Goal: Information Seeking & Learning: Learn about a topic

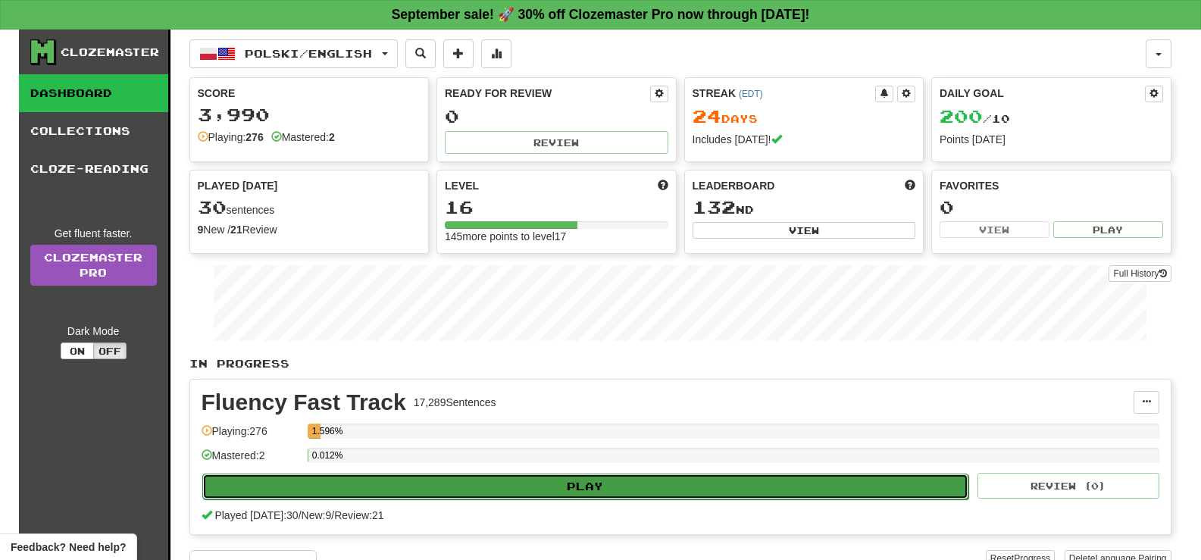
click at [590, 490] on button "Play" at bounding box center [585, 487] width 767 height 26
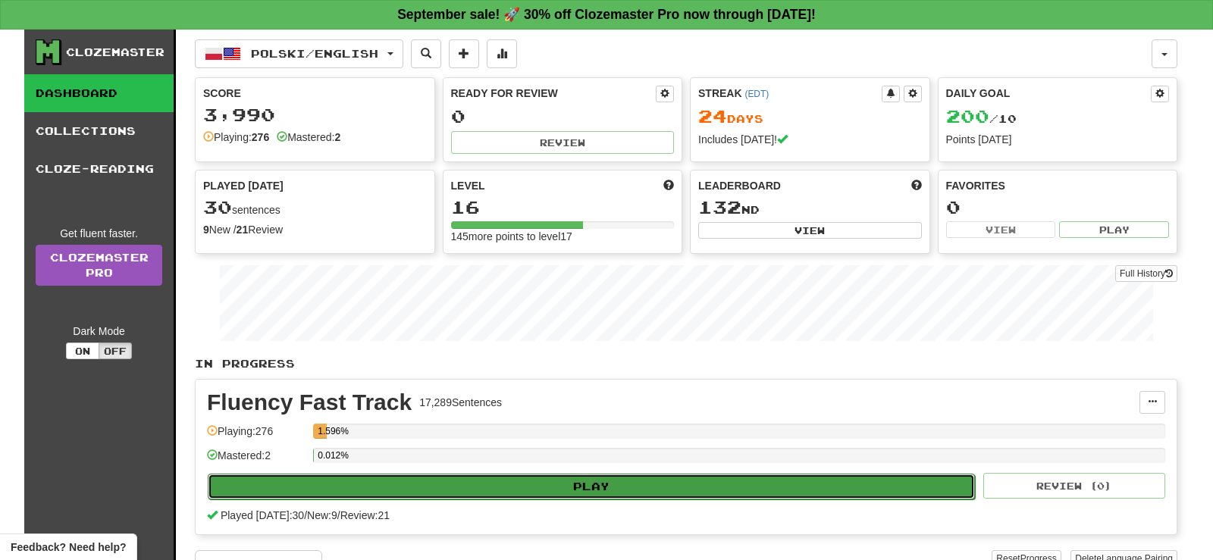
select select "**"
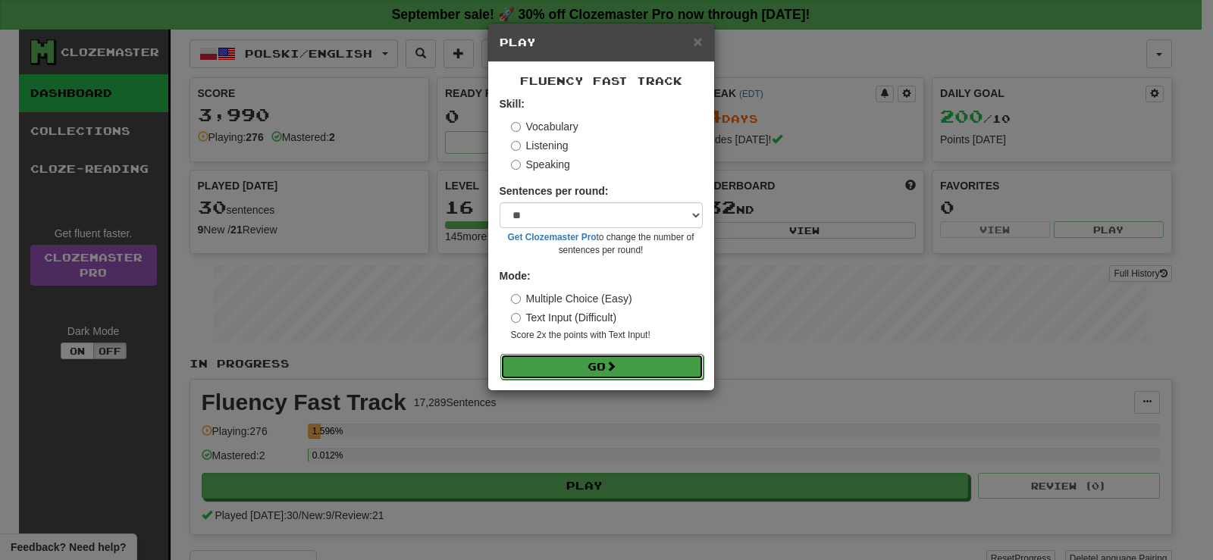
click at [597, 368] on button "Go" at bounding box center [601, 367] width 203 height 26
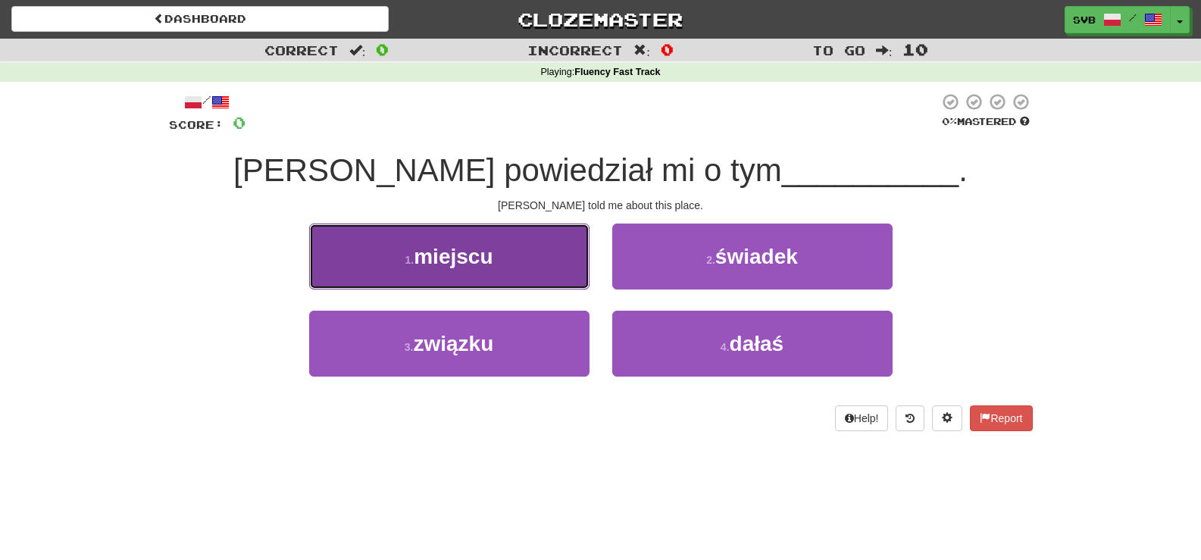
click at [490, 258] on span "miejscu" at bounding box center [453, 256] width 79 height 23
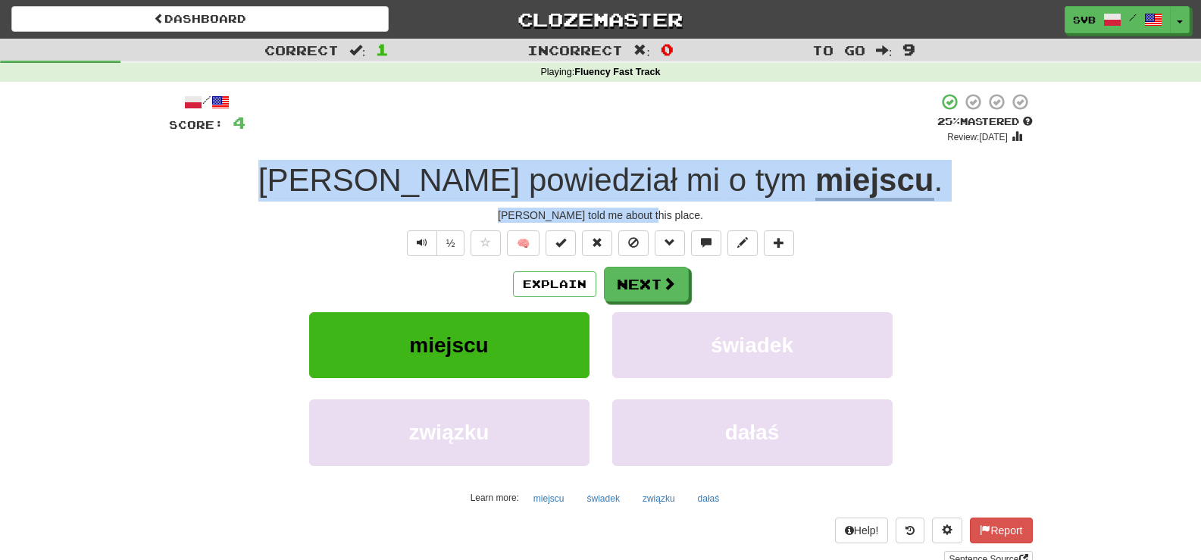
drag, startPoint x: 345, startPoint y: 178, endPoint x: 841, endPoint y: 211, distance: 497.6
click at [841, 211] on div "/ Score: 4 + 4 25 % Mastered Review: 2025-09-18 Tom powiedział mi o tym miejscu…" at bounding box center [601, 329] width 864 height 475
copy div "Tom powiedział mi o tym miejscu . Tom told me about this place."
click at [650, 283] on button "Next" at bounding box center [647, 285] width 85 height 35
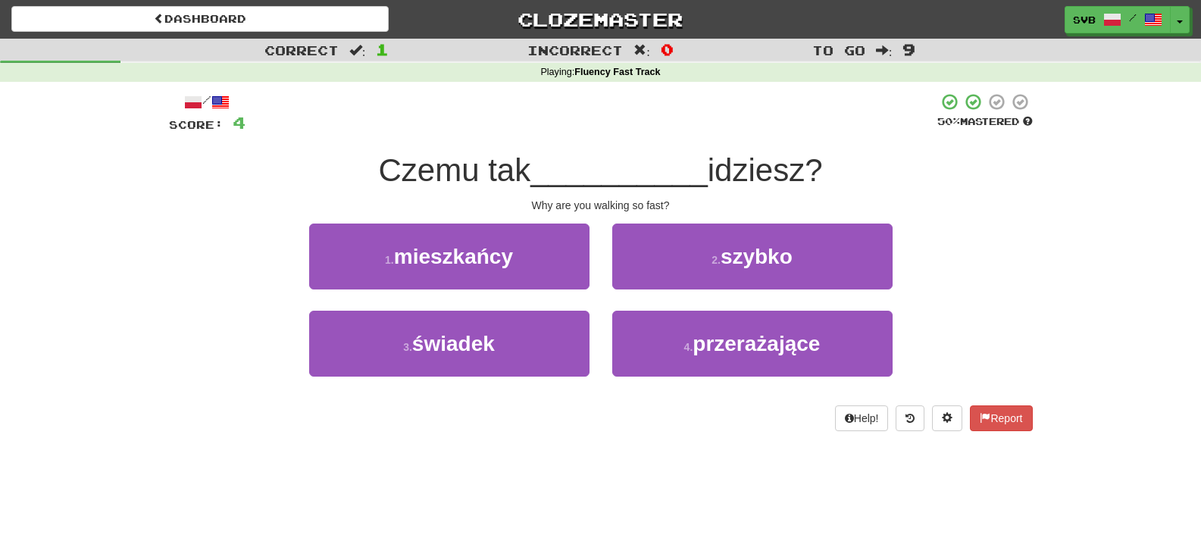
click at [756, 207] on div "Why are you walking so fast?" at bounding box center [601, 205] width 864 height 15
click at [735, 260] on span "szybko" at bounding box center [757, 256] width 72 height 23
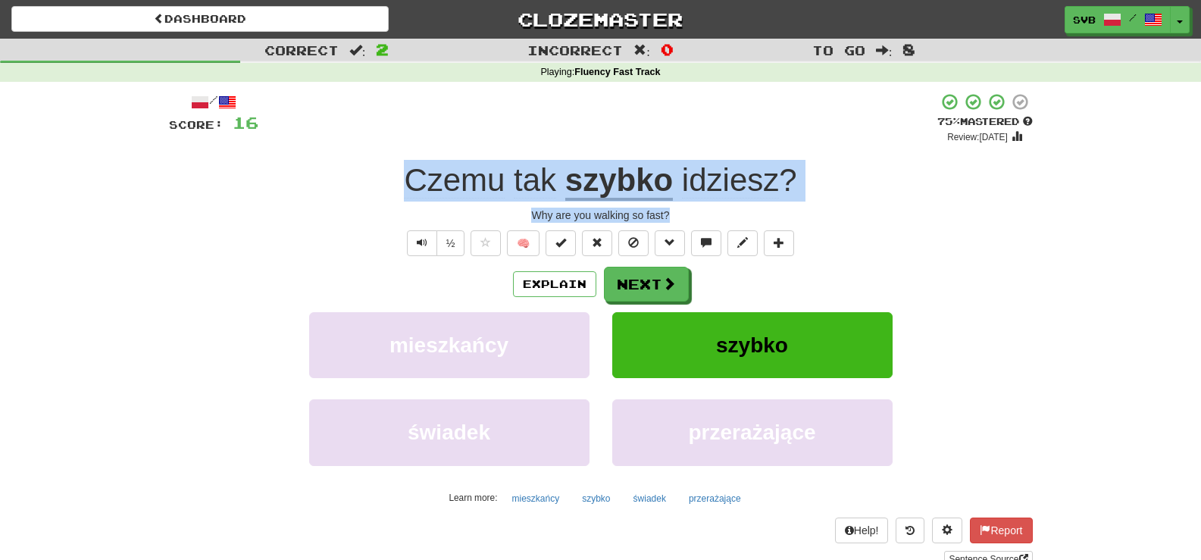
drag, startPoint x: 385, startPoint y: 180, endPoint x: 785, endPoint y: 210, distance: 400.6
click at [785, 210] on div "/ Score: 16 + 12 75 % Mastered Review: 2025-10-17 Czemu tak szybko idziesz ? Wh…" at bounding box center [601, 329] width 864 height 475
copy div "Czemu tak szybko idziesz ? Why are you walking so fast?"
click at [775, 252] on button at bounding box center [779, 243] width 30 height 26
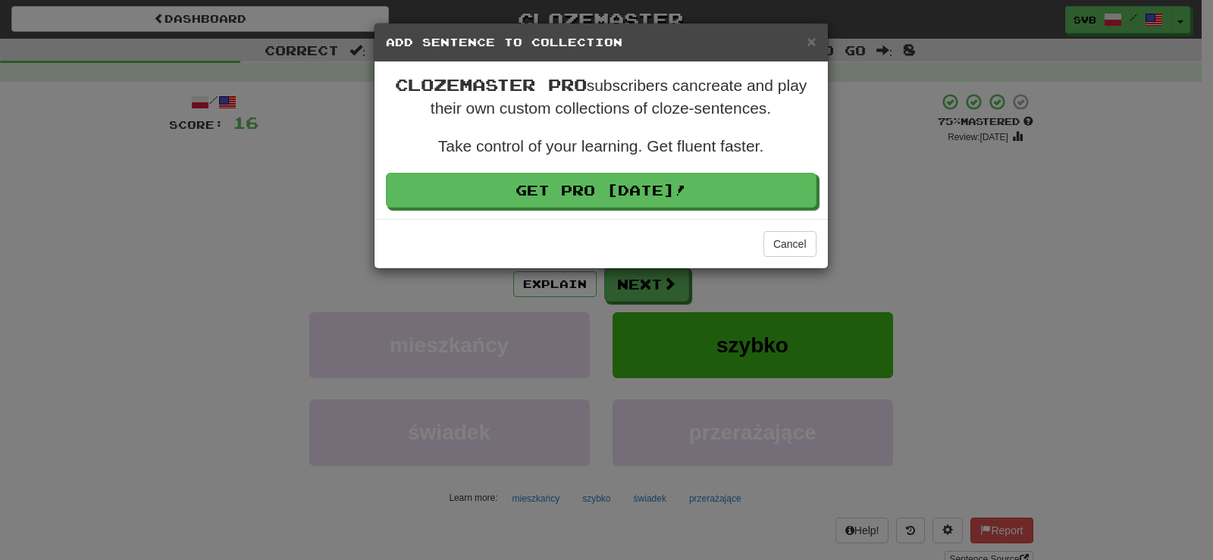
click at [841, 292] on div "× Add Sentence to Collection Clozemaster Pro subscribers can create and play th…" at bounding box center [606, 280] width 1213 height 560
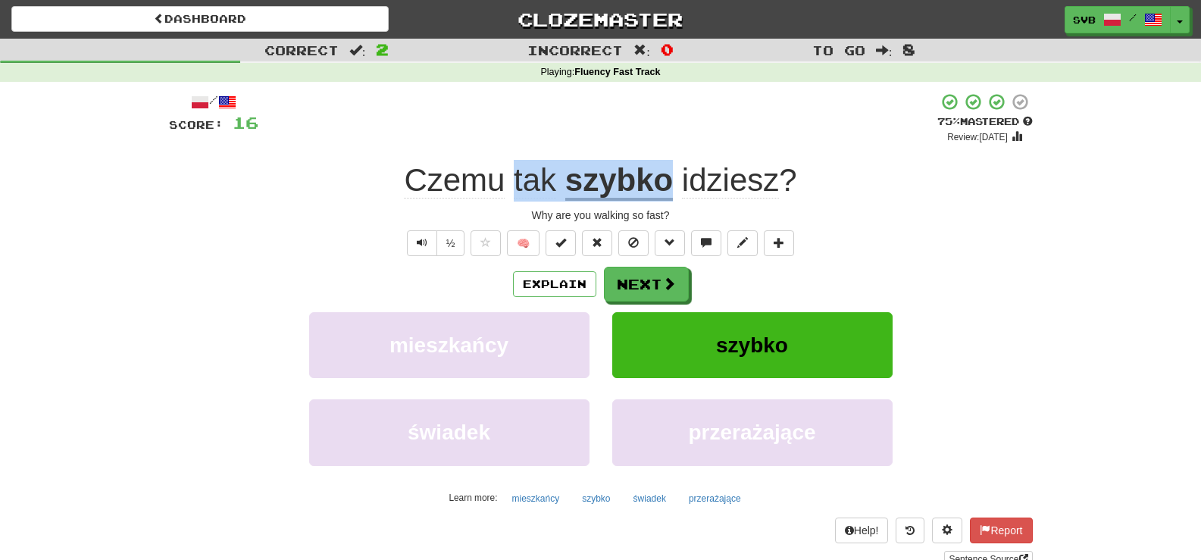
drag, startPoint x: 514, startPoint y: 177, endPoint x: 673, endPoint y: 177, distance: 159.2
click at [673, 177] on span "Czemu tak szybko idziesz ?" at bounding box center [600, 181] width 393 height 39
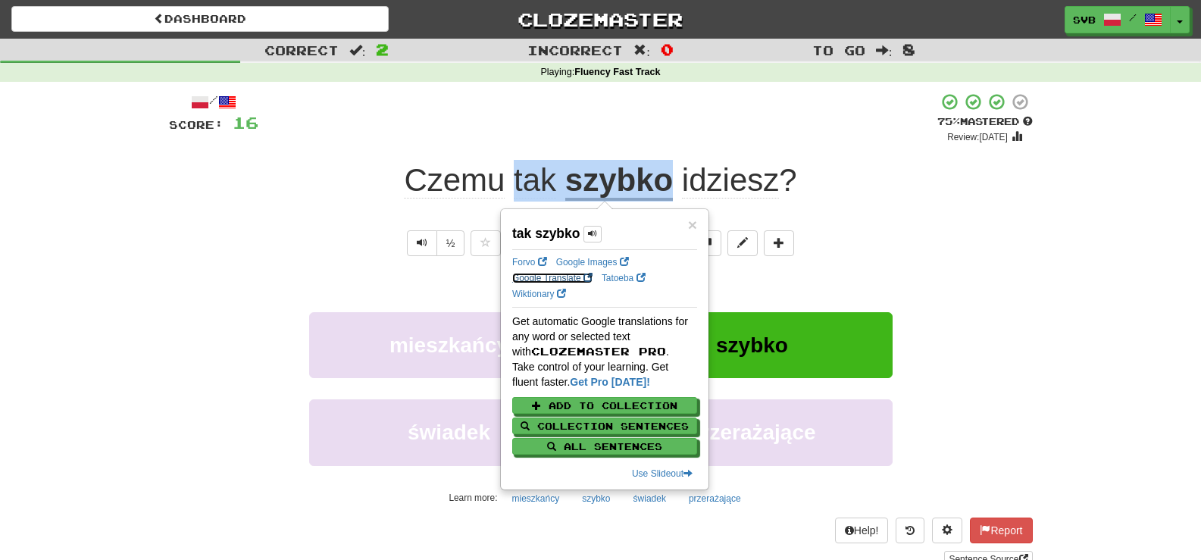
click at [570, 278] on link "Google Translate" at bounding box center [552, 278] width 80 height 11
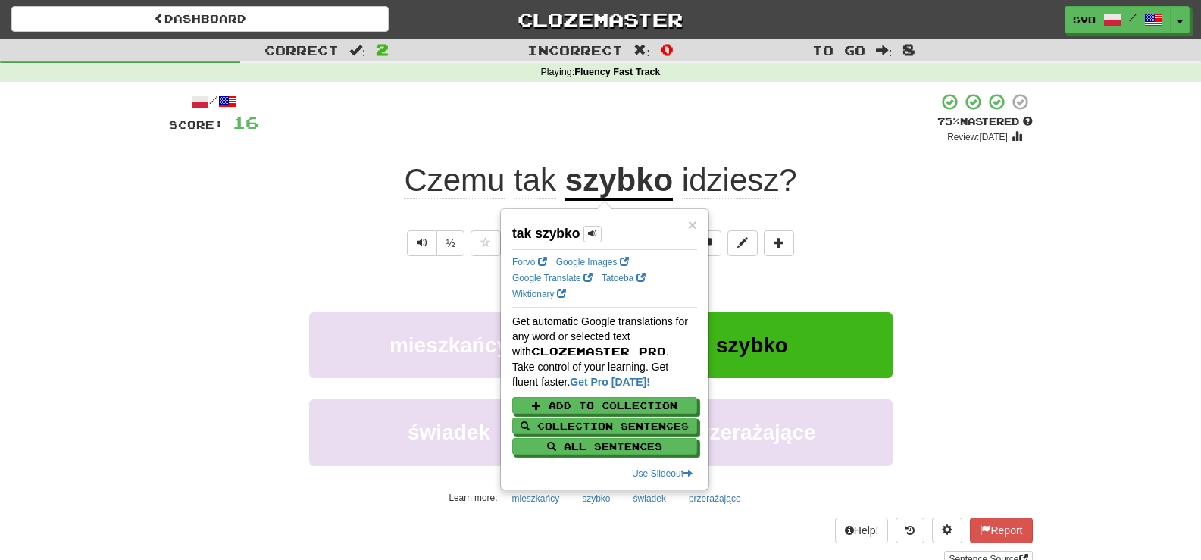
click at [471, 292] on div "Explain Next" at bounding box center [601, 284] width 864 height 35
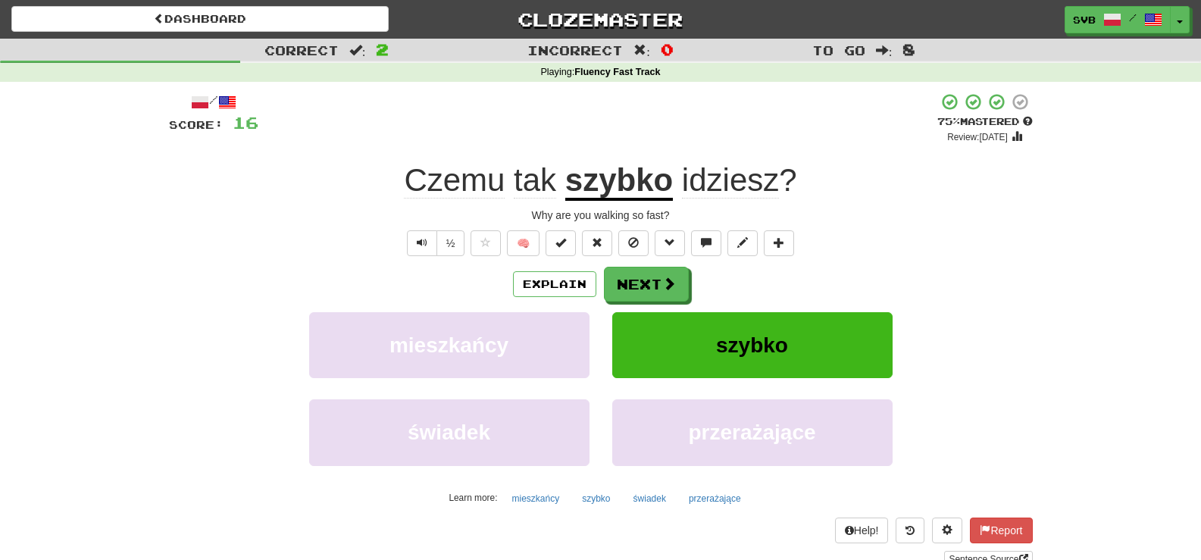
click at [543, 183] on span "tak" at bounding box center [535, 180] width 42 height 36
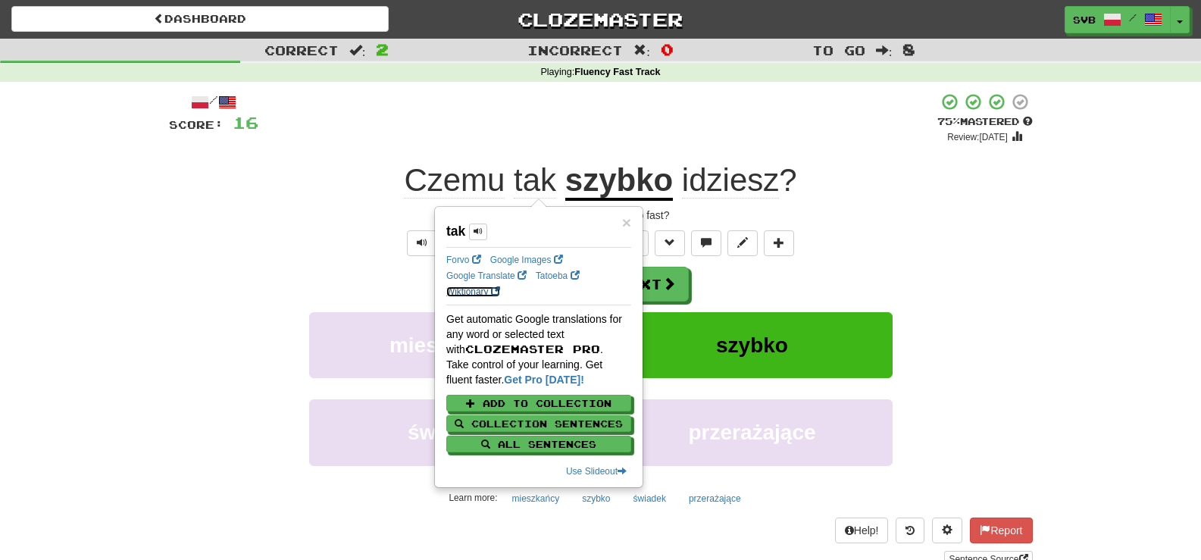
click at [462, 292] on link "Wiktionary" at bounding box center [473, 292] width 54 height 11
drag, startPoint x: 879, startPoint y: 217, endPoint x: 866, endPoint y: 223, distance: 14.2
click at [879, 218] on div "Why are you walking so fast?" at bounding box center [601, 215] width 864 height 15
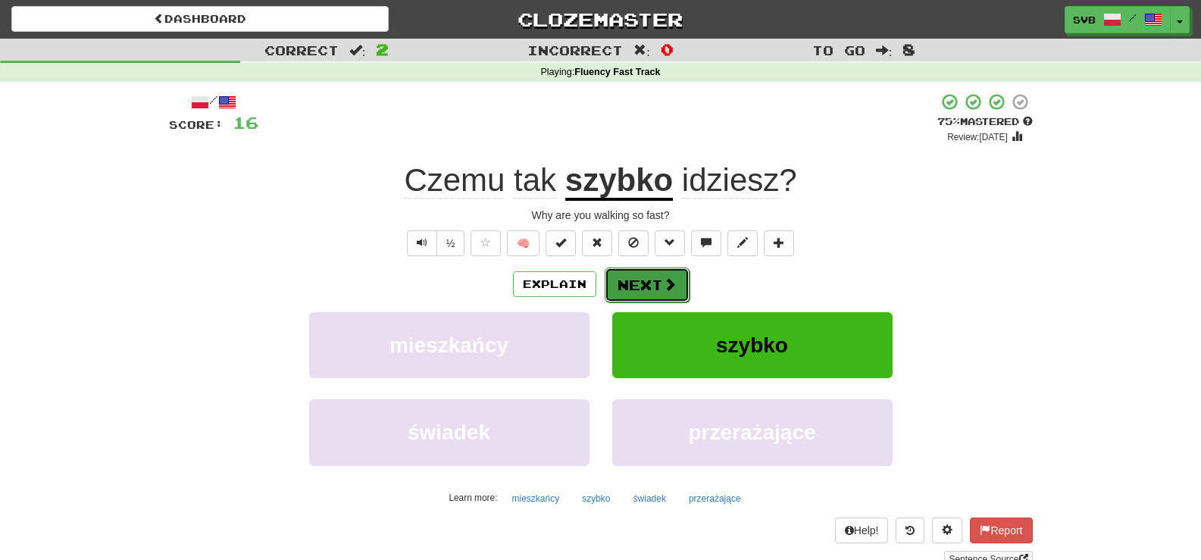
click at [664, 284] on span at bounding box center [670, 284] width 14 height 14
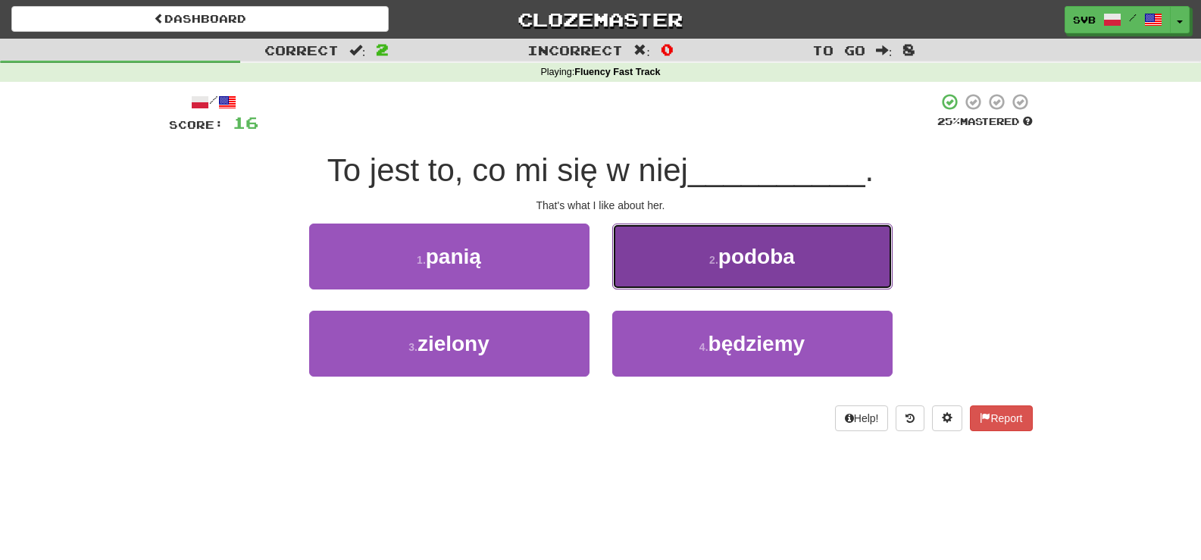
click at [747, 243] on button "2 . podoba" at bounding box center [752, 257] width 280 height 66
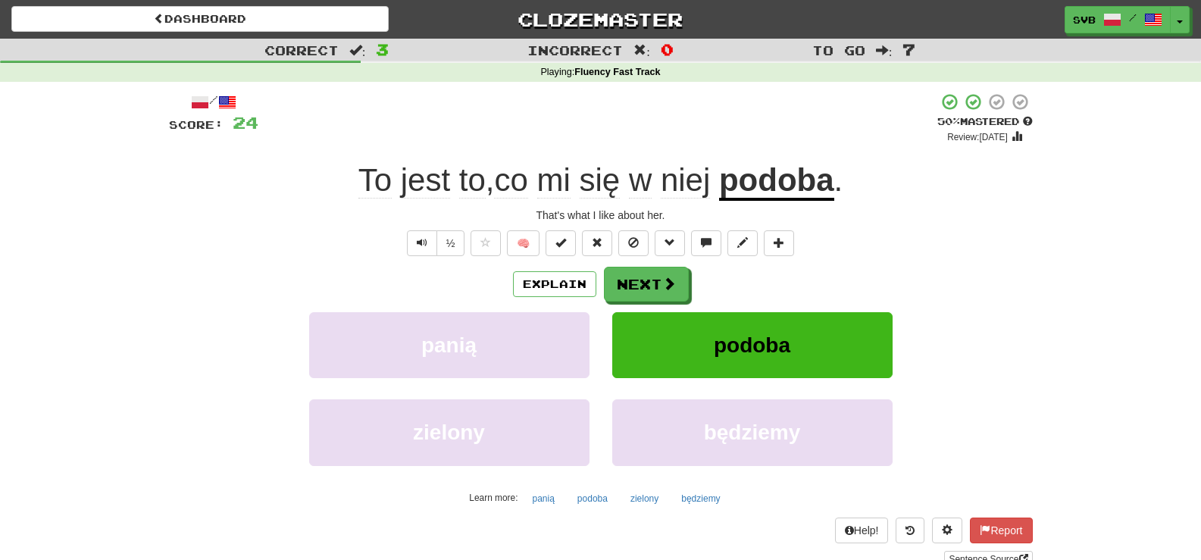
click at [788, 179] on u "podoba" at bounding box center [776, 181] width 115 height 39
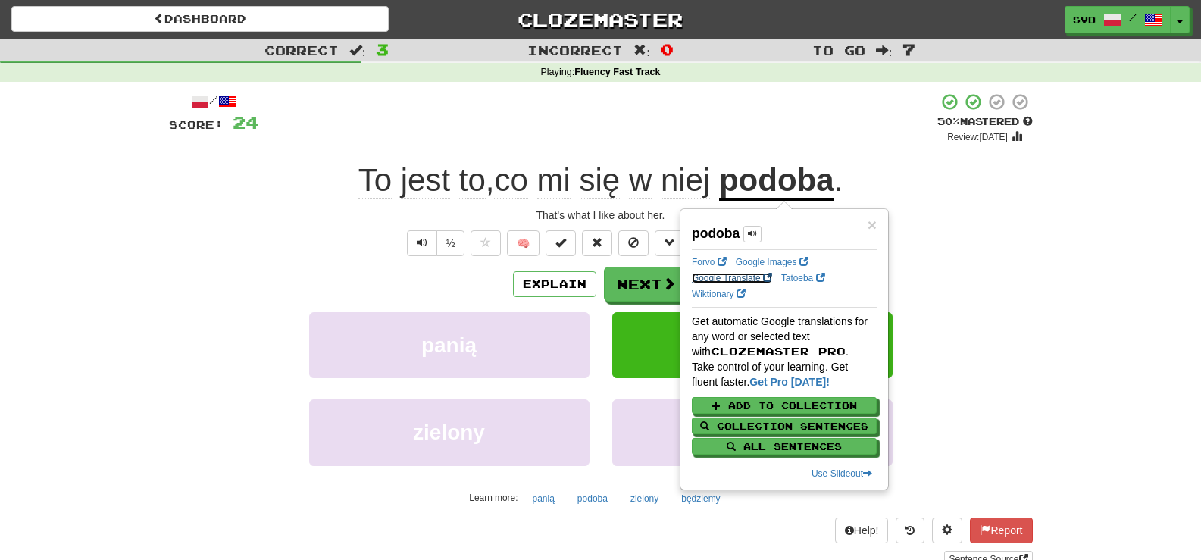
click at [727, 280] on link "Google Translate" at bounding box center [732, 278] width 80 height 11
drag, startPoint x: 338, startPoint y: 284, endPoint x: 347, endPoint y: 245, distance: 40.5
click at [338, 284] on div "Explain Next" at bounding box center [601, 284] width 864 height 35
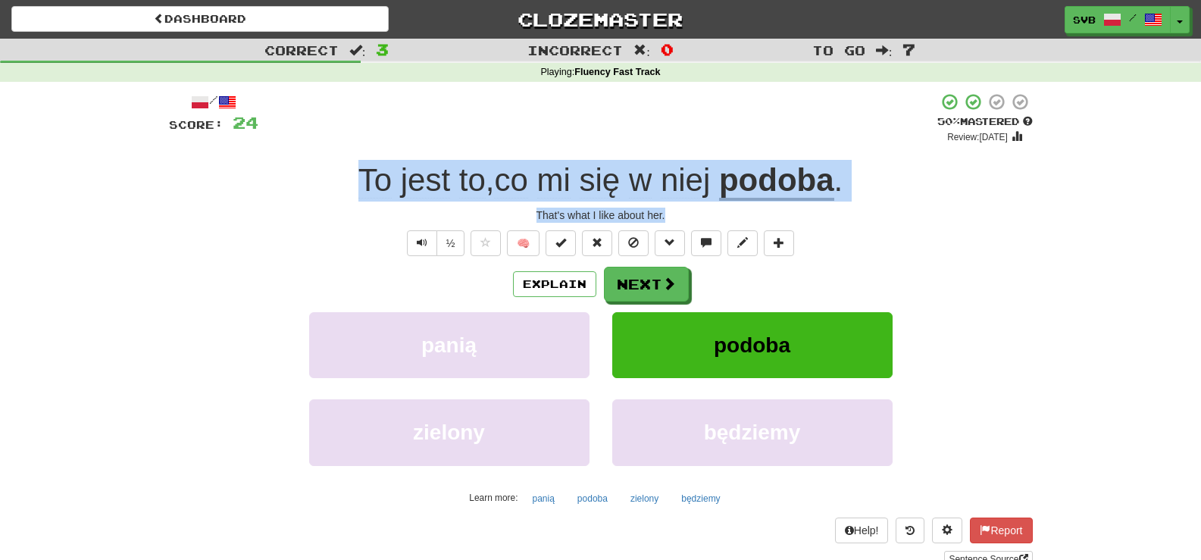
drag, startPoint x: 352, startPoint y: 164, endPoint x: 858, endPoint y: 220, distance: 509.4
click at [858, 220] on div "/ Score: 24 + 8 50 % Mastered Review: 2025-09-27 To jest to , co mi się w niej …" at bounding box center [601, 329] width 864 height 475
copy div "To jest to , co mi się w niej podoba . That's what I like about her."
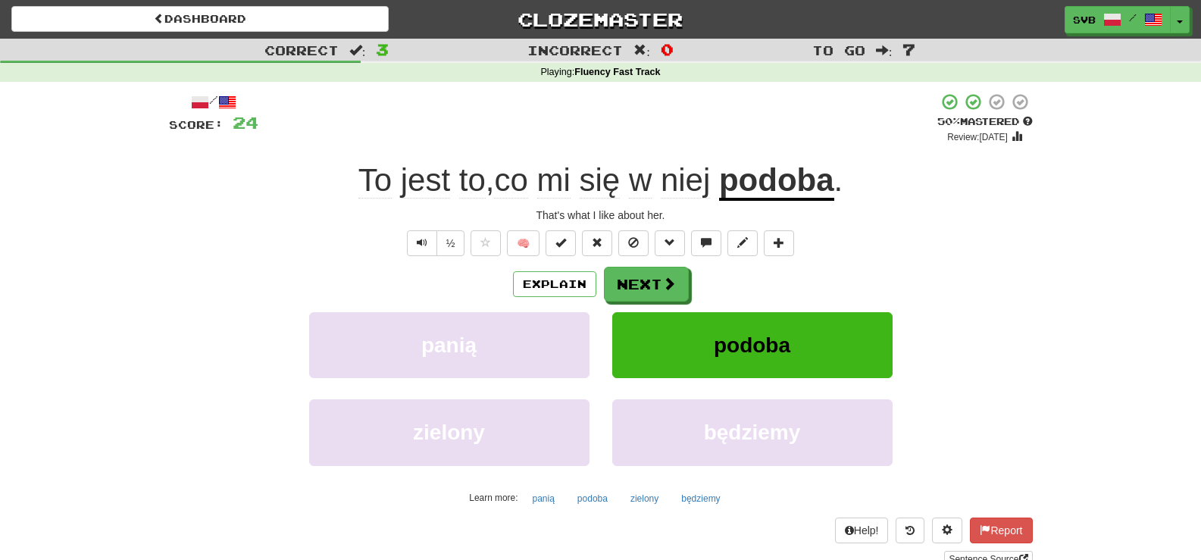
click at [335, 248] on div "½ 🧠" at bounding box center [601, 243] width 864 height 26
drag, startPoint x: 347, startPoint y: 186, endPoint x: 486, endPoint y: 196, distance: 139.1
click at [486, 196] on div "To jest to , co mi się w niej podoba ." at bounding box center [601, 181] width 864 height 42
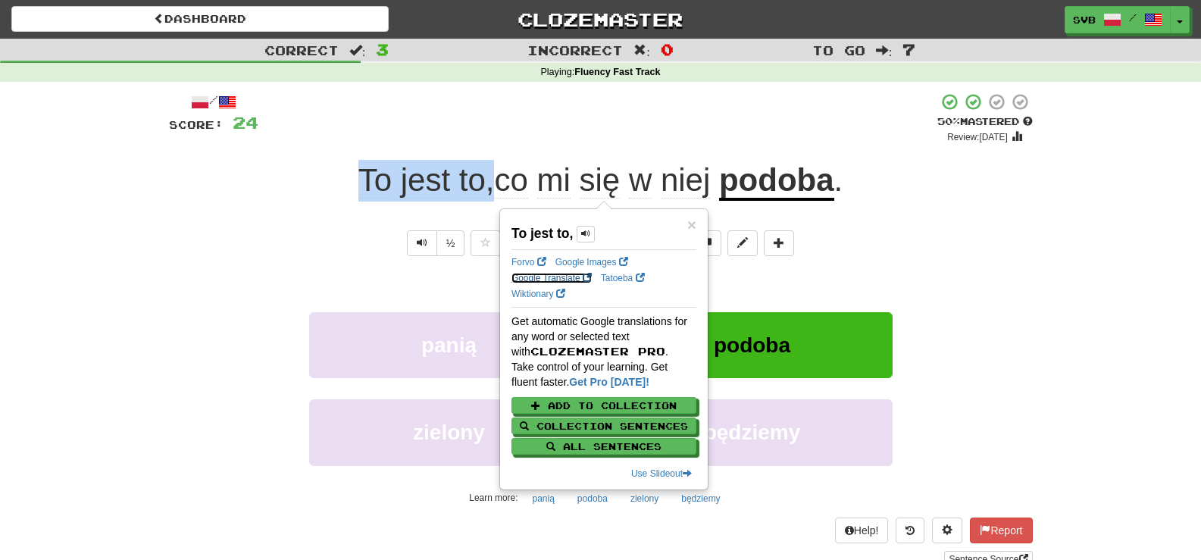
click at [532, 276] on link "Google Translate" at bounding box center [552, 278] width 80 height 11
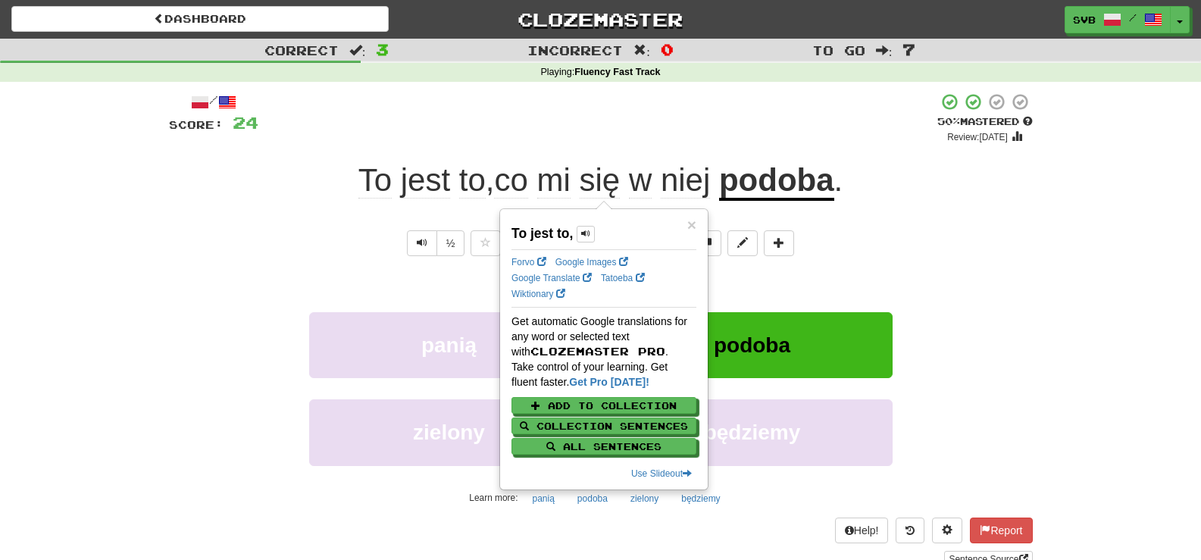
click at [537, 149] on div "/ Score: 24 + 8 50 % Mastered Review: 2025-09-27 To jest to , co mi się w niej …" at bounding box center [601, 329] width 864 height 475
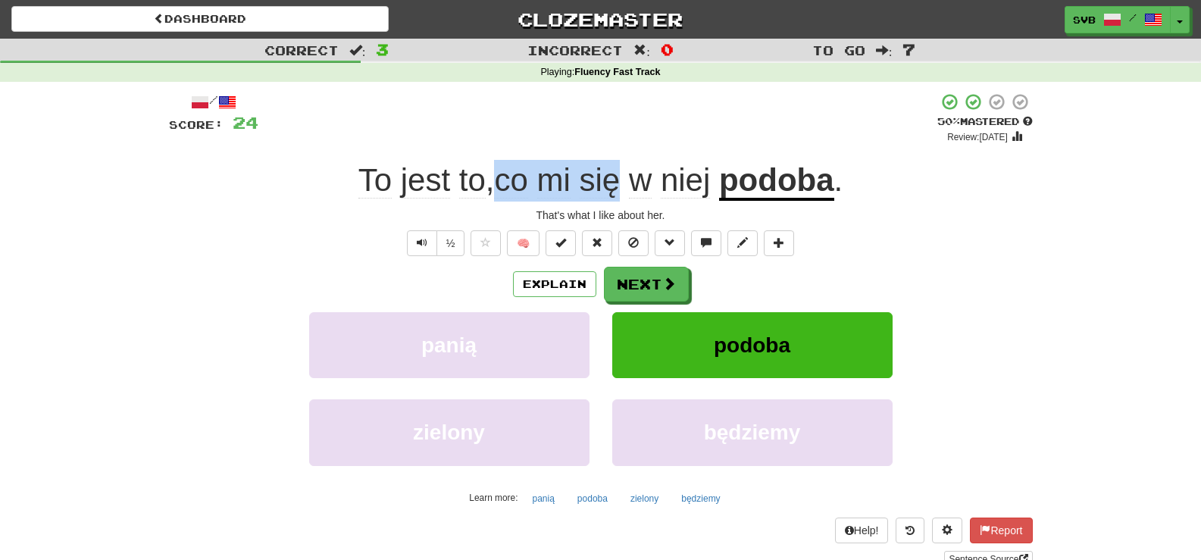
drag, startPoint x: 499, startPoint y: 183, endPoint x: 620, endPoint y: 180, distance: 121.3
click at [620, 180] on span "To jest to , co mi się w niej" at bounding box center [539, 180] width 361 height 36
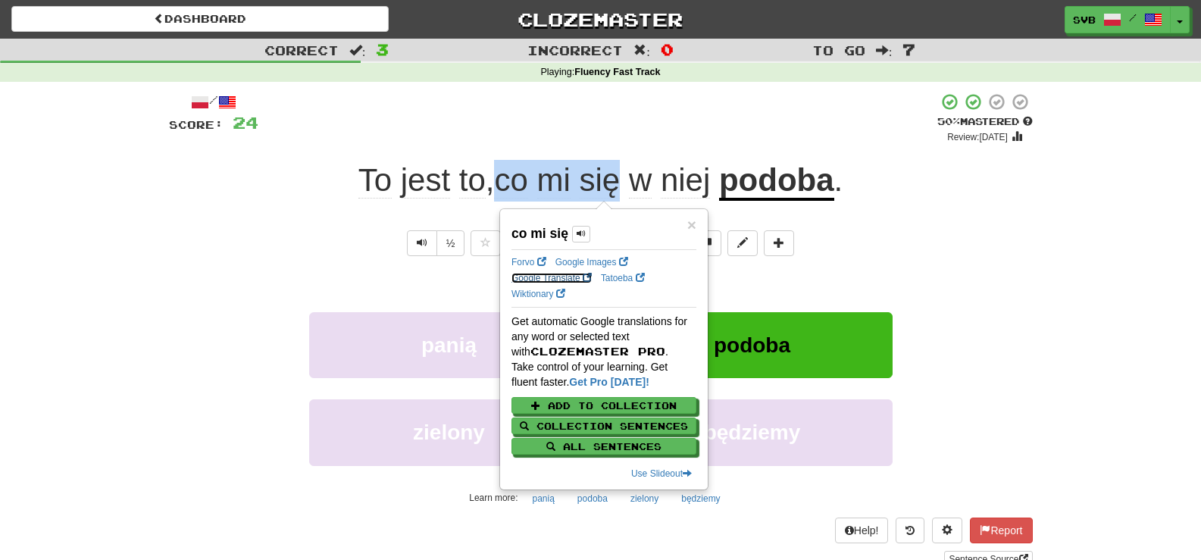
click at [570, 282] on link "Google Translate" at bounding box center [552, 278] width 80 height 11
click at [523, 296] on link "Wiktionary" at bounding box center [539, 294] width 54 height 11
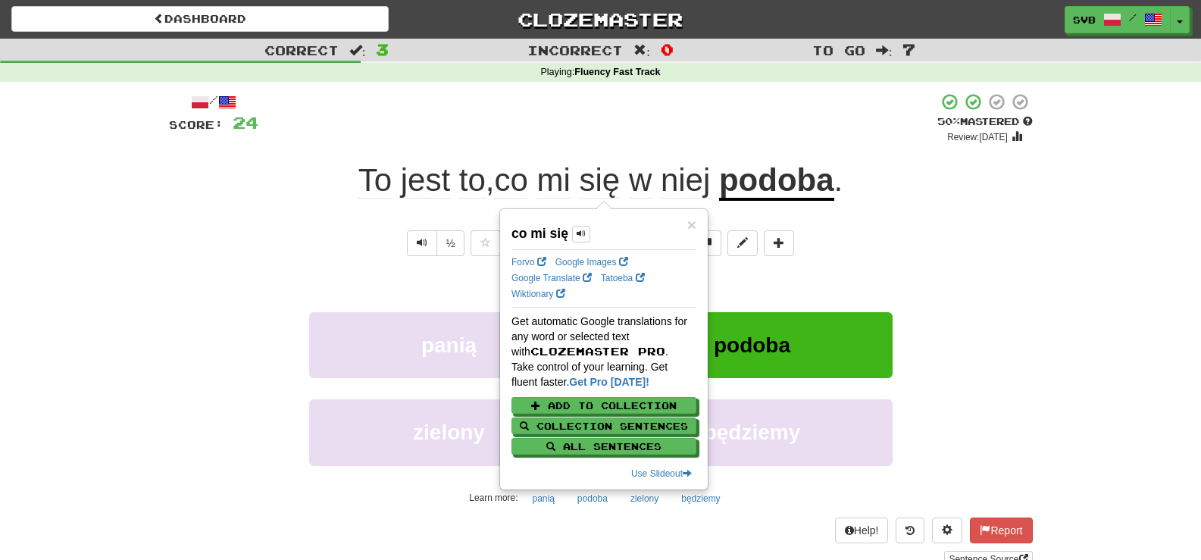
click at [362, 247] on div "½ 🧠" at bounding box center [601, 243] width 864 height 26
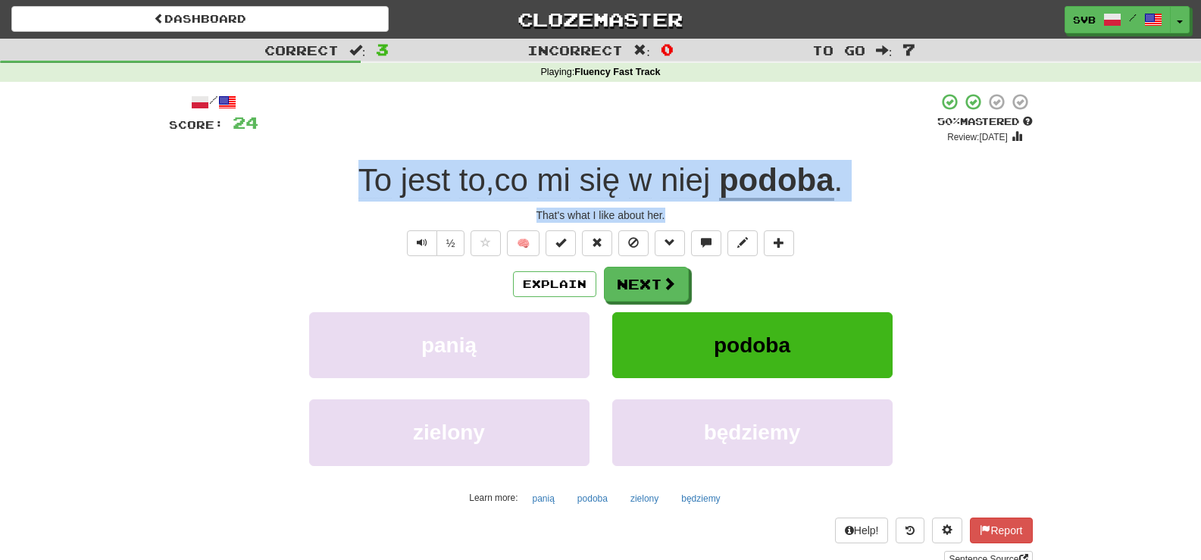
drag, startPoint x: 356, startPoint y: 184, endPoint x: 721, endPoint y: 208, distance: 366.1
click at [721, 208] on div "/ Score: 24 + 8 50 % Mastered Review: 2025-09-27 To jest to , co mi się w niej …" at bounding box center [601, 329] width 864 height 475
copy div "To jest to , co mi się w niej podoba . That's what I like about her."
click at [642, 281] on button "Next" at bounding box center [647, 285] width 85 height 35
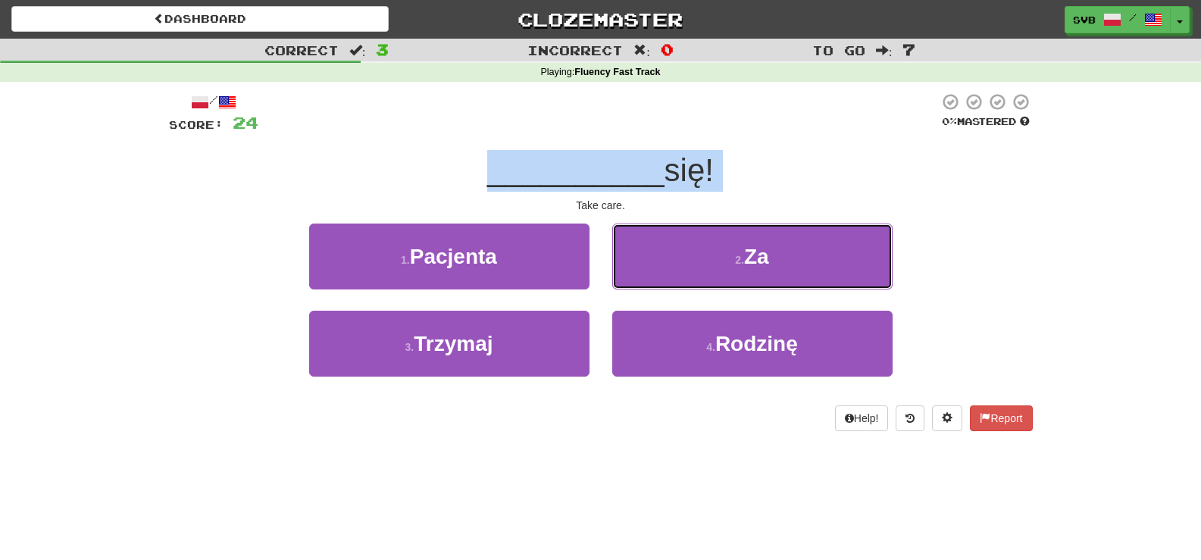
click at [750, 262] on span "Za" at bounding box center [756, 256] width 25 height 23
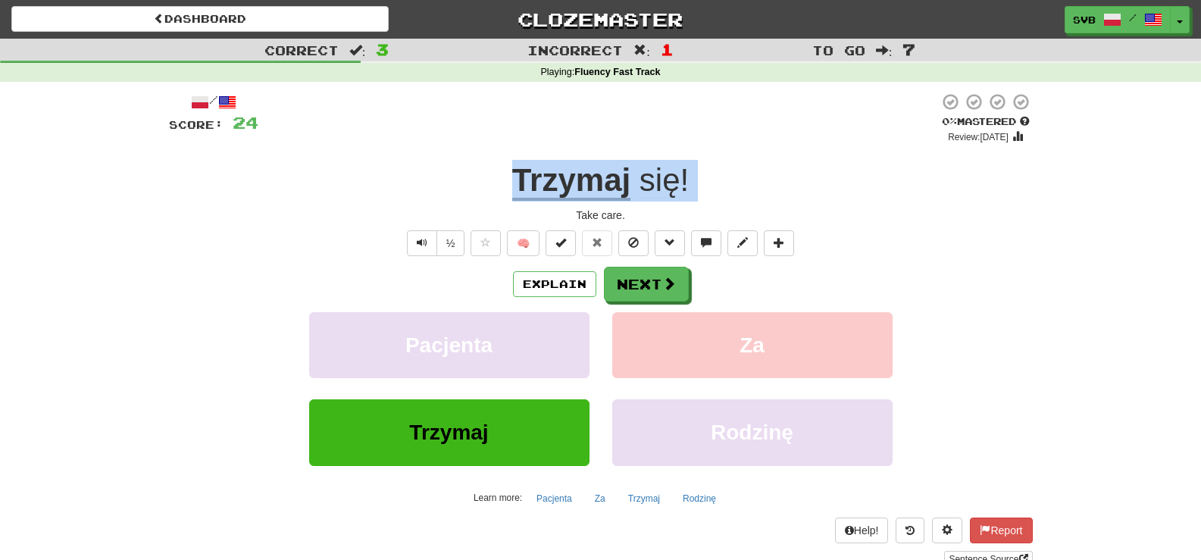
click at [519, 210] on div "Take care." at bounding box center [601, 215] width 864 height 15
click at [564, 214] on div "Take care." at bounding box center [601, 215] width 864 height 15
drag, startPoint x: 505, startPoint y: 183, endPoint x: 661, endPoint y: 215, distance: 159.2
click at [661, 215] on div "/ Score: 24 0 % Mastered Review: 2025-09-17 Trzymaj się ! Take care. ½ 🧠 Explai…" at bounding box center [601, 329] width 864 height 475
copy div "Trzymaj się ! Take care."
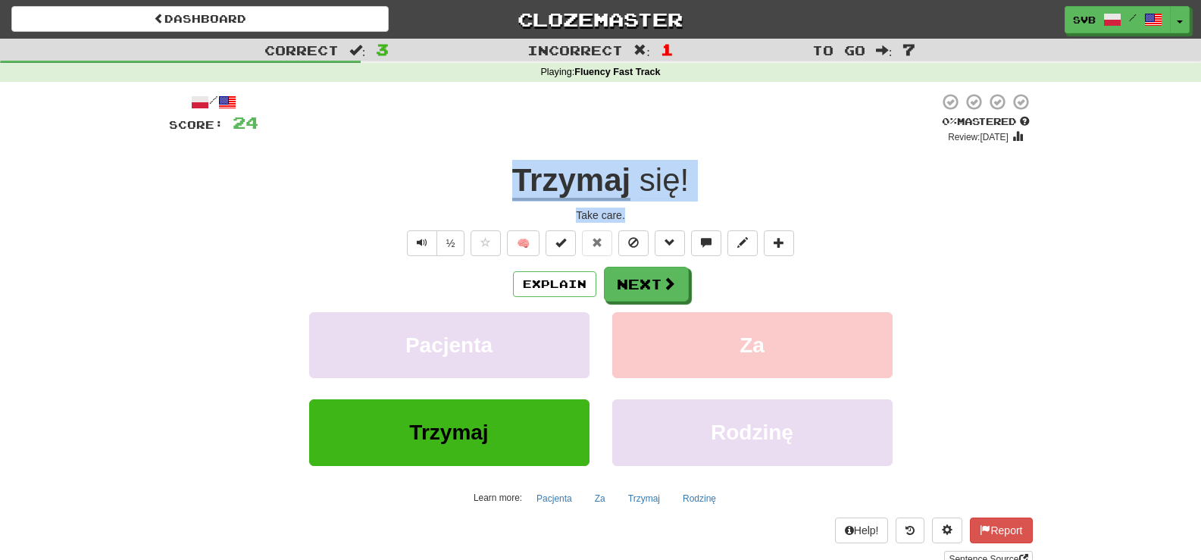
click at [573, 177] on u "Trzymaj" at bounding box center [571, 181] width 118 height 39
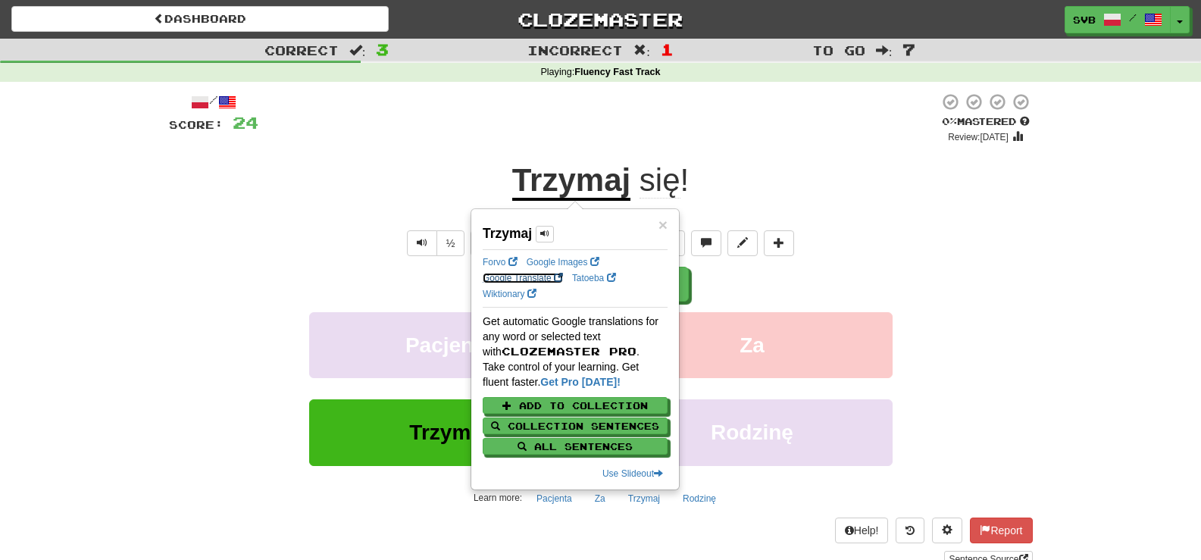
click at [497, 276] on link "Google Translate" at bounding box center [523, 278] width 80 height 11
click at [775, 177] on div "Trzymaj się !" at bounding box center [601, 181] width 864 height 42
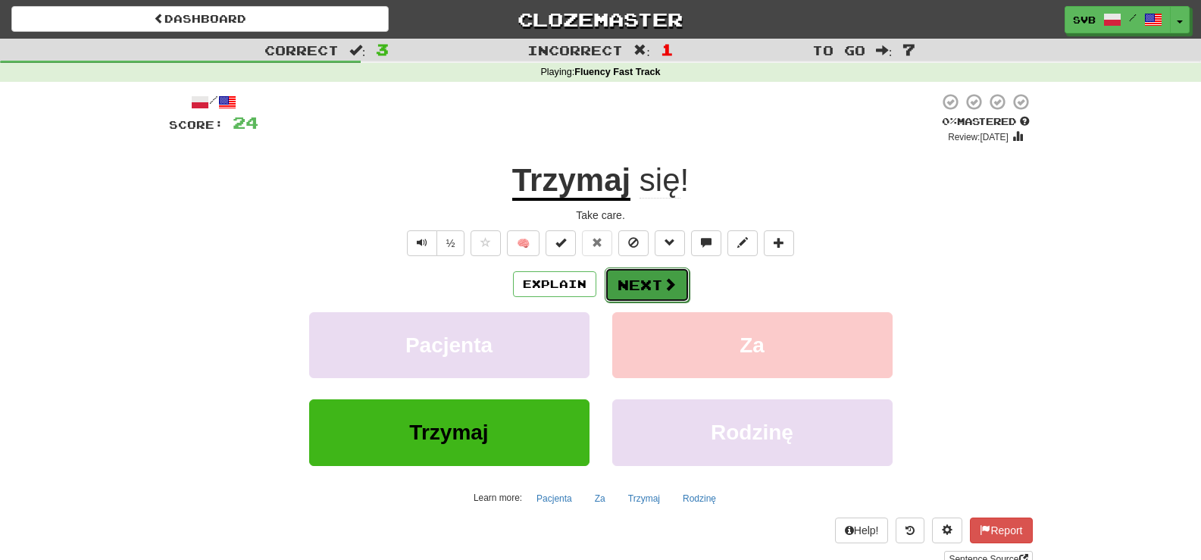
click at [628, 290] on button "Next" at bounding box center [647, 285] width 85 height 35
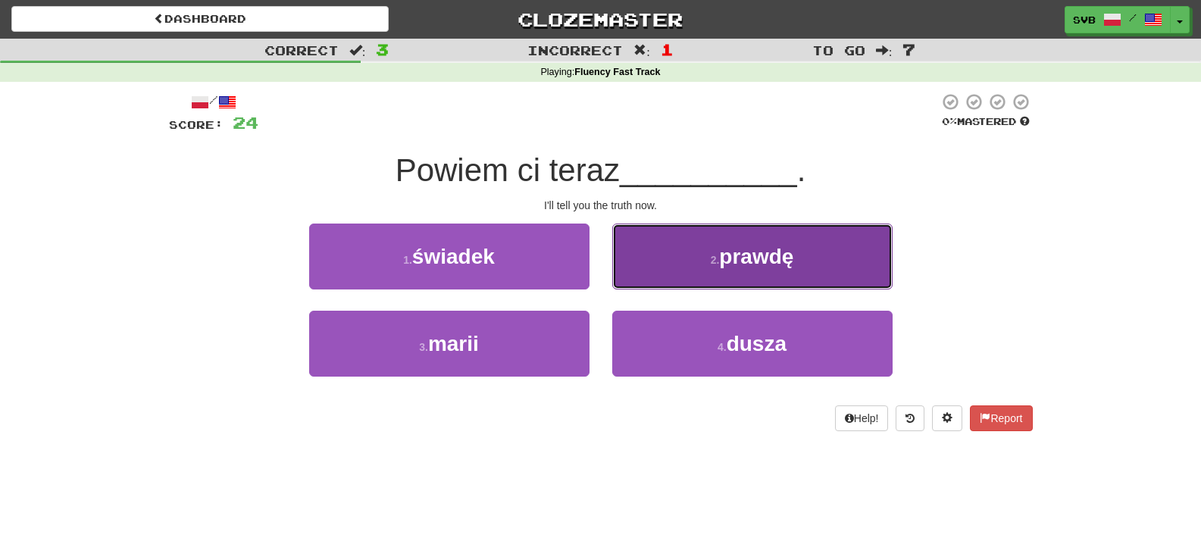
click at [744, 258] on span "prawdę" at bounding box center [756, 256] width 74 height 23
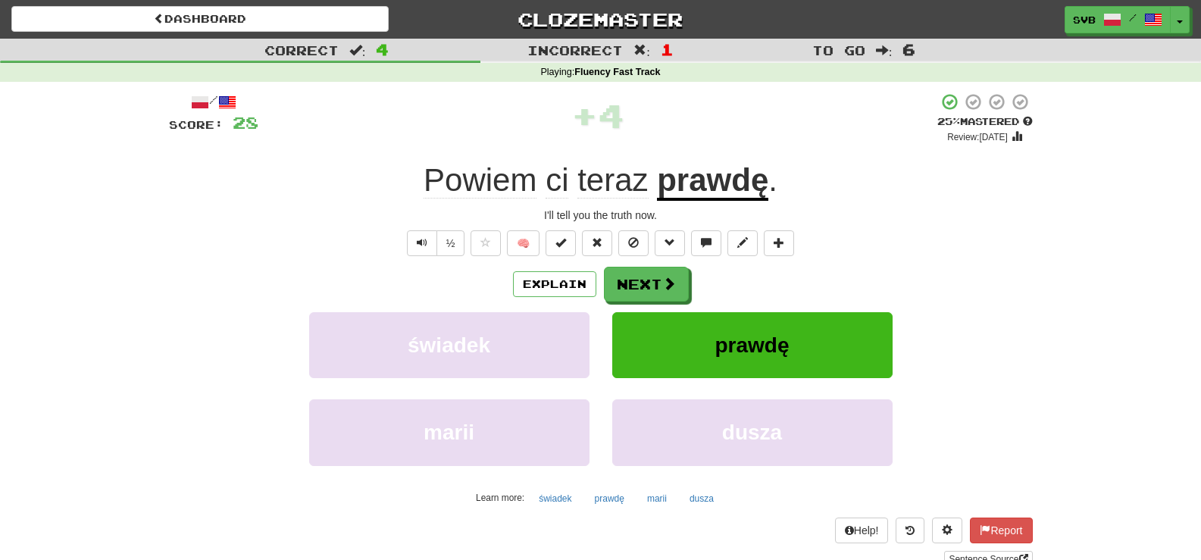
click at [604, 181] on span "teraz" at bounding box center [613, 180] width 70 height 36
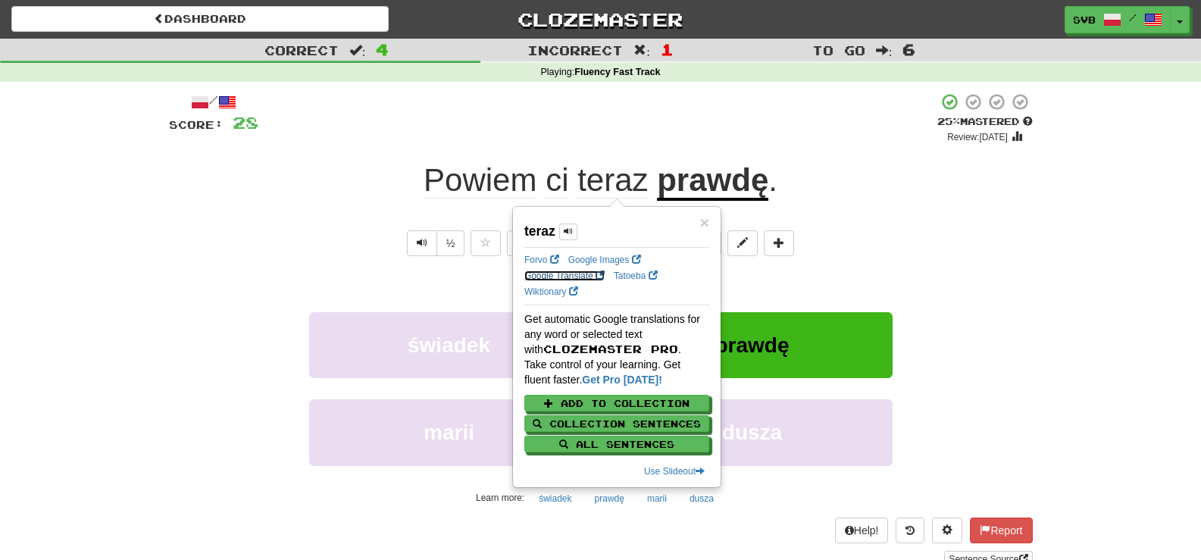
click at [552, 274] on link "Google Translate" at bounding box center [565, 276] width 80 height 11
click at [337, 260] on div "/ Score: 28 + 4 25 % Mastered Review: 2025-09-18 Powiem ci teraz prawdę . I'll …" at bounding box center [601, 329] width 864 height 475
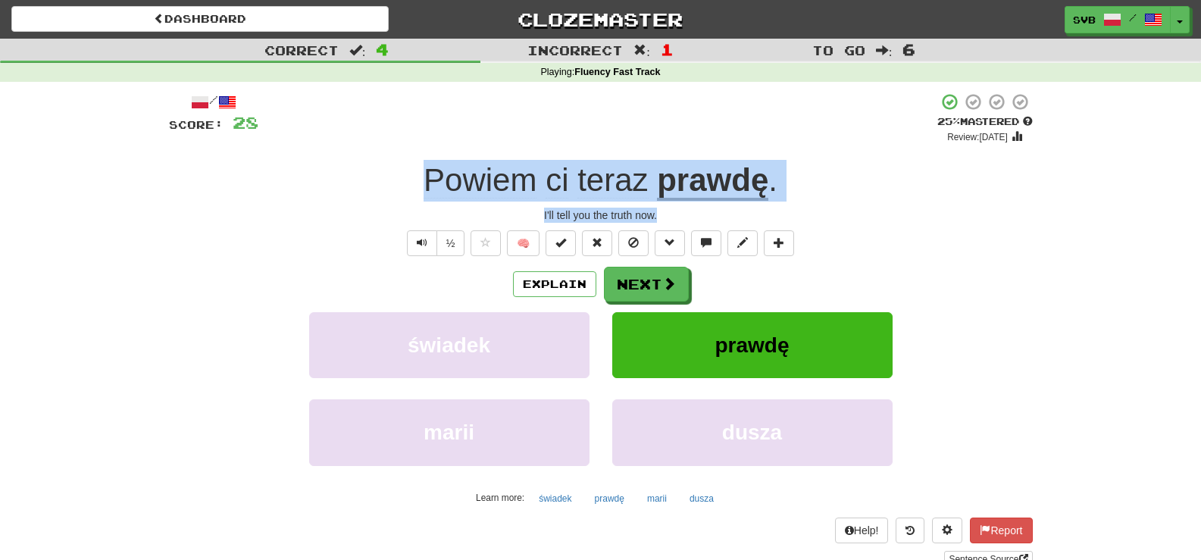
drag, startPoint x: 409, startPoint y: 175, endPoint x: 804, endPoint y: 210, distance: 396.5
click at [804, 210] on div "/ Score: 28 + 4 25 % Mastered Review: 2025-09-18 Powiem ci teraz prawdę . I'll …" at bounding box center [601, 329] width 864 height 475
click at [799, 208] on div "I'll tell you the truth now." at bounding box center [601, 215] width 864 height 15
copy div "Powiem ci teraz prawdę . I'll tell you the truth now."
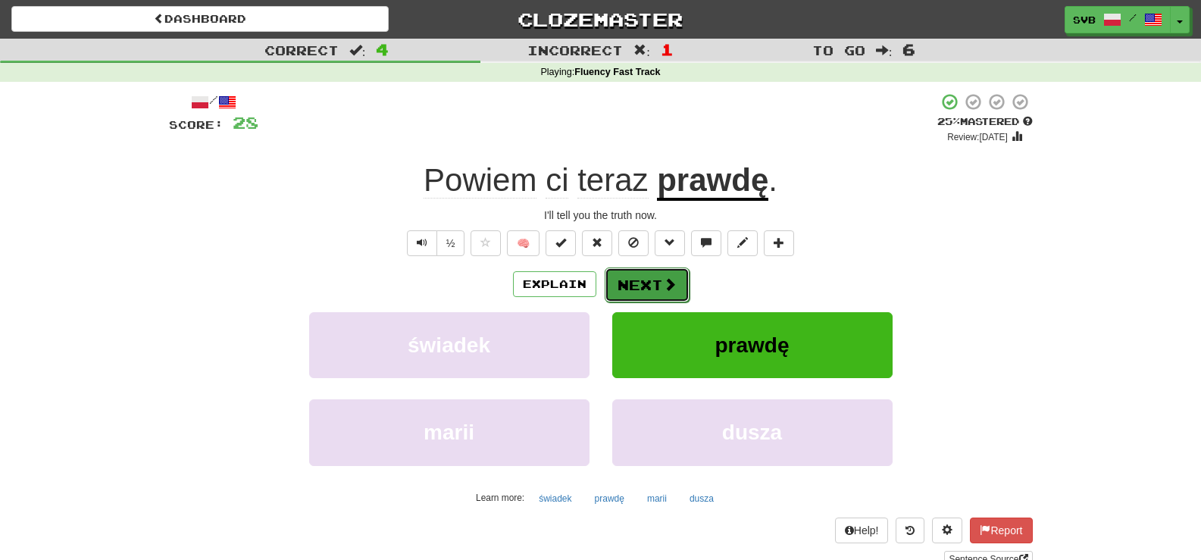
click at [657, 290] on button "Next" at bounding box center [647, 285] width 85 height 35
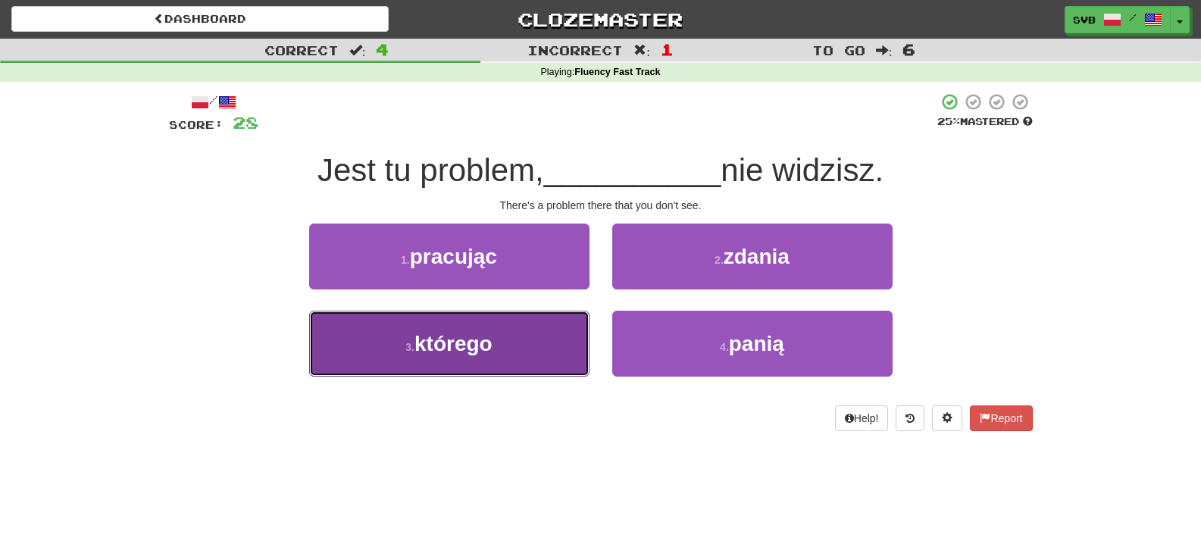
click at [496, 329] on button "3 . którego" at bounding box center [449, 344] width 280 height 66
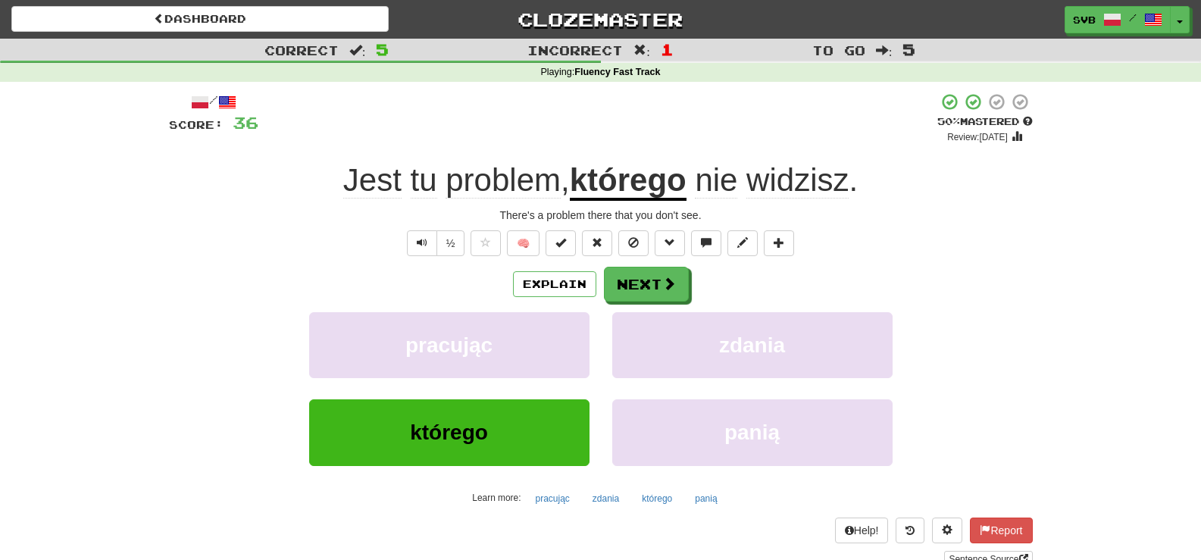
click at [638, 189] on u "którego" at bounding box center [628, 181] width 117 height 39
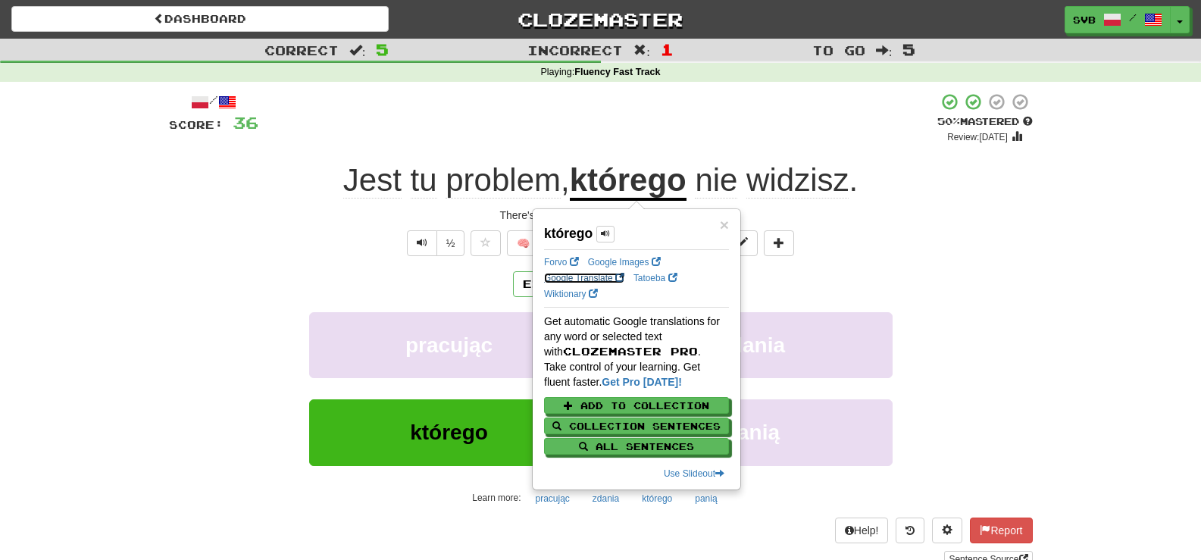
click at [586, 277] on link "Google Translate" at bounding box center [584, 278] width 80 height 11
click at [331, 240] on div "½ 🧠" at bounding box center [601, 243] width 864 height 26
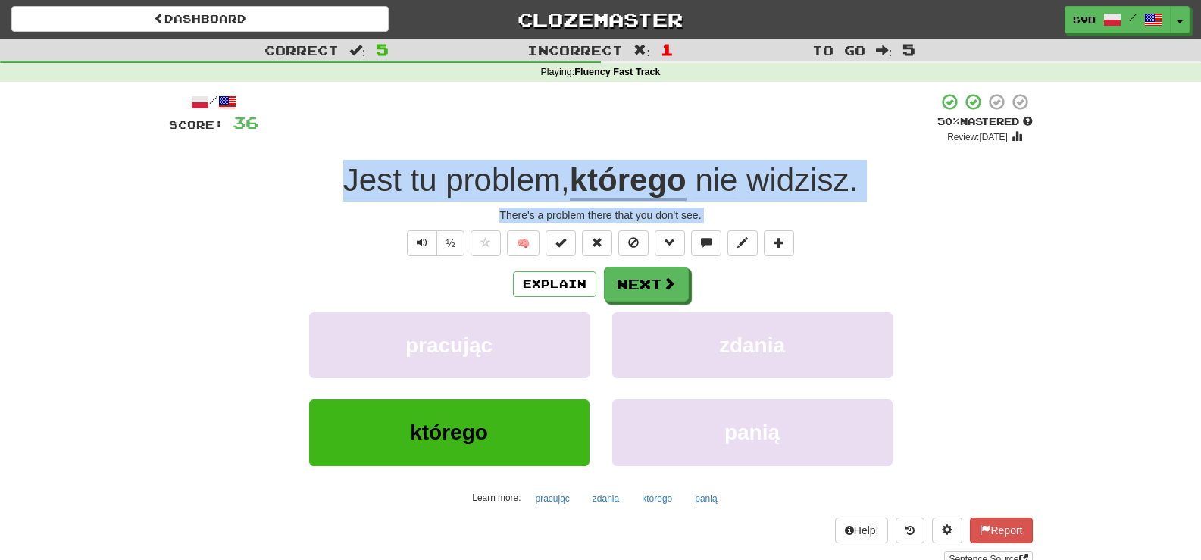
drag, startPoint x: 332, startPoint y: 173, endPoint x: 848, endPoint y: 226, distance: 518.9
click at [848, 226] on div "/ Score: 36 + 8 50 % Mastered Review: 2025-09-27 Jest tu problem , którego nie …" at bounding box center [601, 329] width 864 height 475
copy div "Jest tu problem , którego nie widzisz . There's a problem there that you don't …"
click at [659, 280] on button "Next" at bounding box center [647, 285] width 85 height 35
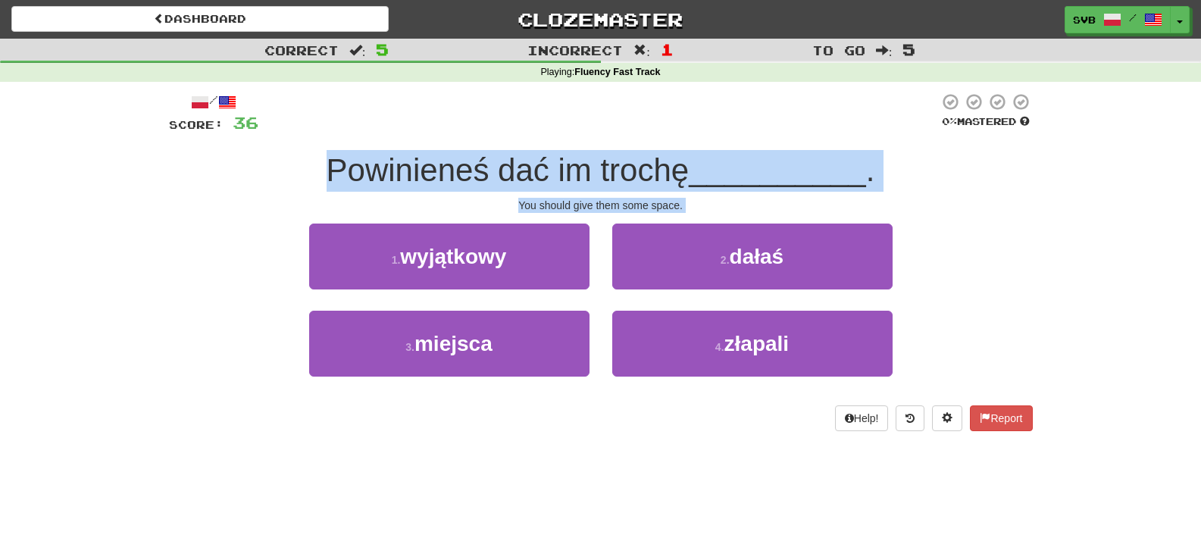
click at [293, 215] on div "/ Score: 36 0 % Mastered Powinieneś dać im trochę __________ . You should give …" at bounding box center [601, 261] width 864 height 339
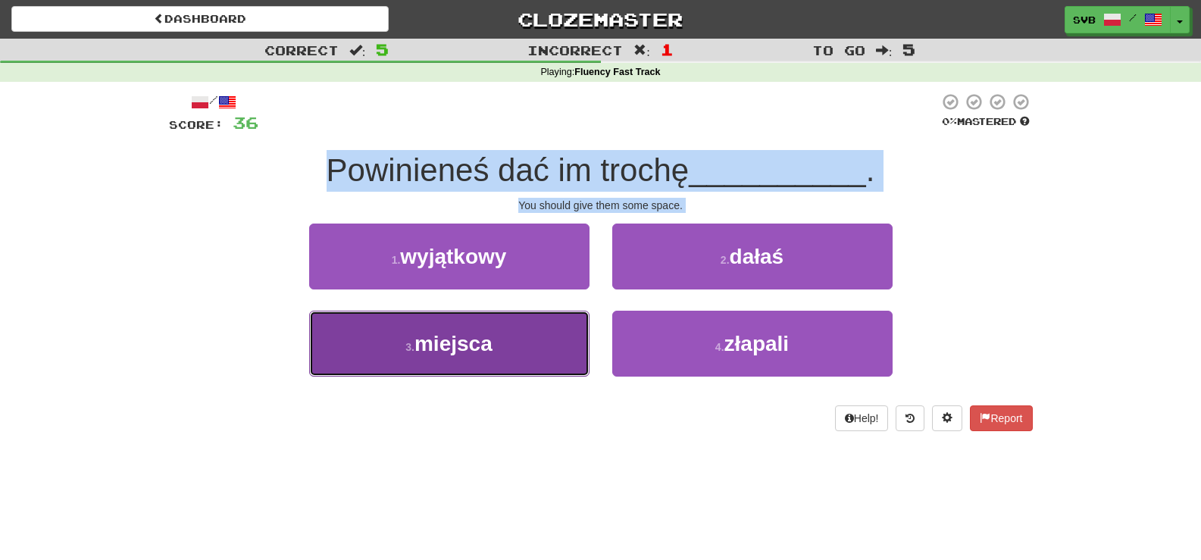
click at [468, 348] on span "miejsca" at bounding box center [454, 343] width 78 height 23
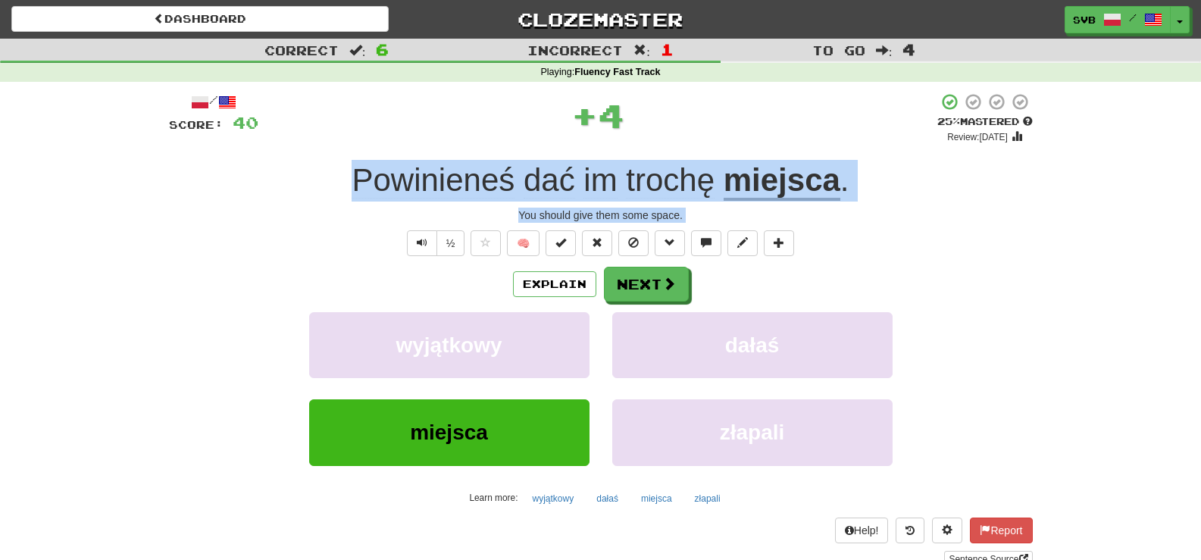
click at [320, 249] on div "½ 🧠" at bounding box center [601, 243] width 864 height 26
drag, startPoint x: 344, startPoint y: 171, endPoint x: 917, endPoint y: 222, distance: 575.3
click at [917, 222] on div "/ Score: 40 + 4 25 % Mastered Review: 2025-09-18 Powinieneś dać im trochę miejs…" at bounding box center [601, 329] width 864 height 475
click at [907, 222] on div at bounding box center [907, 222] width 0 height 0
click at [917, 222] on div "You should give them some space." at bounding box center [601, 215] width 864 height 15
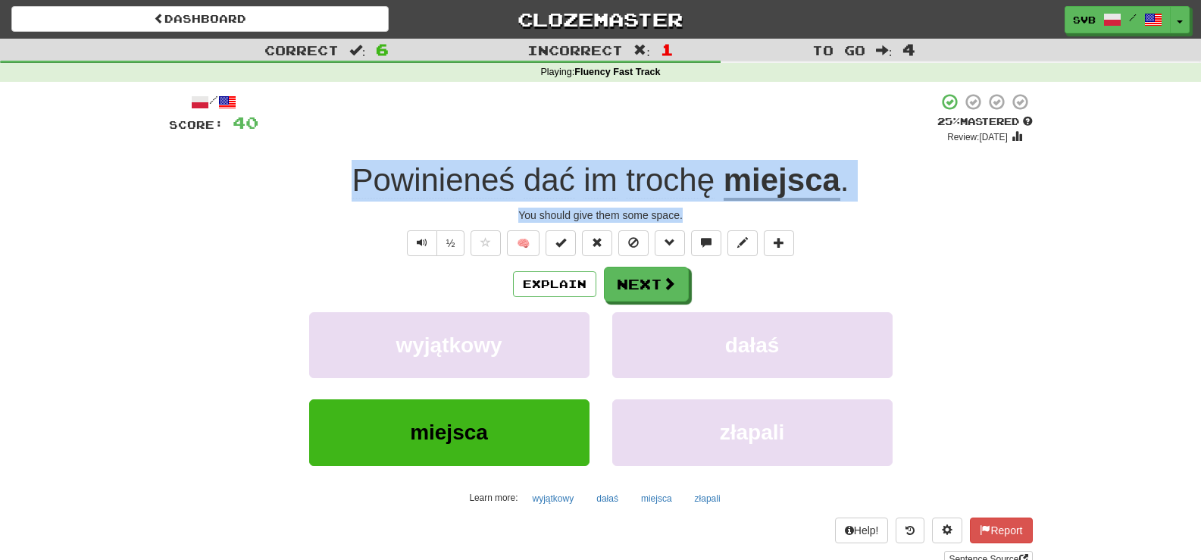
copy div "Powinieneś dać im trochę miejsca . You should give them some space."
click at [731, 205] on div "/ Score: 40 + 4 25 % Mastered Review: 2025-09-18 Powinieneś dać im trochę miejs…" at bounding box center [601, 329] width 864 height 475
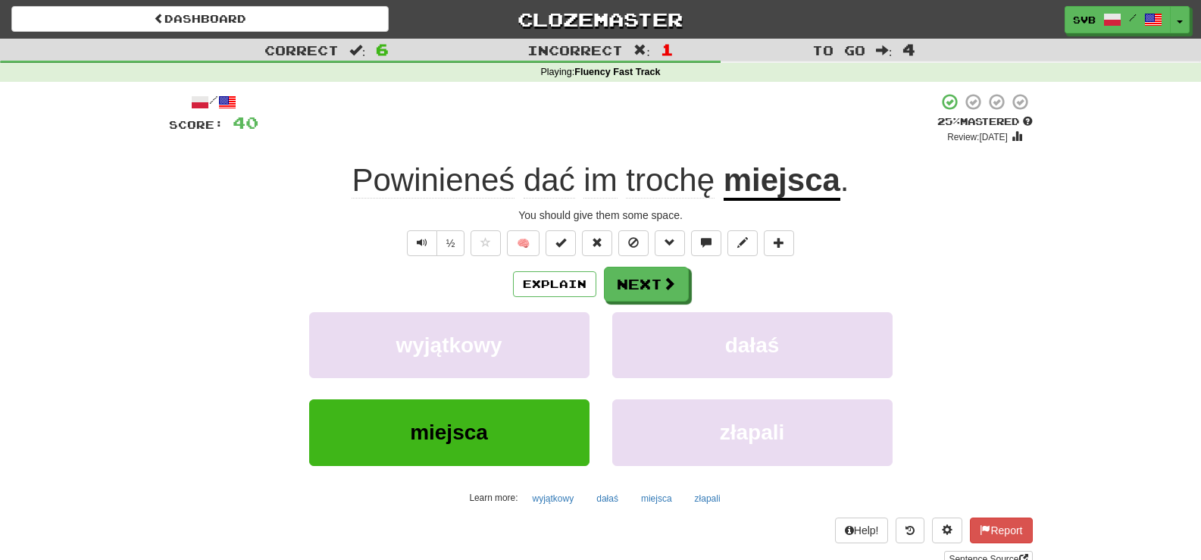
click at [688, 186] on span "trochę" at bounding box center [670, 180] width 89 height 36
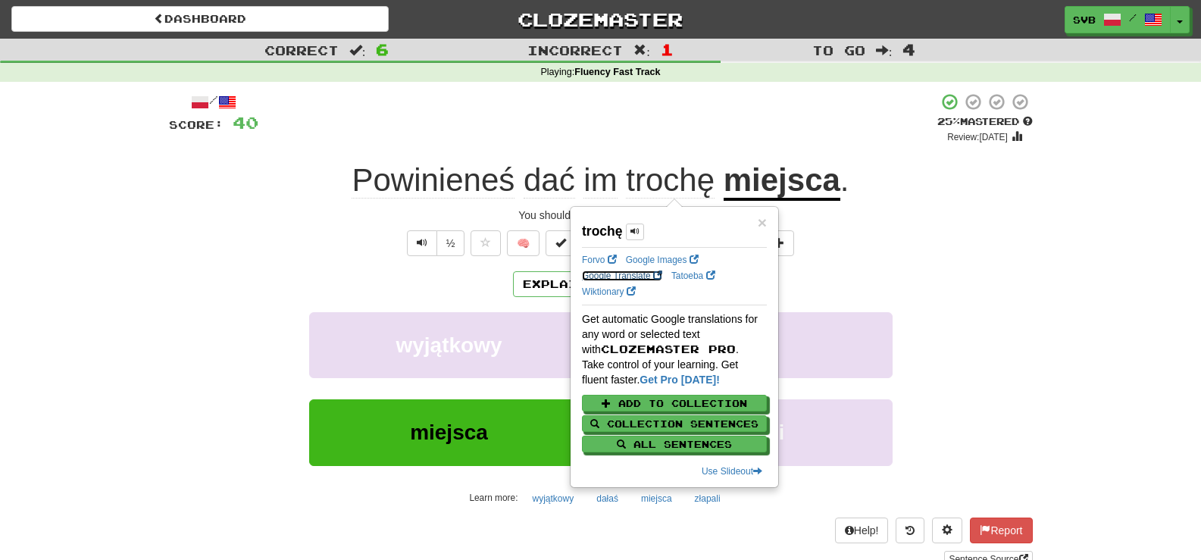
click at [609, 277] on link "Google Translate" at bounding box center [622, 276] width 80 height 11
click at [792, 187] on u "miejsca" at bounding box center [782, 181] width 117 height 39
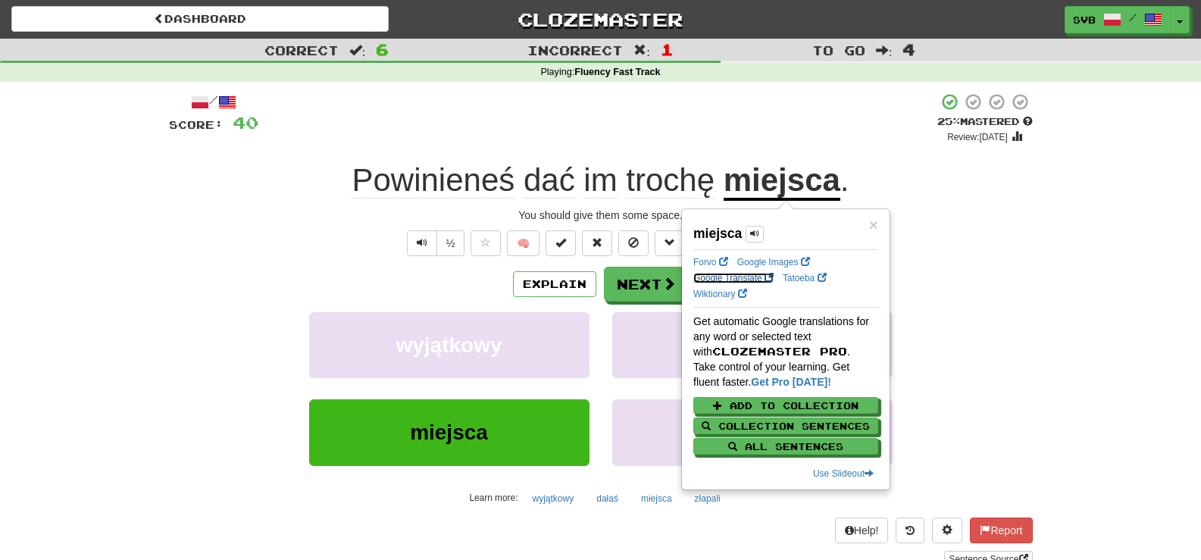
click at [735, 280] on link "Google Translate" at bounding box center [734, 278] width 80 height 11
click at [637, 120] on div "+ 4" at bounding box center [597, 118] width 679 height 52
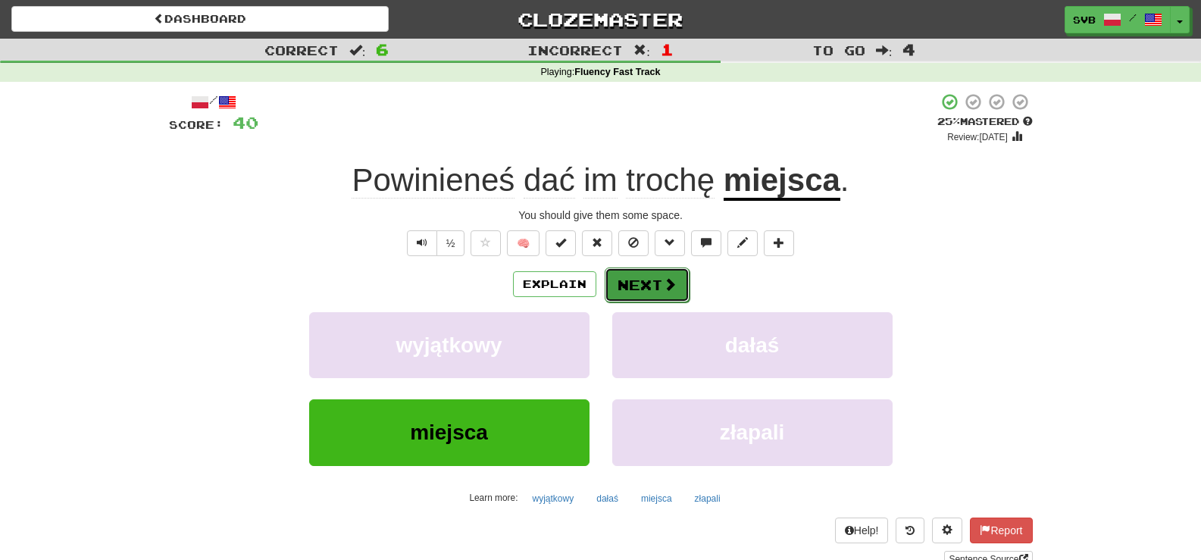
click at [656, 289] on button "Next" at bounding box center [647, 285] width 85 height 35
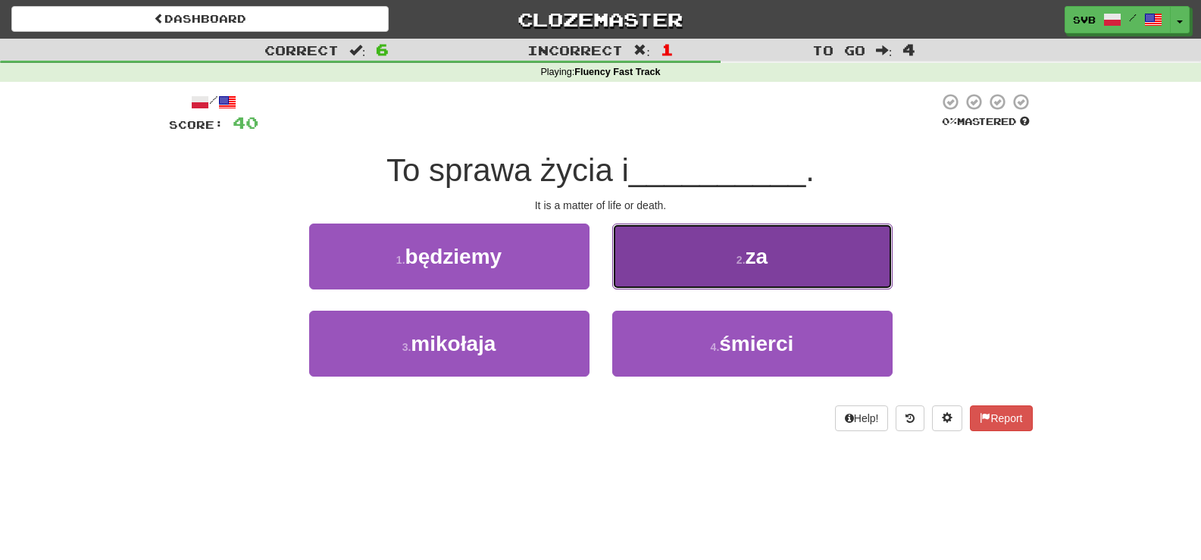
click at [749, 265] on span "za" at bounding box center [757, 256] width 23 height 23
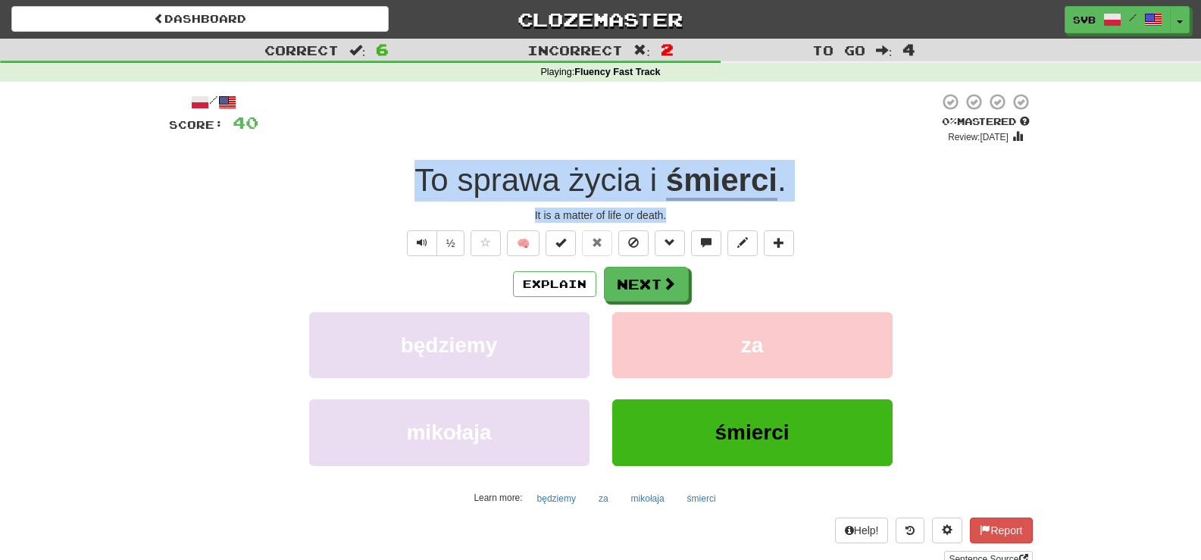
drag, startPoint x: 411, startPoint y: 177, endPoint x: 706, endPoint y: 218, distance: 298.5
click at [706, 218] on div "/ Score: 40 0 % Mastered Review: 2025-09-17 To sprawa życia i śmierci . It is a…" at bounding box center [601, 329] width 864 height 475
copy div "To sprawa życia i śmierci . It is a matter of life or death."
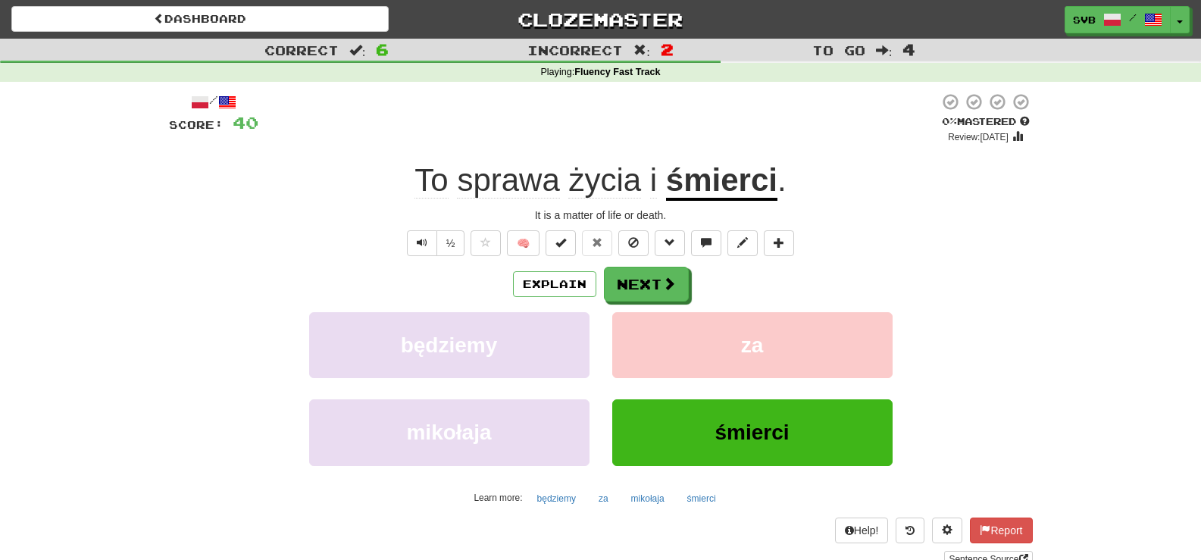
click at [759, 263] on div "/ Score: 40 0 % Mastered Review: 2025-09-17 To sprawa życia i śmierci . It is a…" at bounding box center [601, 329] width 864 height 475
click at [756, 171] on u "śmierci" at bounding box center [721, 181] width 111 height 39
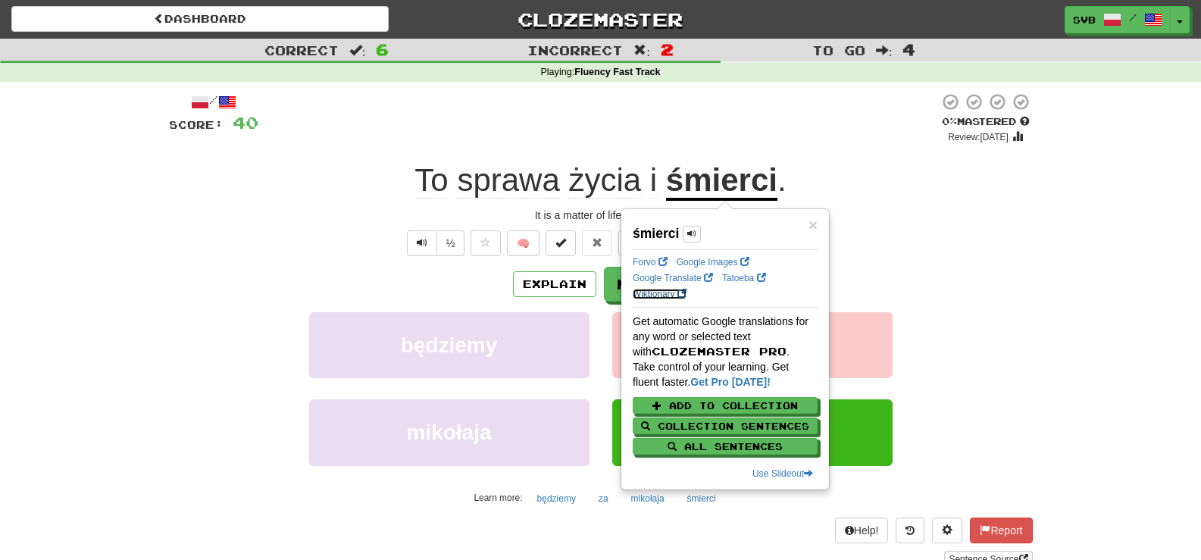
click at [660, 290] on link "Wiktionary" at bounding box center [660, 294] width 54 height 11
click at [691, 232] on span at bounding box center [692, 233] width 9 height 9
click at [587, 185] on span "życia" at bounding box center [605, 180] width 73 height 36
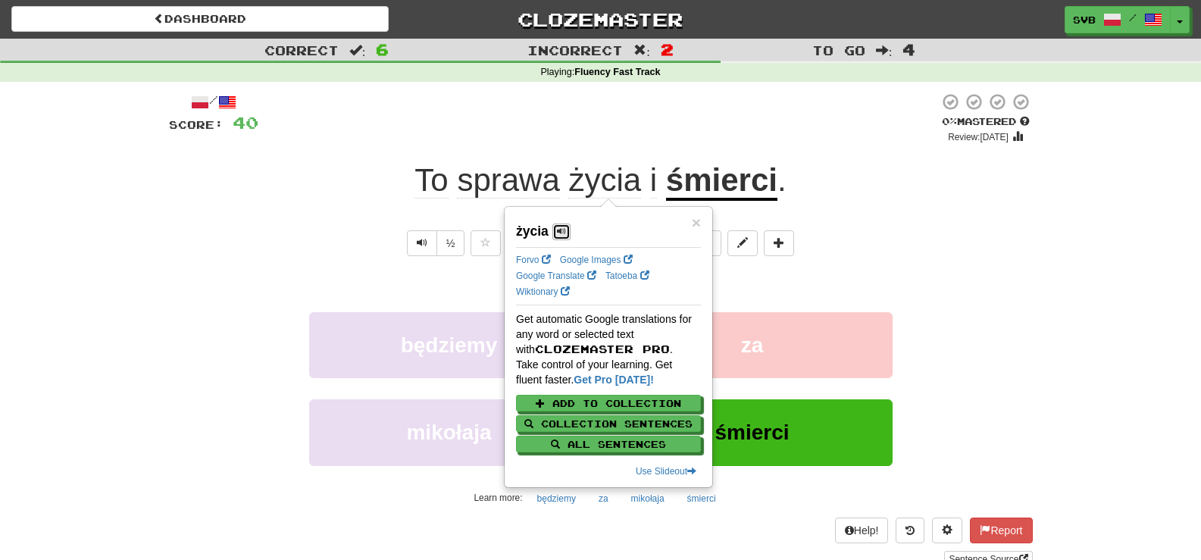
click at [565, 231] on span at bounding box center [561, 231] width 9 height 9
click at [533, 182] on span "sprawa" at bounding box center [508, 180] width 102 height 36
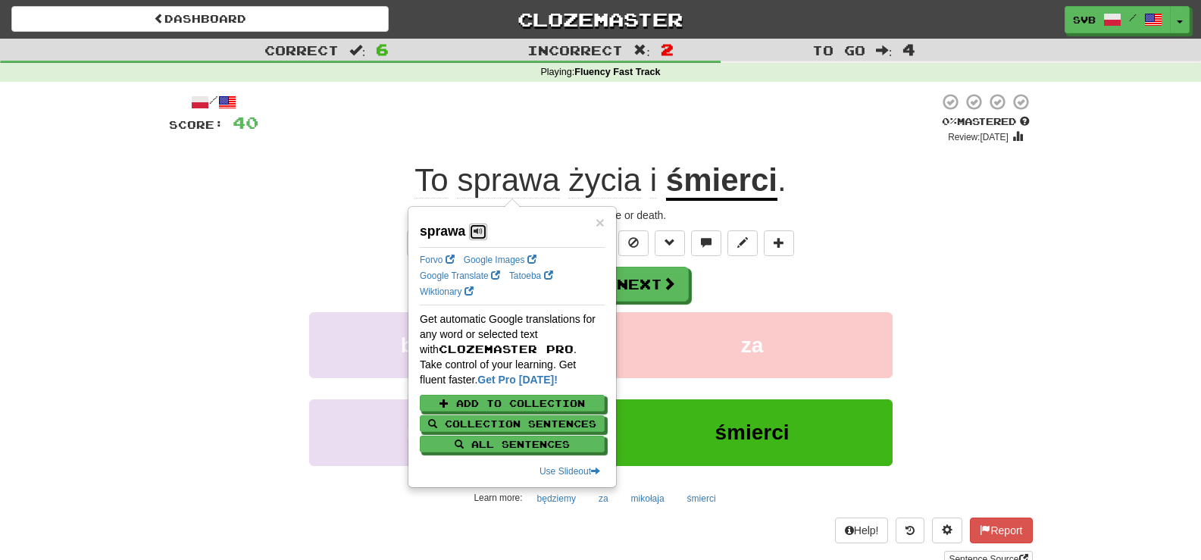
click at [478, 228] on span at bounding box center [478, 231] width 9 height 9
click at [862, 187] on div "To sprawa życia i śmierci ." at bounding box center [601, 181] width 864 height 42
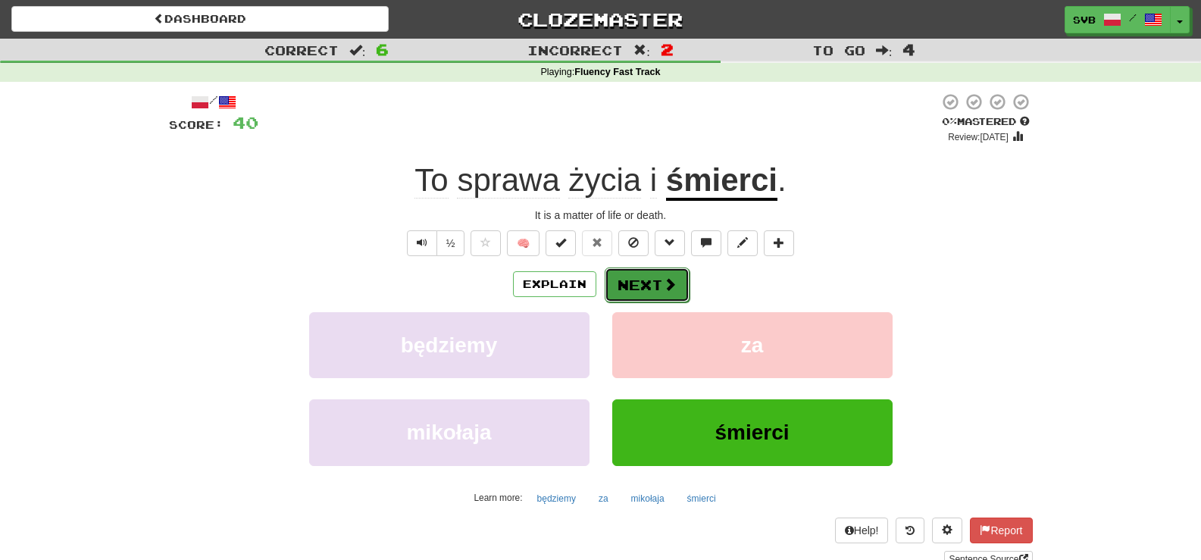
click at [672, 279] on span at bounding box center [670, 284] width 14 height 14
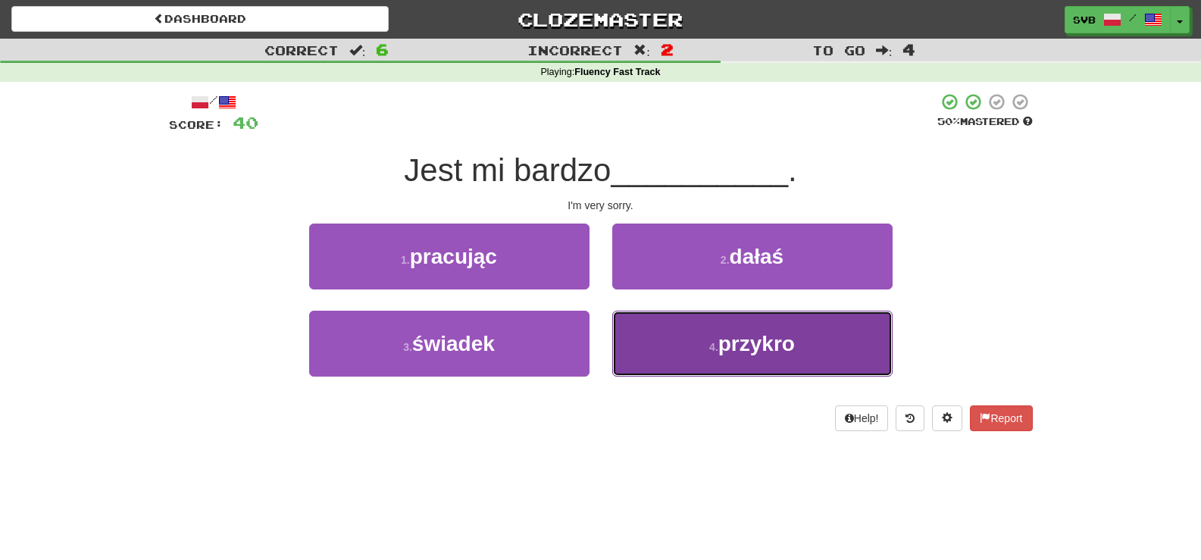
click at [750, 346] on span "przykro" at bounding box center [757, 343] width 77 height 23
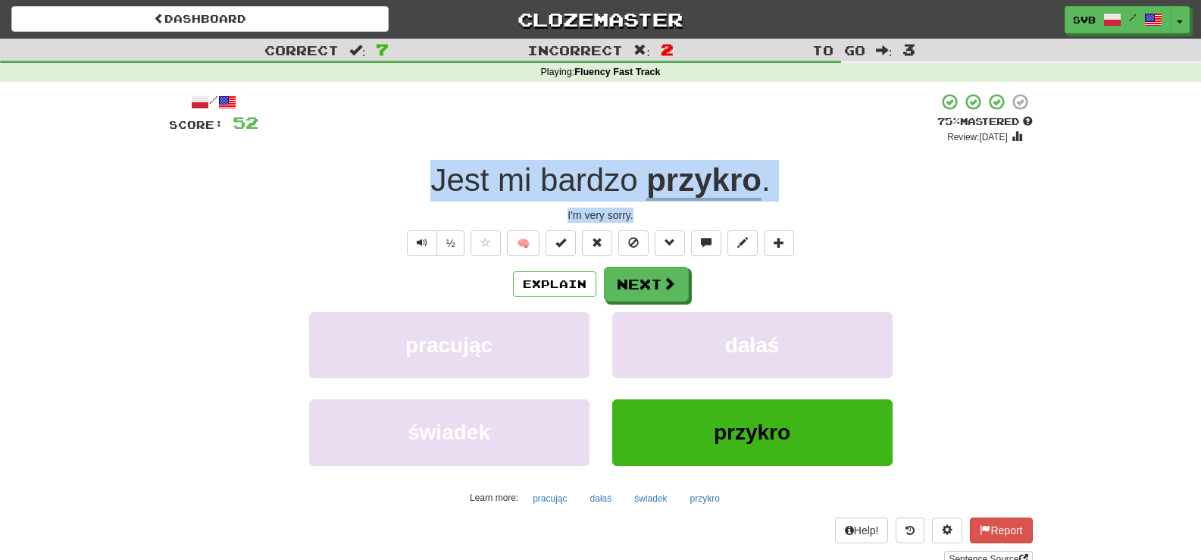
drag, startPoint x: 424, startPoint y: 183, endPoint x: 824, endPoint y: 213, distance: 401.4
click at [824, 213] on div "/ Score: 52 + 12 75 % Mastered Review: 2025-10-17 Jest mi bardzo przykro . I'm …" at bounding box center [601, 329] width 864 height 475
copy div "Jest mi bardzo przykro . I'm very sorry."
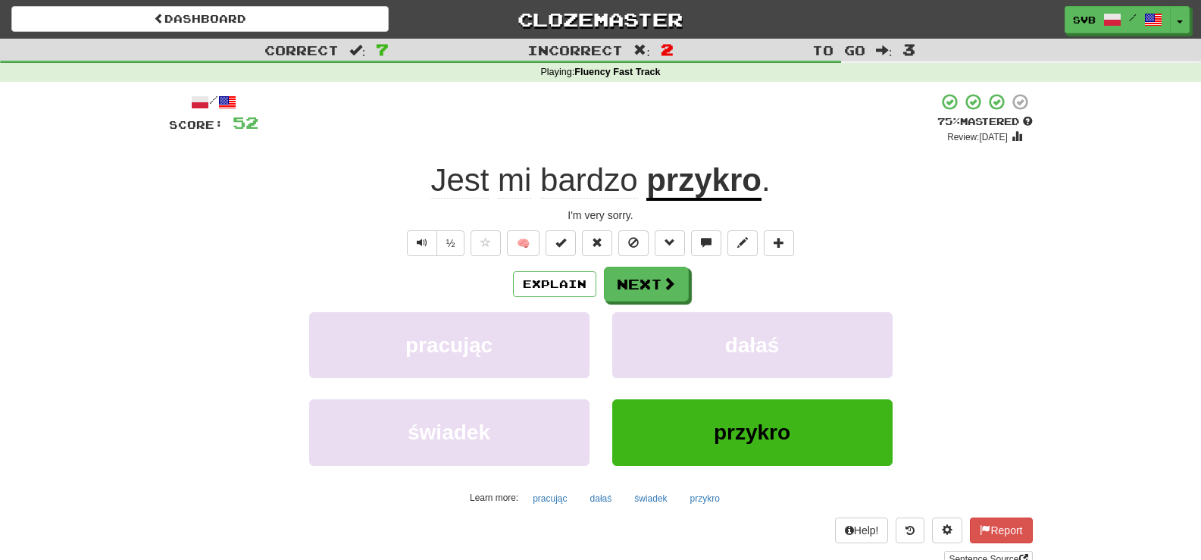
drag, startPoint x: 714, startPoint y: 110, endPoint x: 681, endPoint y: 139, distance: 44.1
click at [713, 110] on div "+ 12" at bounding box center [597, 118] width 679 height 52
click at [625, 291] on button "Next" at bounding box center [647, 285] width 85 height 35
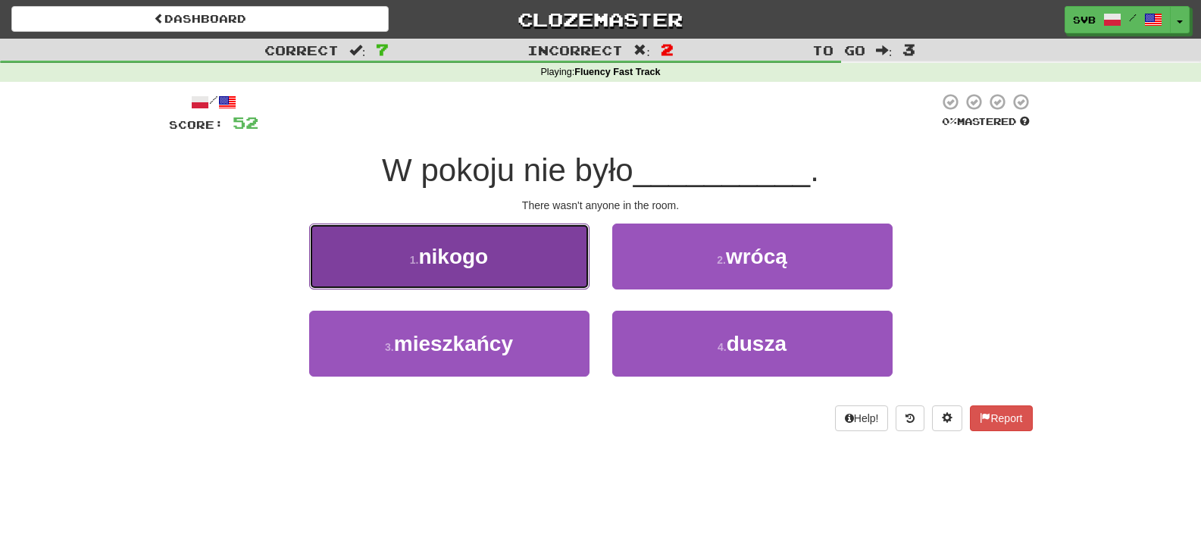
click at [490, 261] on button "1 . nikogo" at bounding box center [449, 257] width 280 height 66
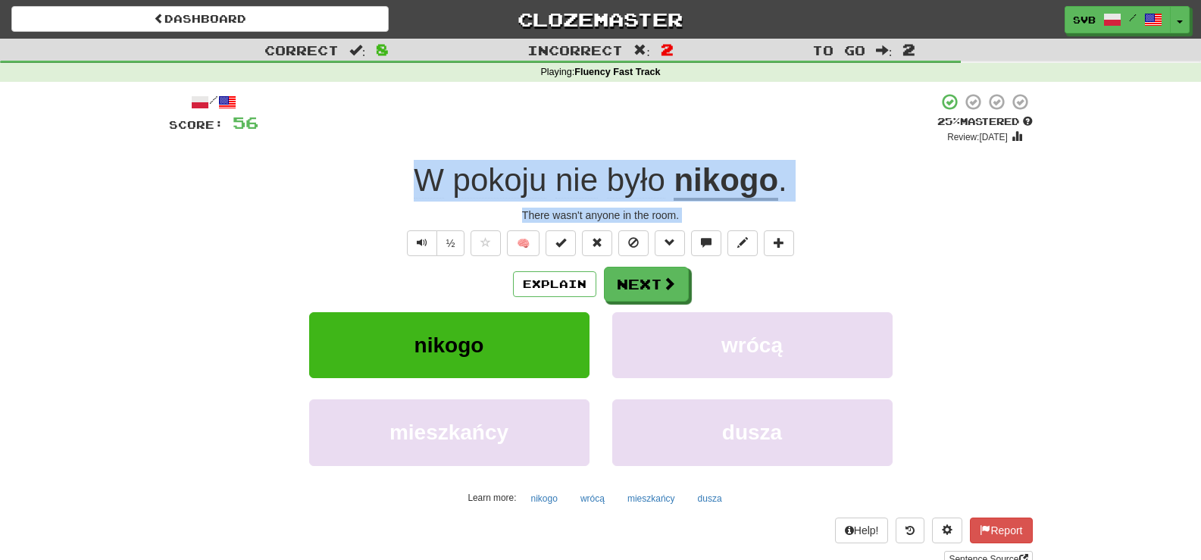
drag, startPoint x: 397, startPoint y: 173, endPoint x: 813, endPoint y: 229, distance: 419.2
click at [812, 228] on div "/ Score: 56 + 4 25 % Mastered Review: 2025-09-18 W pokoju nie było nikogo . The…" at bounding box center [601, 329] width 864 height 475
click at [736, 176] on u "nikogo" at bounding box center [726, 181] width 105 height 39
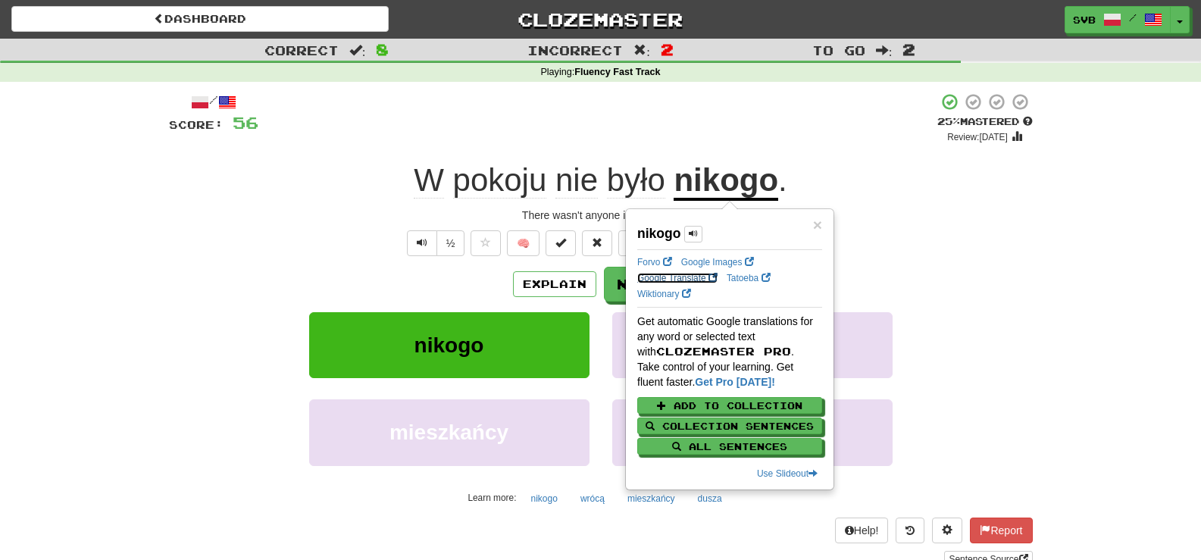
click at [664, 280] on link "Google Translate" at bounding box center [677, 278] width 80 height 11
click at [342, 238] on div "½ 🧠" at bounding box center [601, 243] width 864 height 26
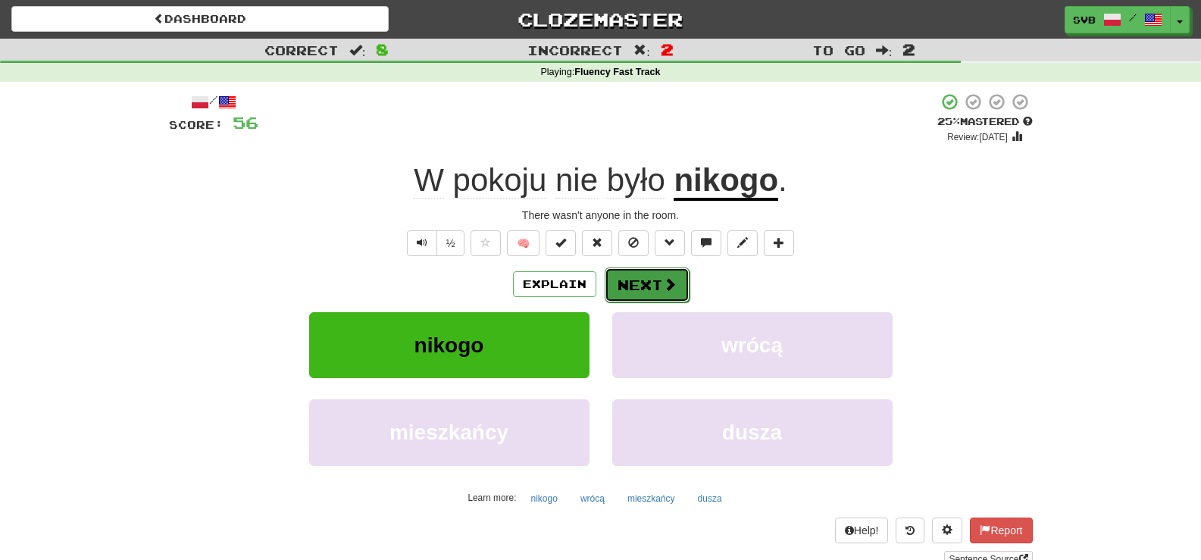
click at [661, 281] on button "Next" at bounding box center [647, 285] width 85 height 35
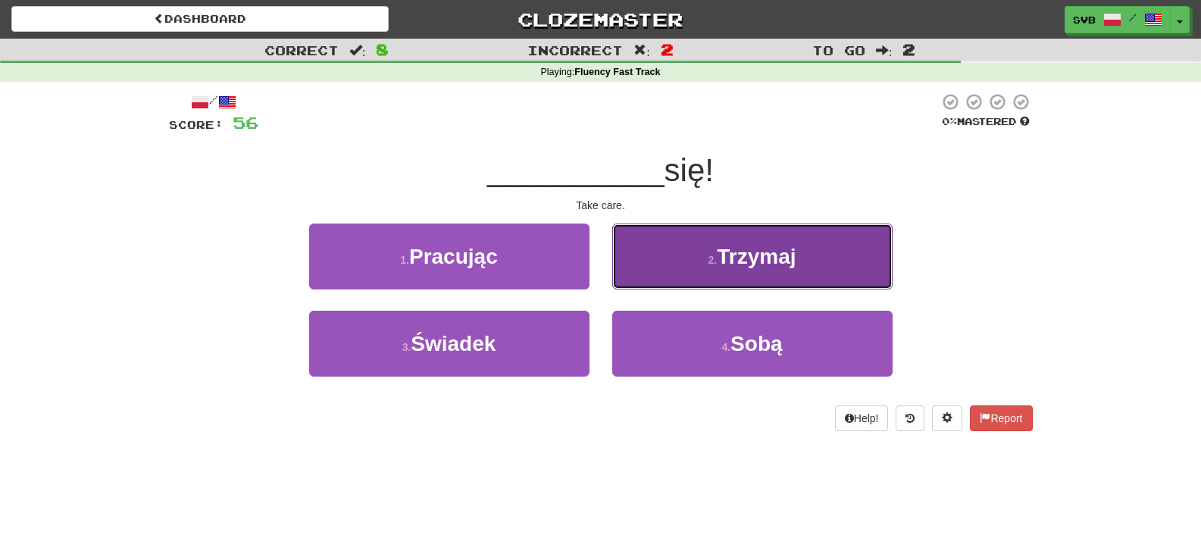
click at [738, 251] on span "Trzymaj" at bounding box center [756, 256] width 79 height 23
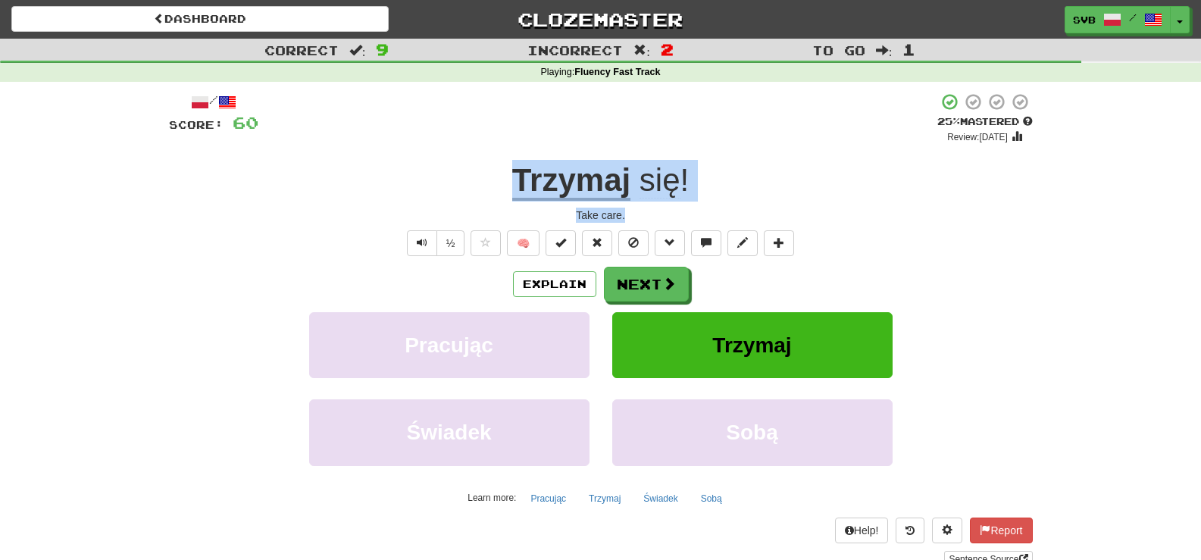
drag, startPoint x: 506, startPoint y: 179, endPoint x: 655, endPoint y: 217, distance: 153.3
click at [655, 217] on div "/ Score: 60 + 4 25 % Mastered Review: 2025-09-18 Trzymaj się ! Take care. ½ 🧠 E…" at bounding box center [601, 329] width 864 height 475
click at [654, 287] on button "Next" at bounding box center [647, 285] width 85 height 35
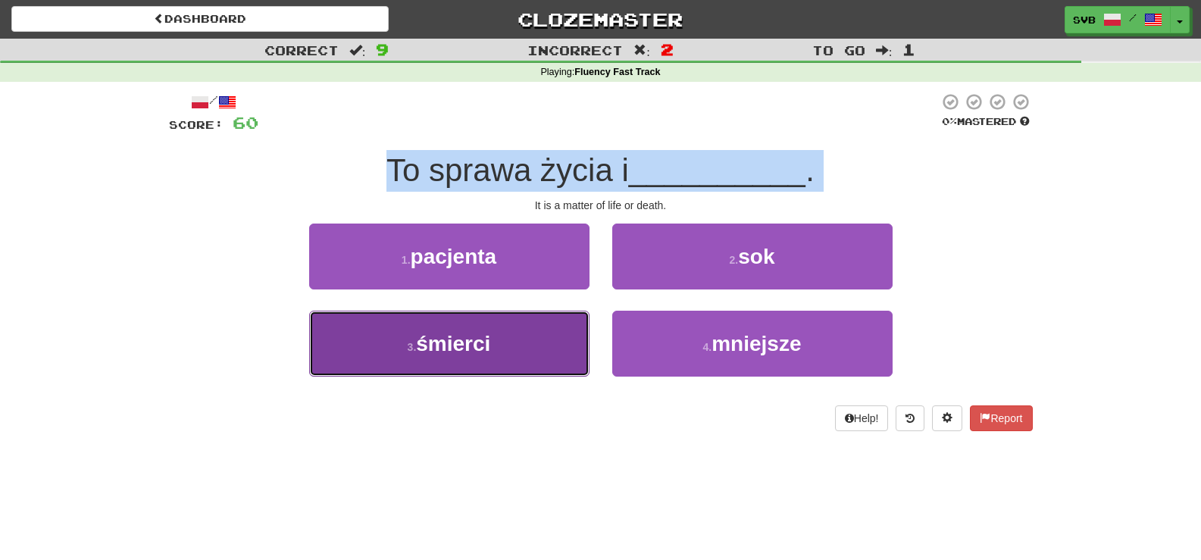
click at [494, 337] on button "3 . śmierci" at bounding box center [449, 344] width 280 height 66
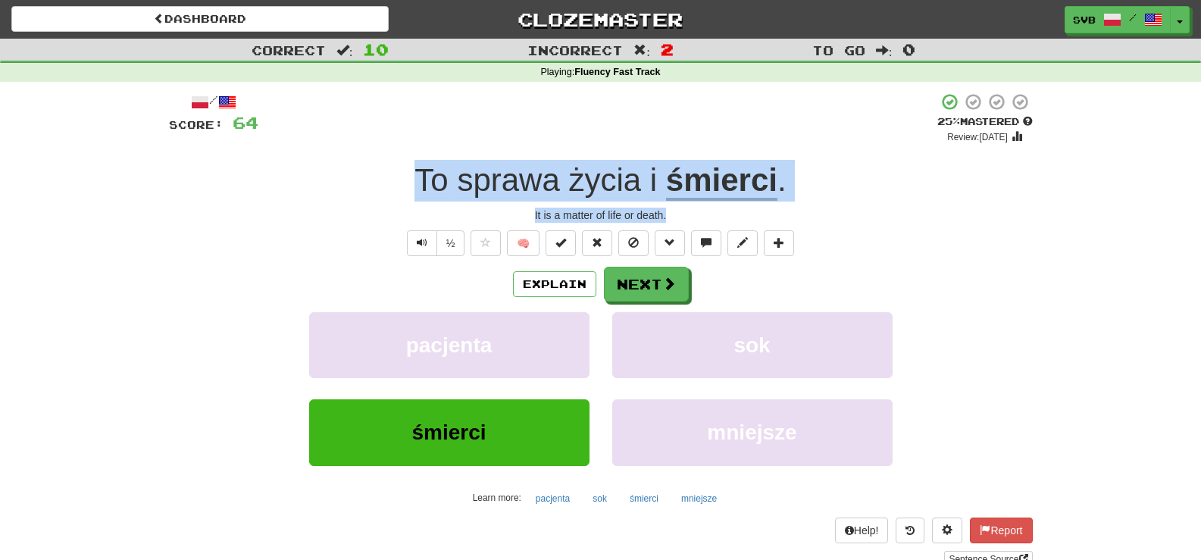
drag, startPoint x: 416, startPoint y: 180, endPoint x: 753, endPoint y: 221, distance: 338.9
click at [753, 221] on div "/ Score: 64 + 4 25 % Mastered Review: 2025-09-18 To sprawa życia i śmierci . It…" at bounding box center [601, 329] width 864 height 475
click at [654, 280] on button "Next" at bounding box center [647, 285] width 85 height 35
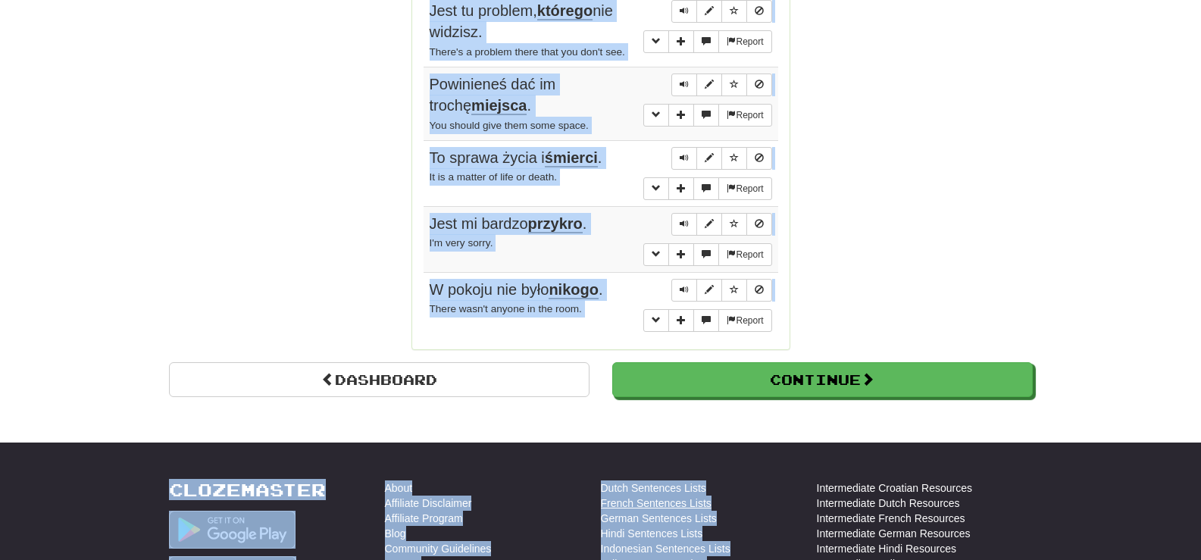
scroll to position [1508, 0]
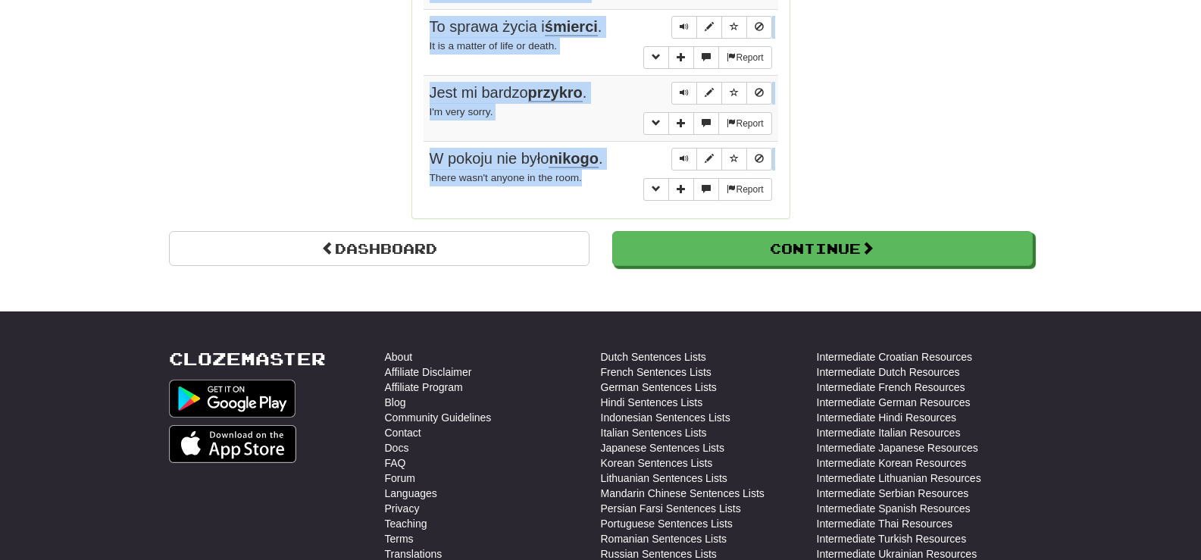
drag, startPoint x: 432, startPoint y: 277, endPoint x: 628, endPoint y: 189, distance: 215.4
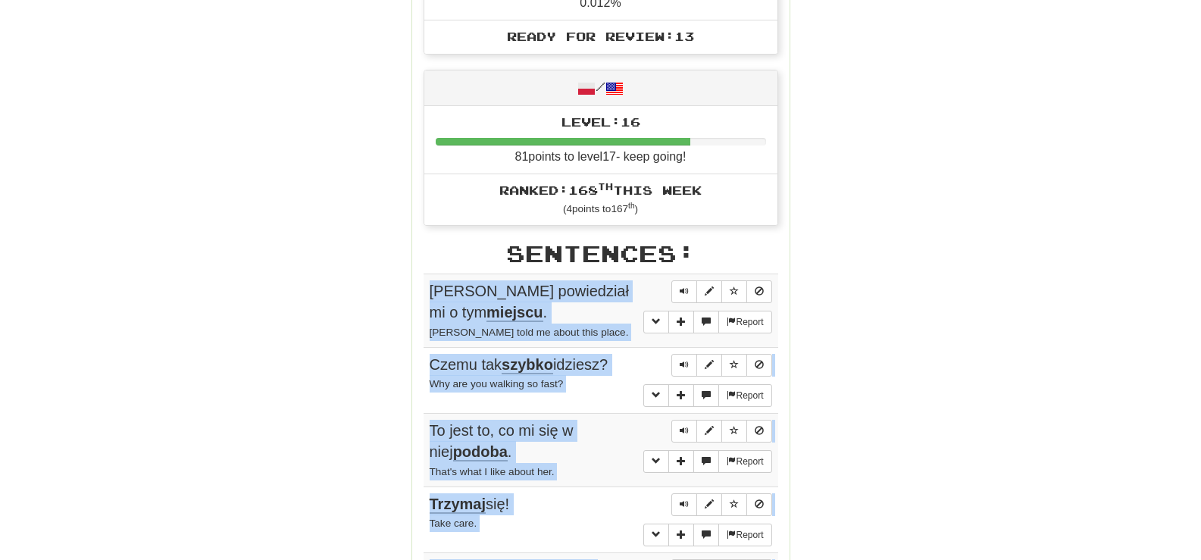
scroll to position [750, 0]
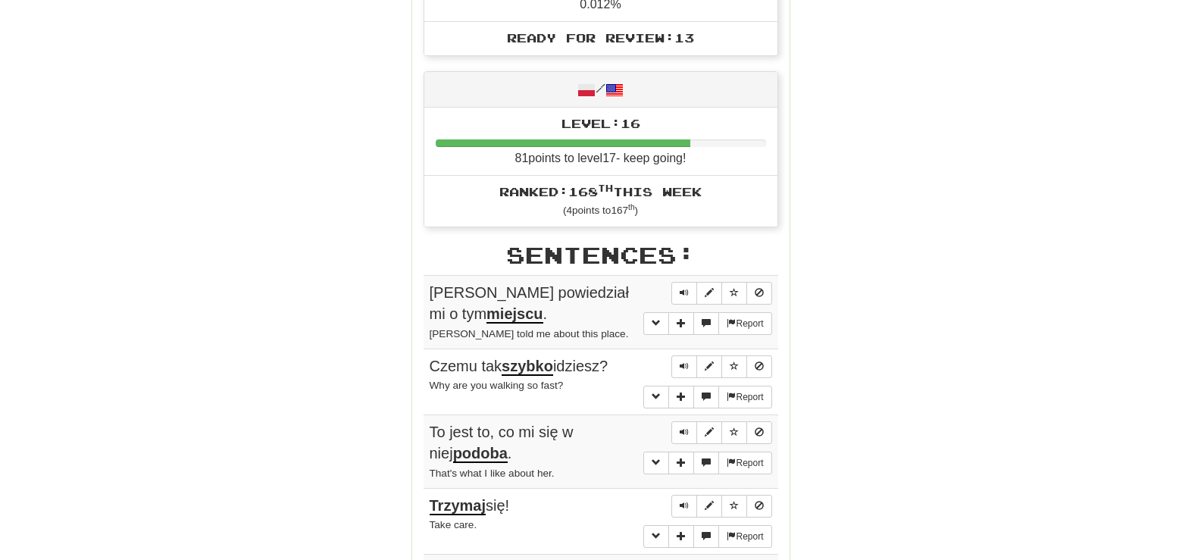
click at [825, 254] on div "Round Results Stats: Score: + 64 Time: 2 : 37 New: 5 Review: 5 Correct: 10 Inco…" at bounding box center [601, 215] width 864 height 1549
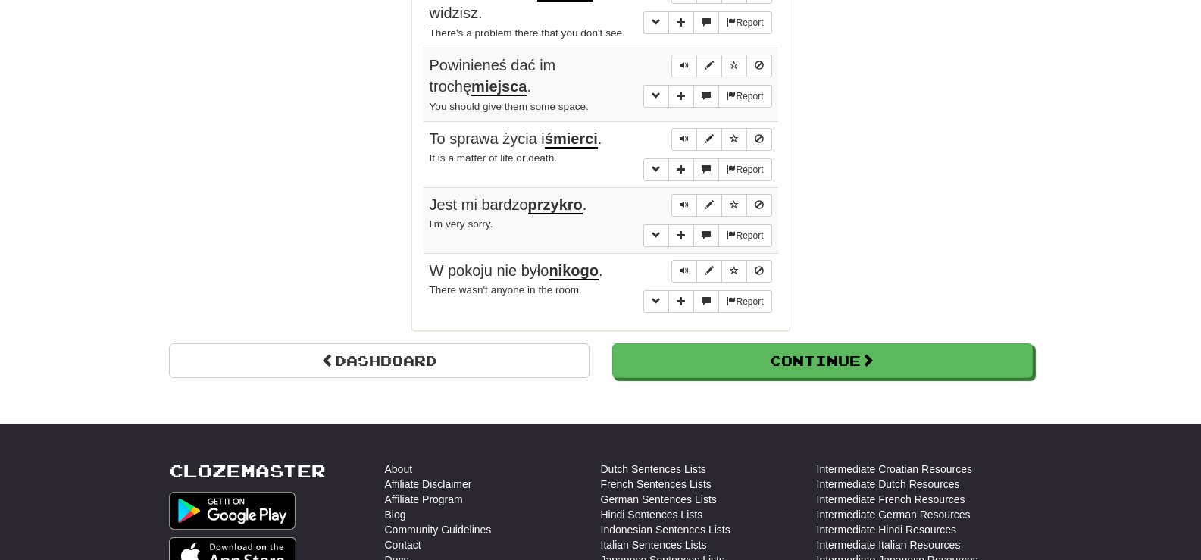
scroll to position [1364, 0]
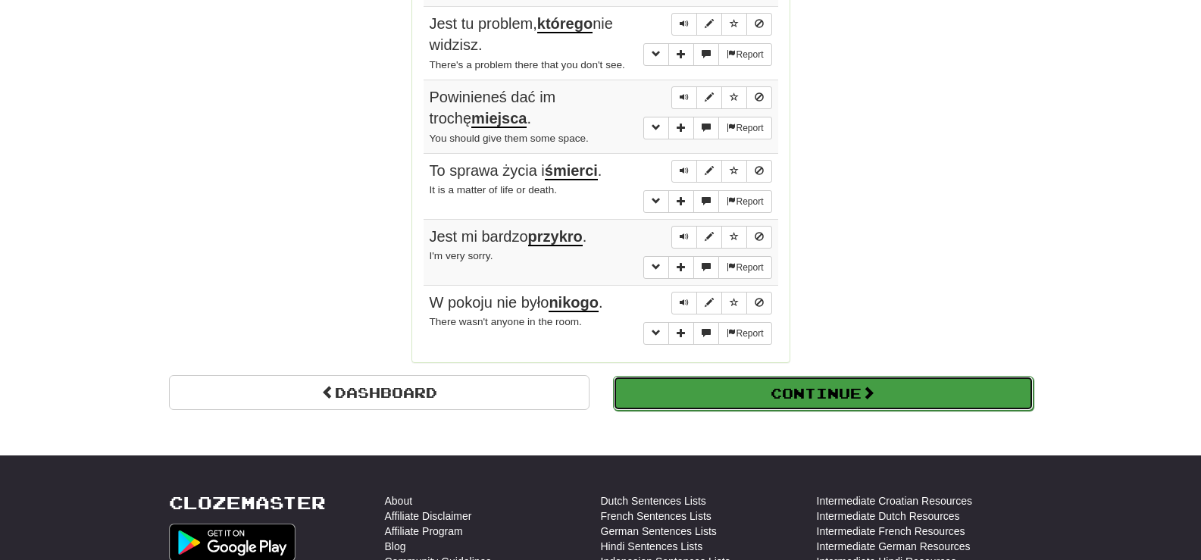
click at [843, 394] on button "Continue" at bounding box center [823, 393] width 421 height 35
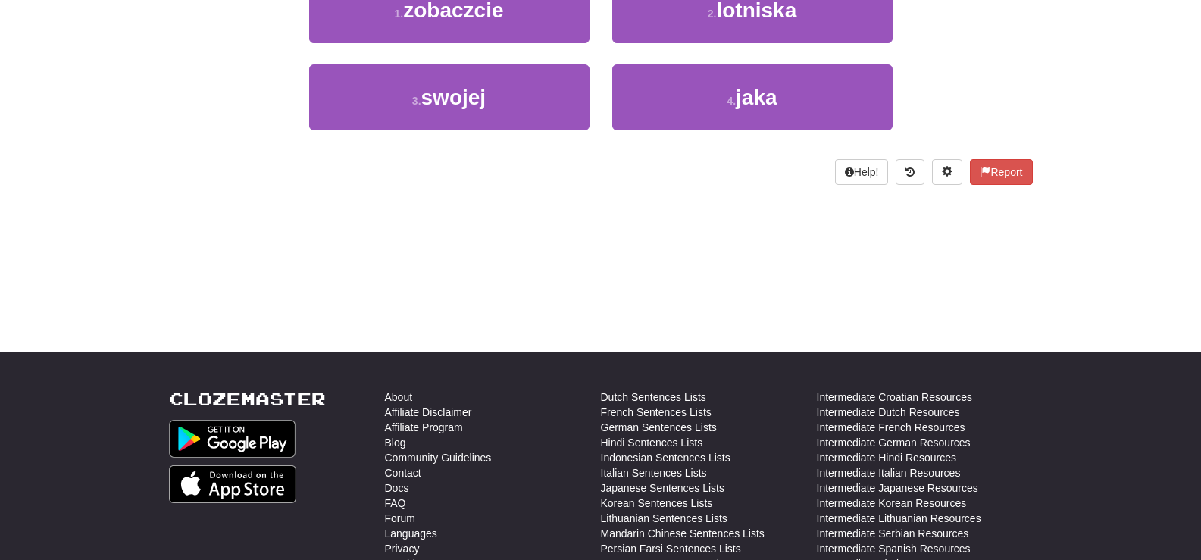
scroll to position [0, 0]
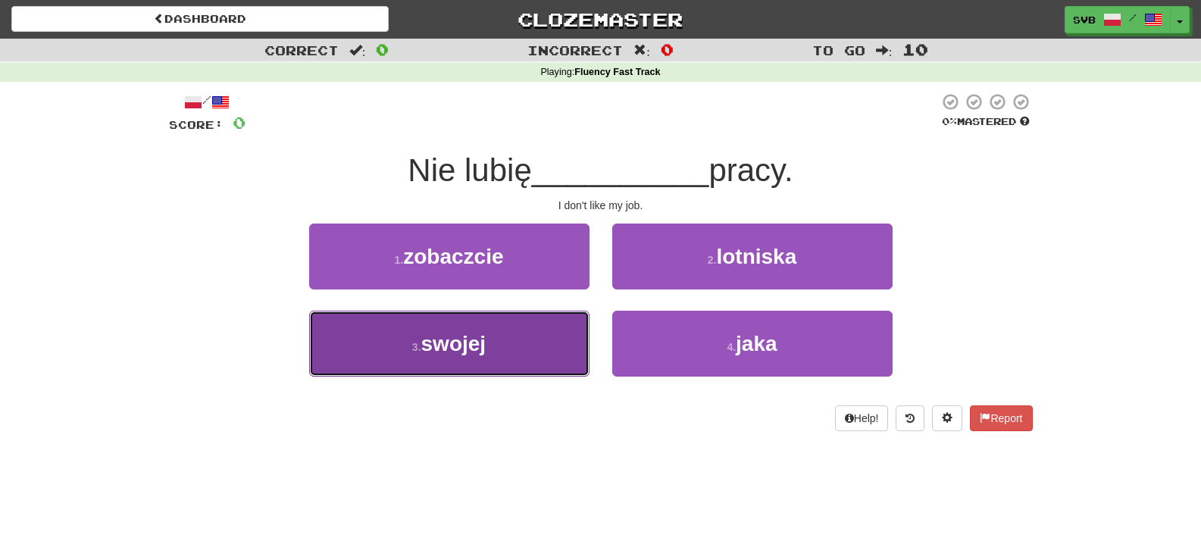
click at [479, 355] on span "swojej" at bounding box center [453, 343] width 65 height 23
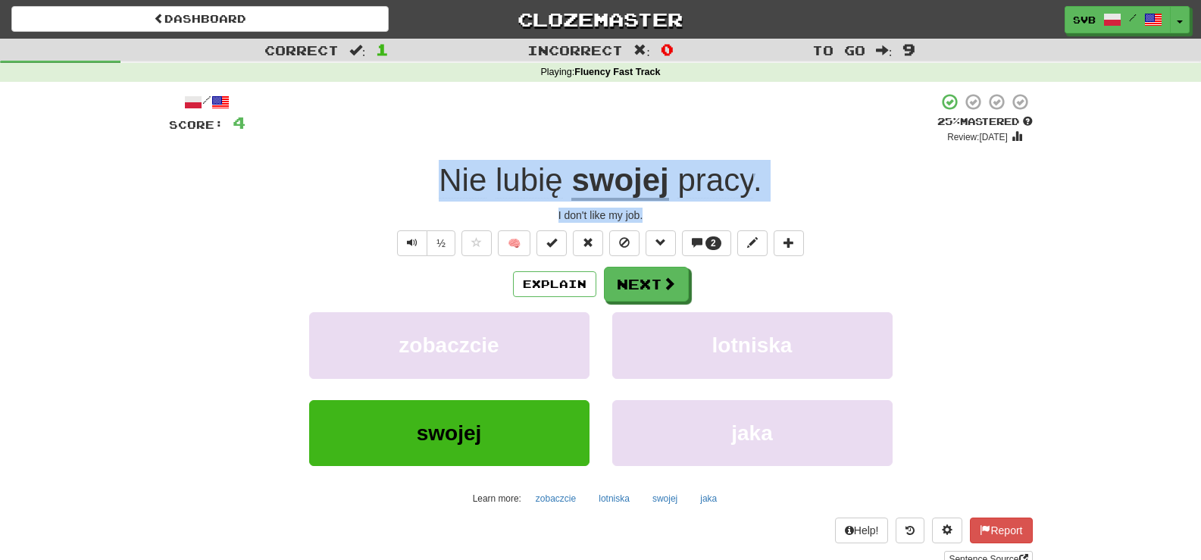
drag, startPoint x: 433, startPoint y: 182, endPoint x: 776, endPoint y: 213, distance: 344.8
click at [774, 214] on div "/ Score: 4 + 4 25 % Mastered Review: 2025-09-18 Nie lubię swojej pracy . I don'…" at bounding box center [601, 329] width 864 height 475
click at [664, 278] on span at bounding box center [670, 284] width 14 height 14
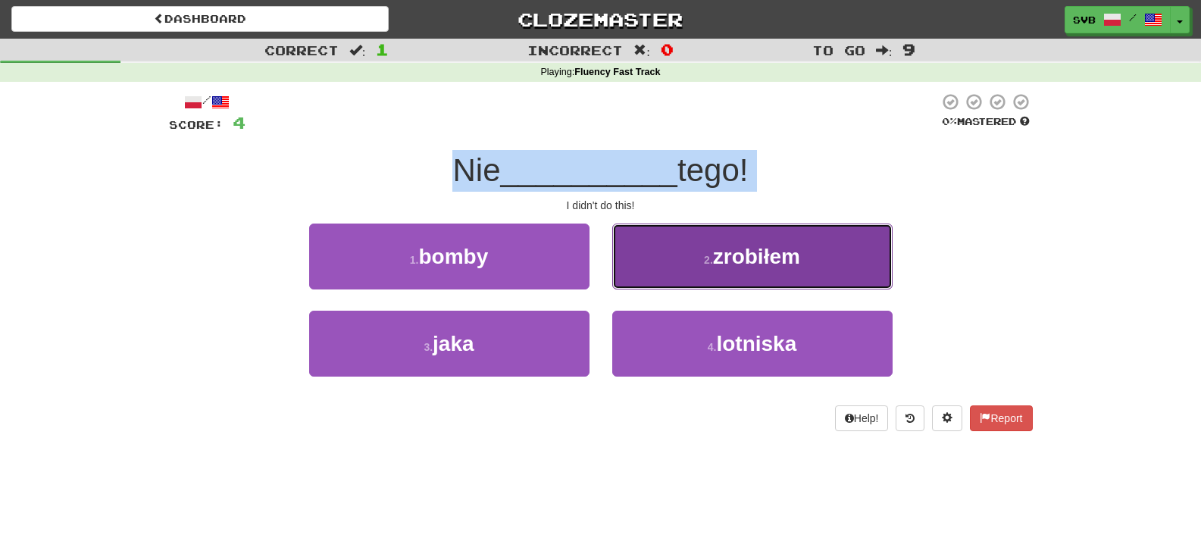
click at [758, 250] on span "zrobiłem" at bounding box center [756, 256] width 87 height 23
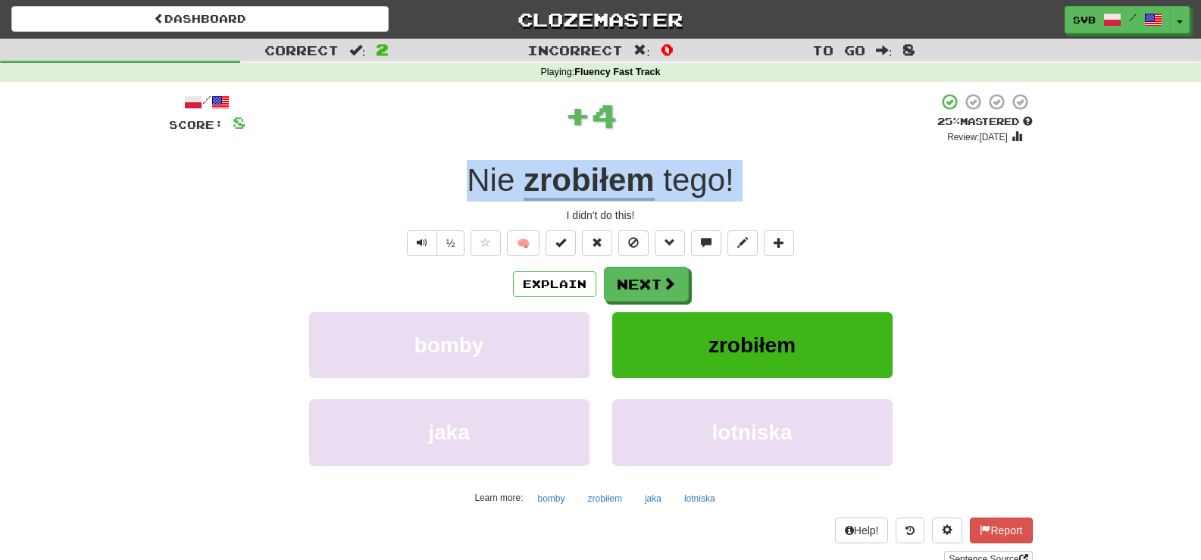
click at [525, 211] on div "I didn't do this!" at bounding box center [601, 215] width 864 height 15
click at [537, 222] on div "I didn't do this!" at bounding box center [601, 215] width 864 height 15
drag, startPoint x: 458, startPoint y: 174, endPoint x: 773, endPoint y: 215, distance: 317.9
click at [773, 215] on div "/ Score: 8 + 4 25 % Mastered Review: 2025-09-18 Nie zrobiłem tego ! I didn't do…" at bounding box center [601, 329] width 864 height 475
click at [679, 283] on button "Next" at bounding box center [647, 285] width 85 height 35
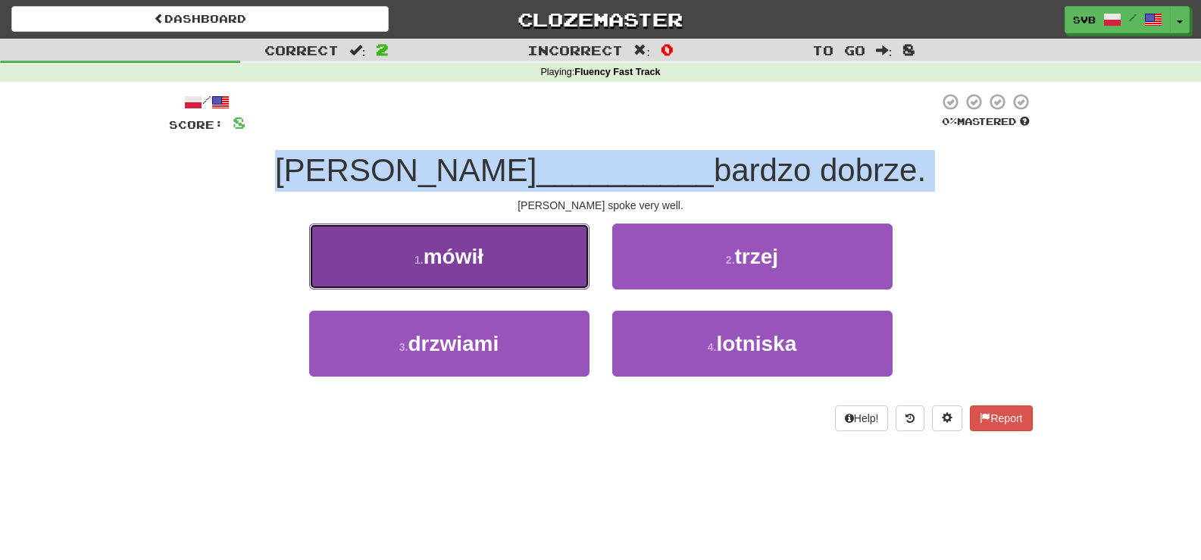
click at [473, 262] on span "mówił" at bounding box center [454, 256] width 60 height 23
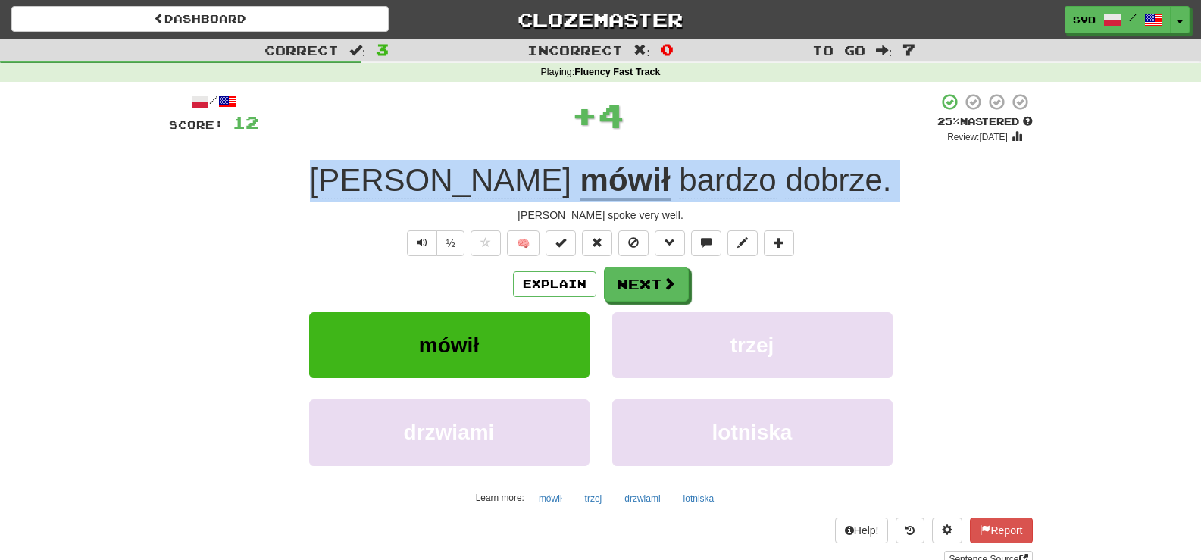
click at [359, 202] on div "/ Score: 12 + 4 25 % Mastered Review: 2025-09-18 Tom mówił bardzo dobrze . Tom …" at bounding box center [601, 329] width 864 height 475
drag, startPoint x: 396, startPoint y: 177, endPoint x: 795, endPoint y: 216, distance: 400.6
click at [795, 216] on div "/ Score: 12 + 4 25 % Mastered Review: 2025-09-18 Tom mówił bardzo dobrze . Tom …" at bounding box center [601, 329] width 864 height 475
click at [650, 290] on button "Next" at bounding box center [647, 285] width 85 height 35
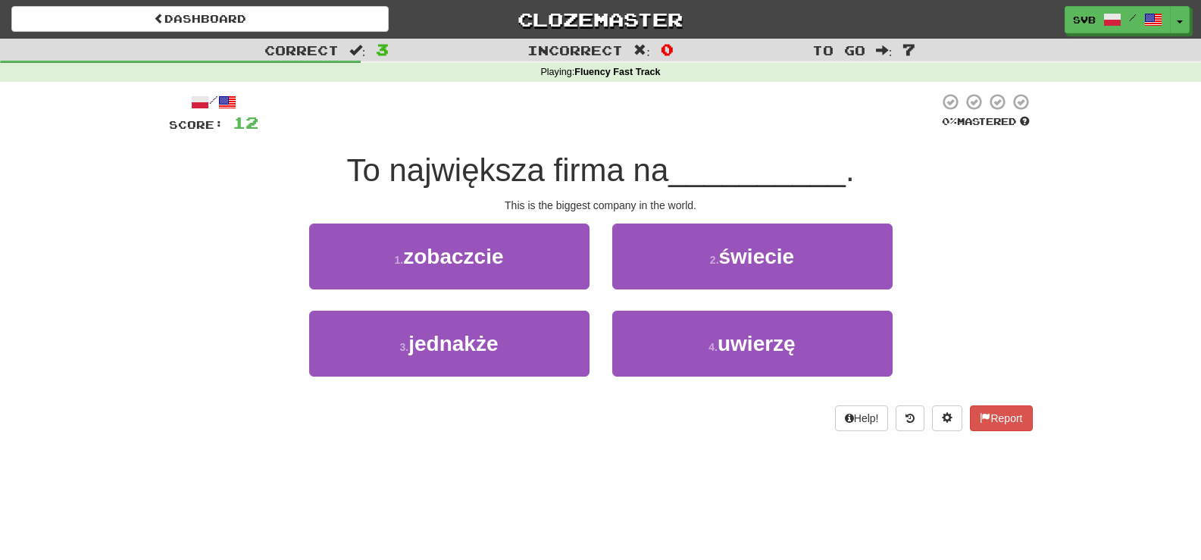
click at [769, 201] on div "This is the biggest company in the world." at bounding box center [601, 205] width 864 height 15
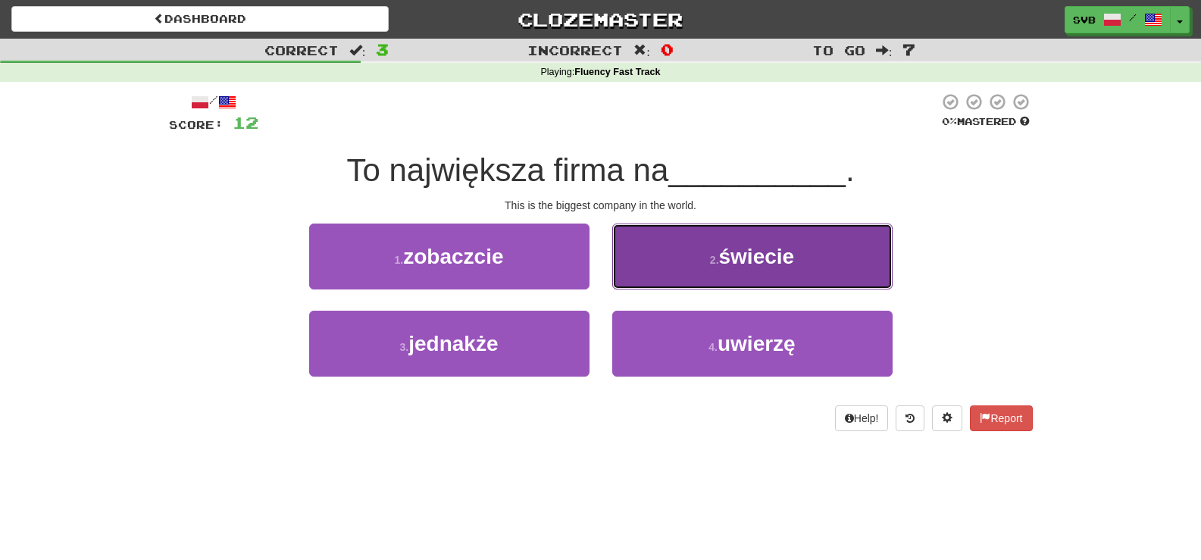
click at [797, 255] on button "2 . świecie" at bounding box center [752, 257] width 280 height 66
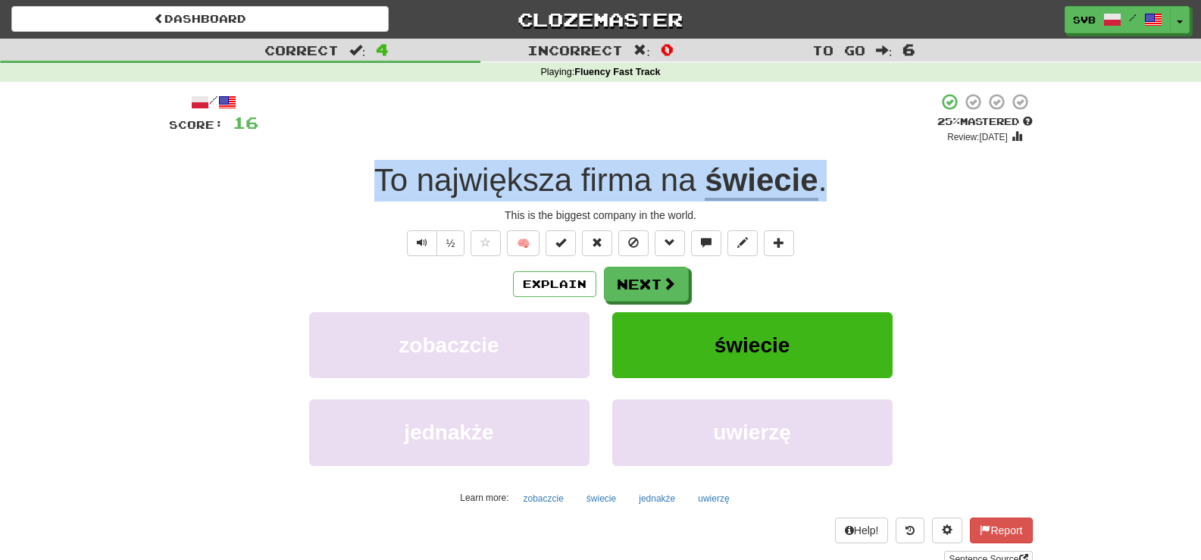
drag, startPoint x: 375, startPoint y: 180, endPoint x: 896, endPoint y: 196, distance: 521.0
click at [891, 196] on div "To największa firma na świecie ." at bounding box center [601, 181] width 864 height 42
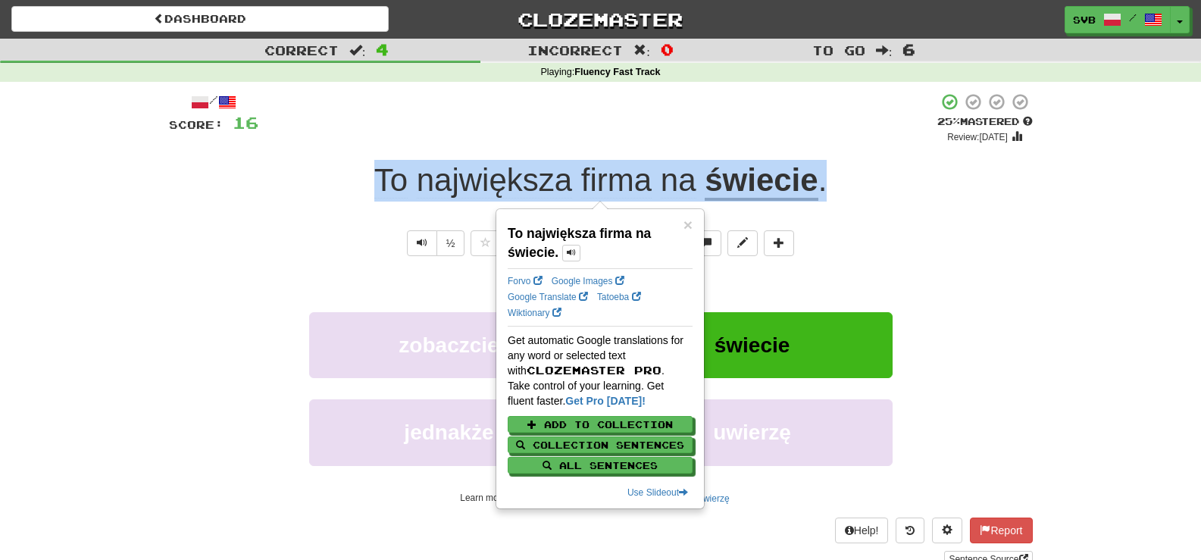
click at [849, 199] on div "To największa firma na świecie ." at bounding box center [601, 181] width 864 height 42
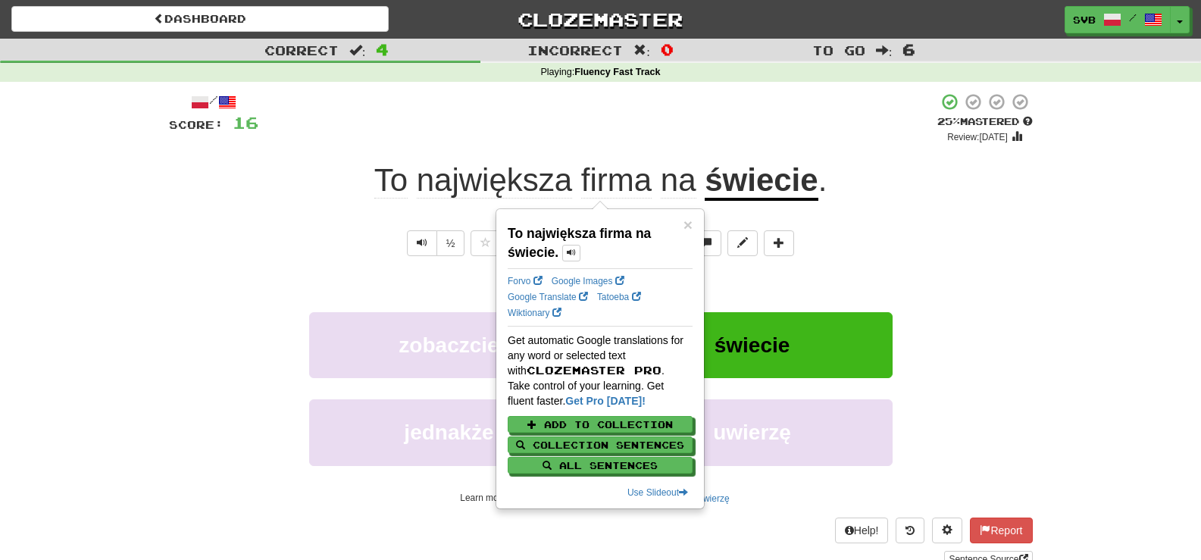
click at [463, 220] on div "This is the biggest company in the world." at bounding box center [601, 215] width 864 height 15
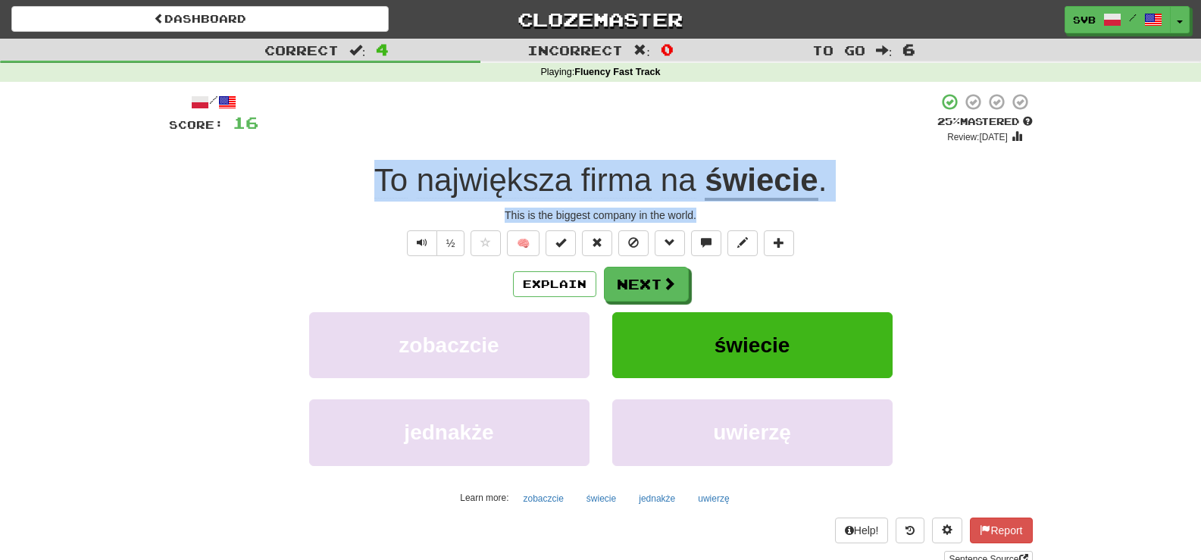
drag, startPoint x: 359, startPoint y: 177, endPoint x: 838, endPoint y: 211, distance: 479.5
click at [838, 211] on div "/ Score: 16 + 4 25 % Mastered Review: 2025-09-18 To największa firma na świecie…" at bounding box center [601, 329] width 864 height 475
click at [425, 217] on div "This is the biggest company in the world." at bounding box center [601, 215] width 864 height 15
click at [409, 209] on div "This is the biggest company in the world." at bounding box center [601, 215] width 864 height 15
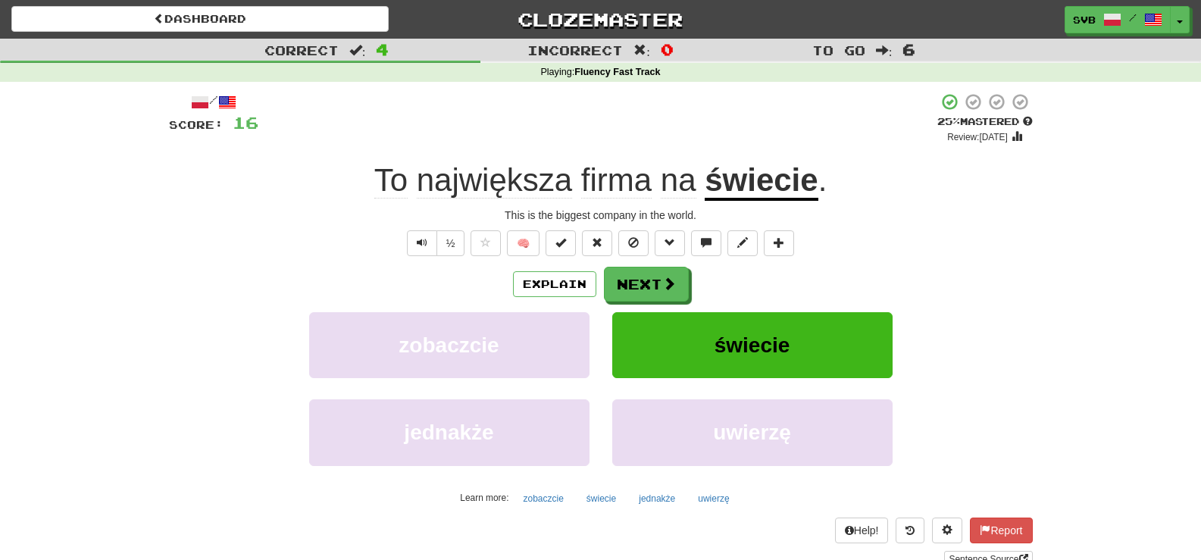
click at [487, 181] on span "największa" at bounding box center [494, 180] width 155 height 36
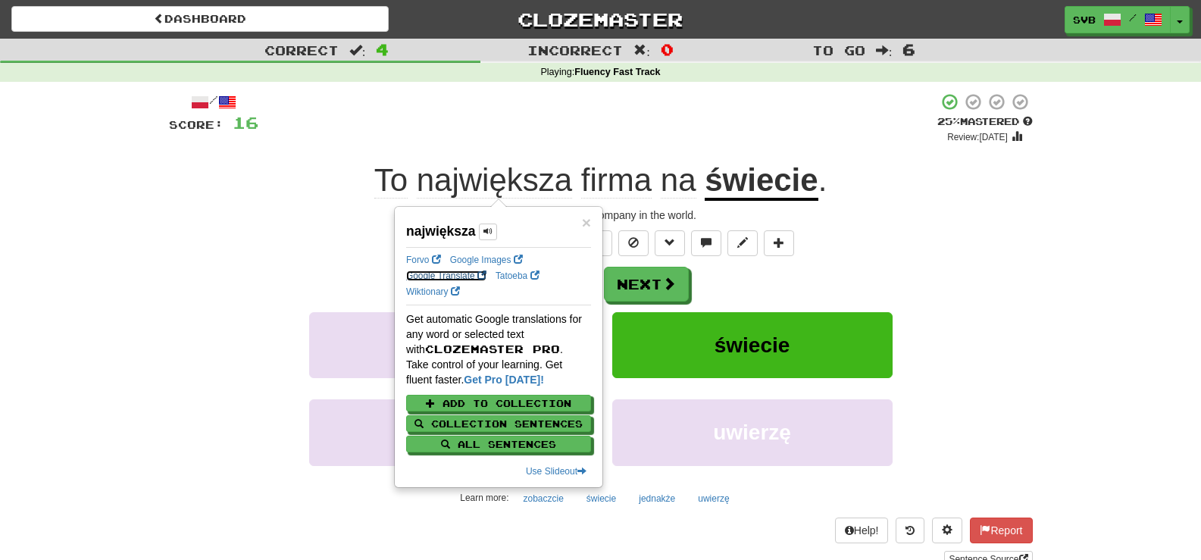
click at [434, 273] on link "Google Translate" at bounding box center [446, 276] width 80 height 11
click at [618, 182] on span "firma" at bounding box center [616, 180] width 70 height 36
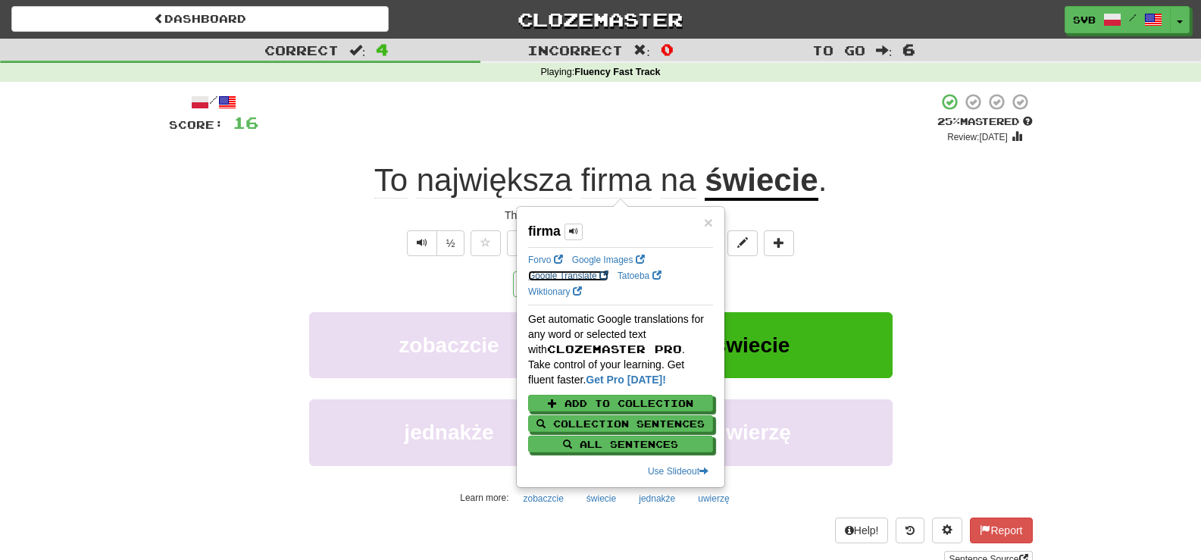
click at [569, 275] on link "Google Translate" at bounding box center [568, 276] width 80 height 11
click at [280, 280] on div "Explain Next" at bounding box center [601, 284] width 864 height 35
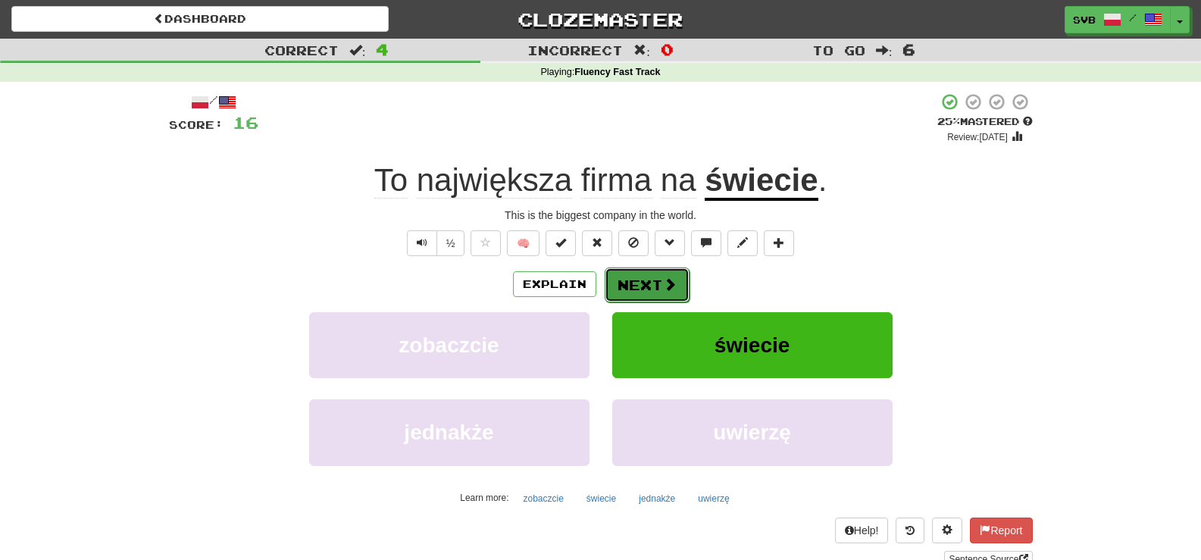
click at [641, 280] on button "Next" at bounding box center [647, 285] width 85 height 35
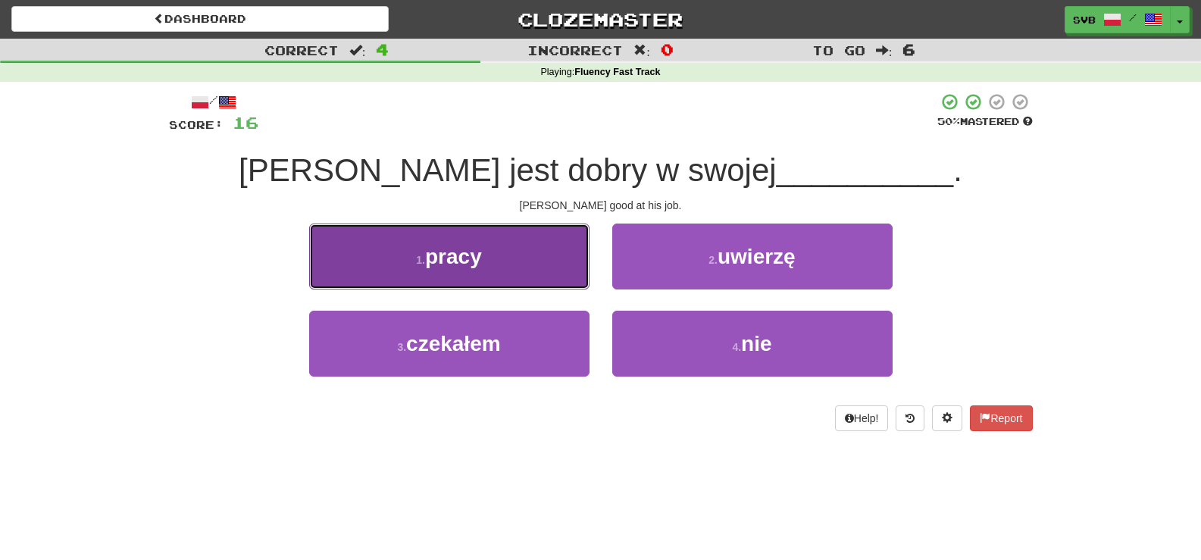
click at [485, 254] on button "1 . pracy" at bounding box center [449, 257] width 280 height 66
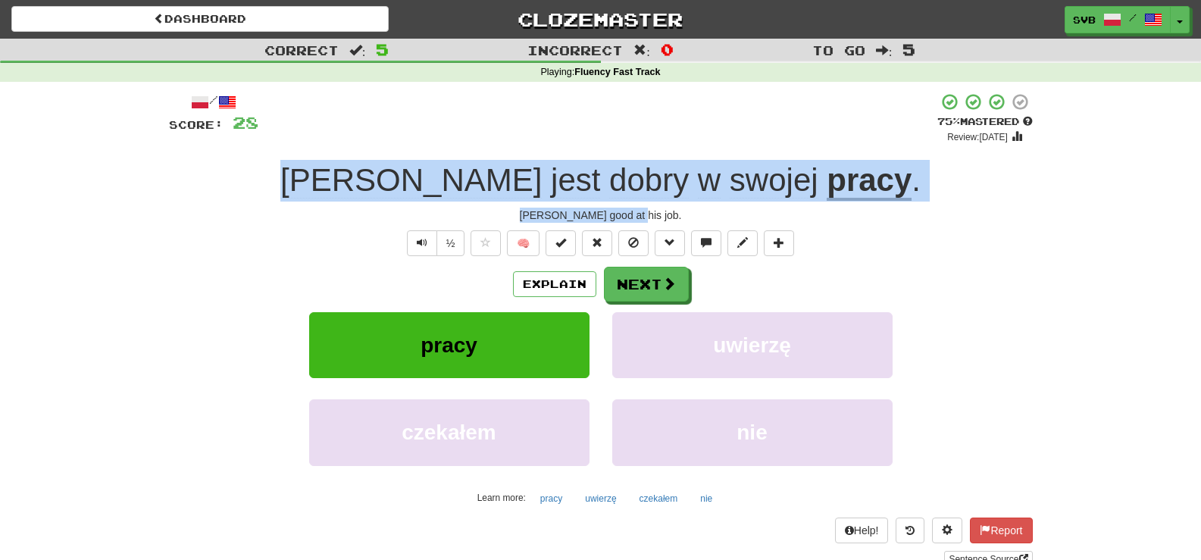
drag, startPoint x: 377, startPoint y: 174, endPoint x: 756, endPoint y: 215, distance: 382.0
click at [756, 215] on div "/ Score: 28 + 12 75 % Mastered Review: 2025-10-17 Tom jest dobry w swojej pracy…" at bounding box center [601, 329] width 864 height 475
click at [674, 287] on span at bounding box center [670, 284] width 14 height 14
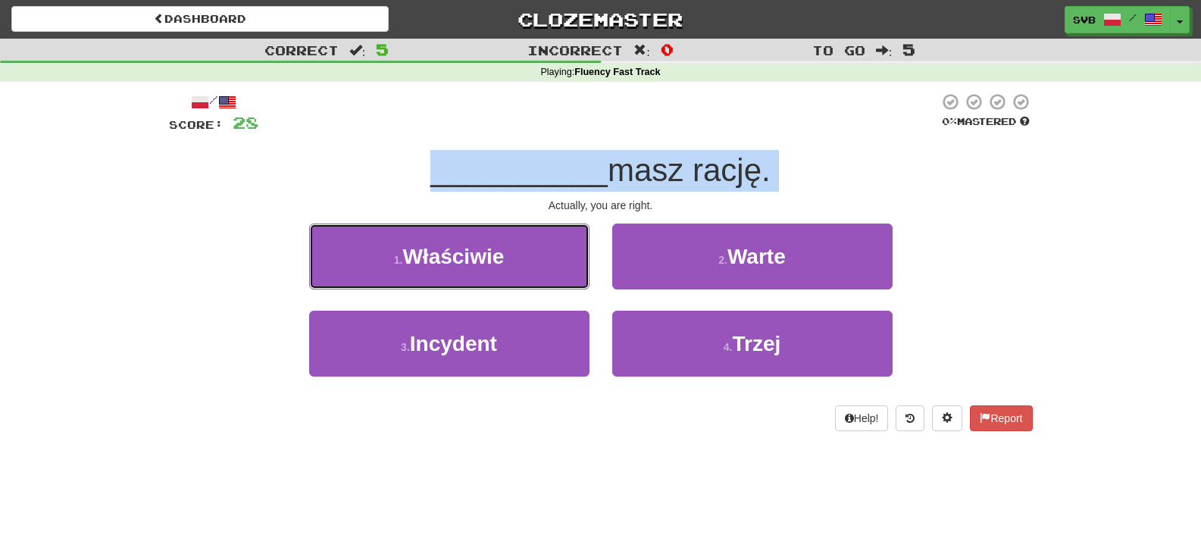
click at [465, 248] on span "Właściwie" at bounding box center [454, 256] width 102 height 23
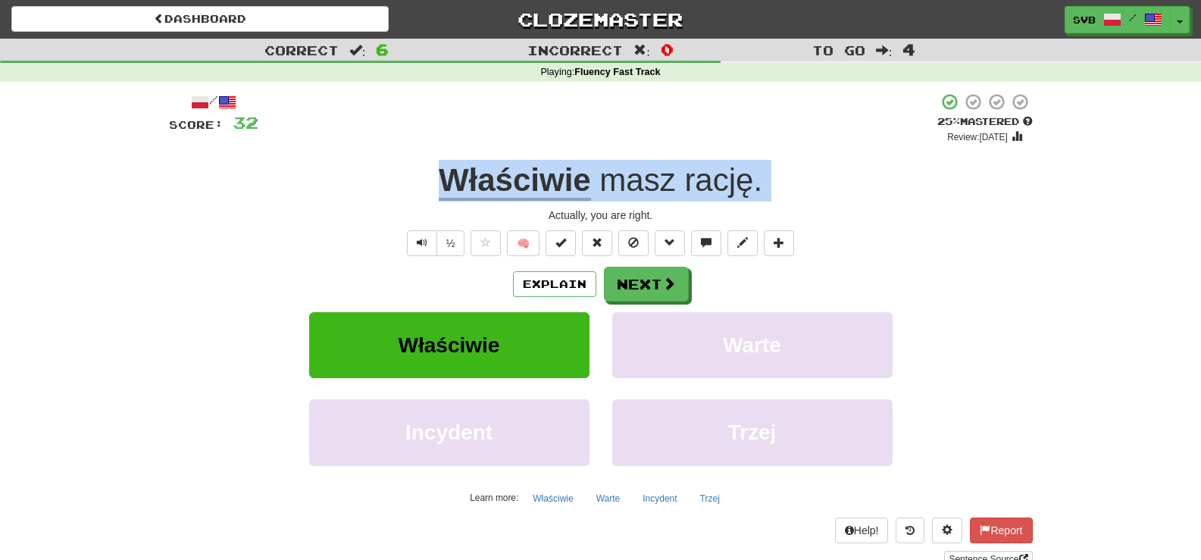
click at [471, 218] on div "Actually, you are right." at bounding box center [601, 215] width 864 height 15
click at [509, 219] on div "Actually, you are right." at bounding box center [601, 215] width 864 height 15
drag, startPoint x: 419, startPoint y: 180, endPoint x: 807, endPoint y: 206, distance: 389.0
click at [807, 206] on div "/ Score: 32 + 4 25 % Mastered Review: 2025-09-18 Właściwie masz rację . Actuall…" at bounding box center [601, 329] width 864 height 475
click at [509, 181] on u "Właściwie" at bounding box center [515, 181] width 152 height 39
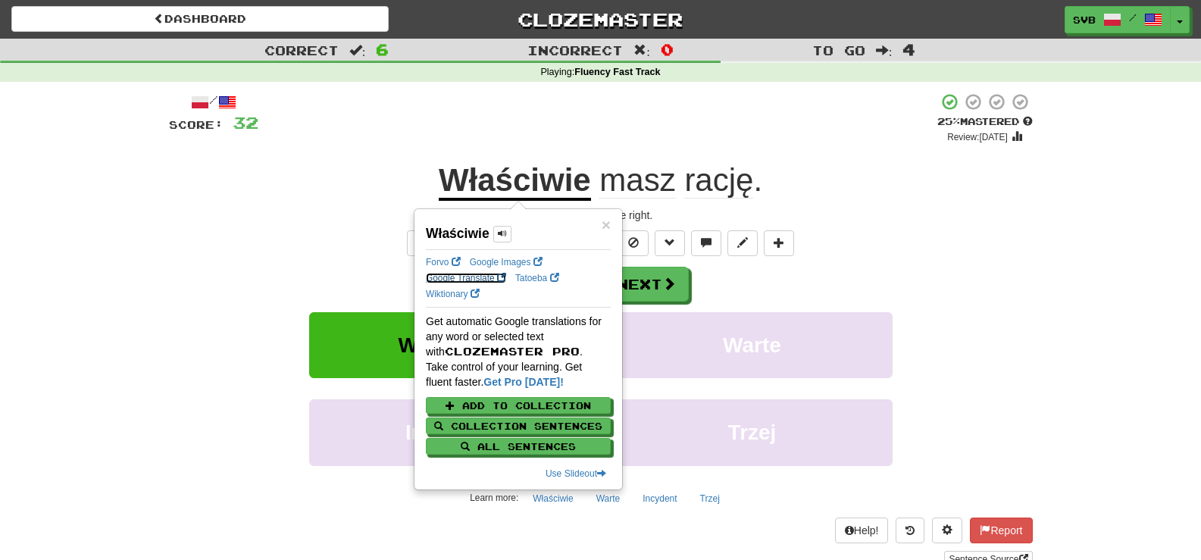
click at [456, 275] on link "Google Translate" at bounding box center [466, 278] width 80 height 11
click at [741, 205] on div "/ Score: 32 + 4 25 % Mastered Review: 2025-09-18 Właściwie masz rację . Actuall…" at bounding box center [601, 329] width 864 height 475
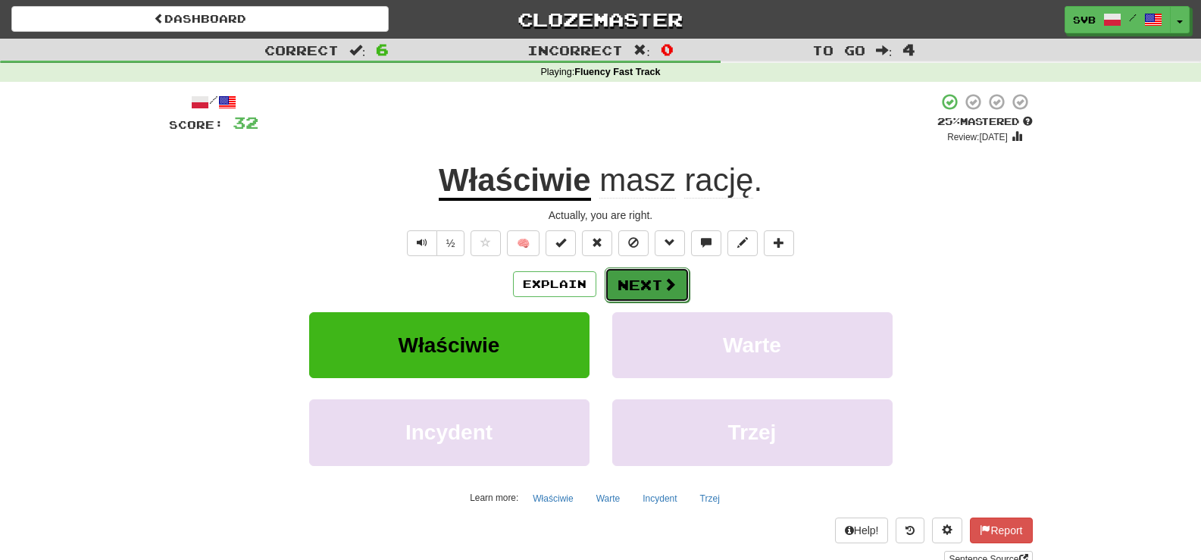
click at [656, 277] on button "Next" at bounding box center [647, 285] width 85 height 35
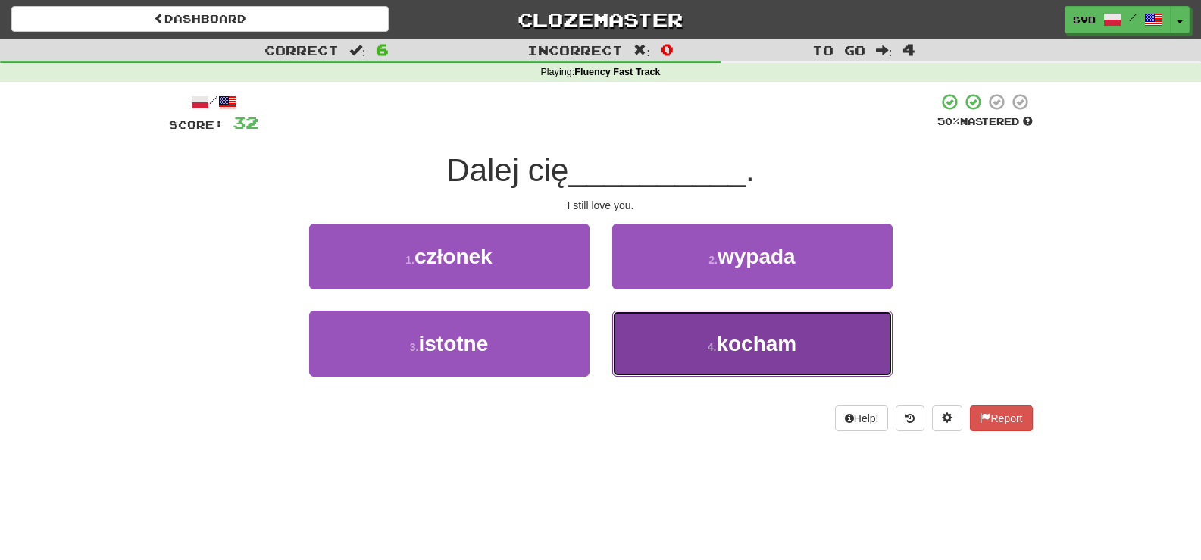
click at [781, 347] on span "kocham" at bounding box center [756, 343] width 80 height 23
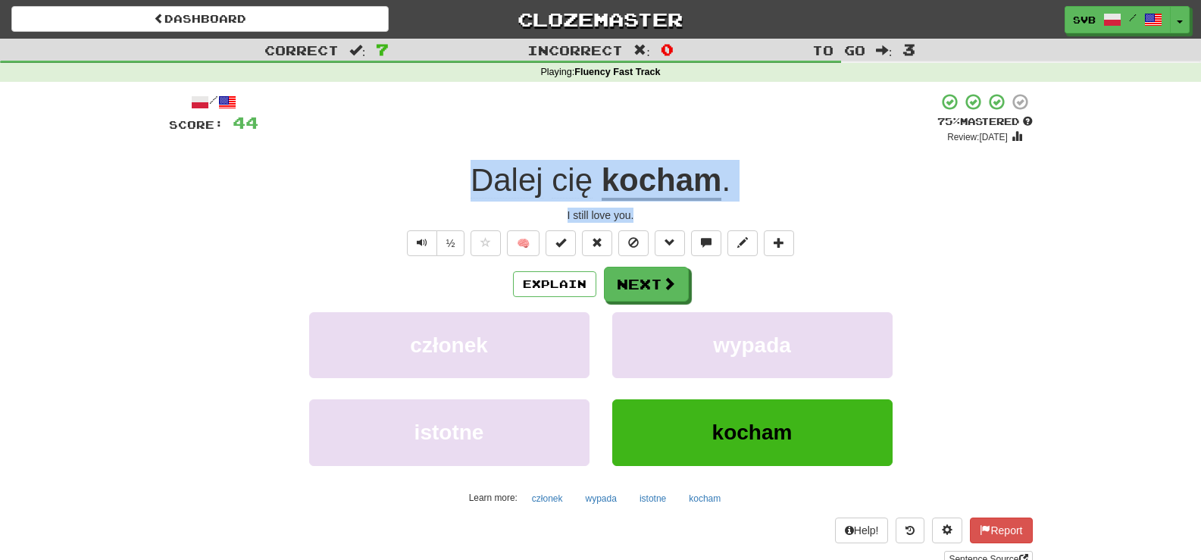
drag, startPoint x: 468, startPoint y: 169, endPoint x: 754, endPoint y: 208, distance: 288.4
click at [754, 208] on div "/ Score: 44 + 12 75 % Mastered Review: 2025-10-17 Dalej cię kocham . I still lo…" at bounding box center [601, 329] width 864 height 475
click at [659, 280] on button "Next" at bounding box center [647, 285] width 85 height 35
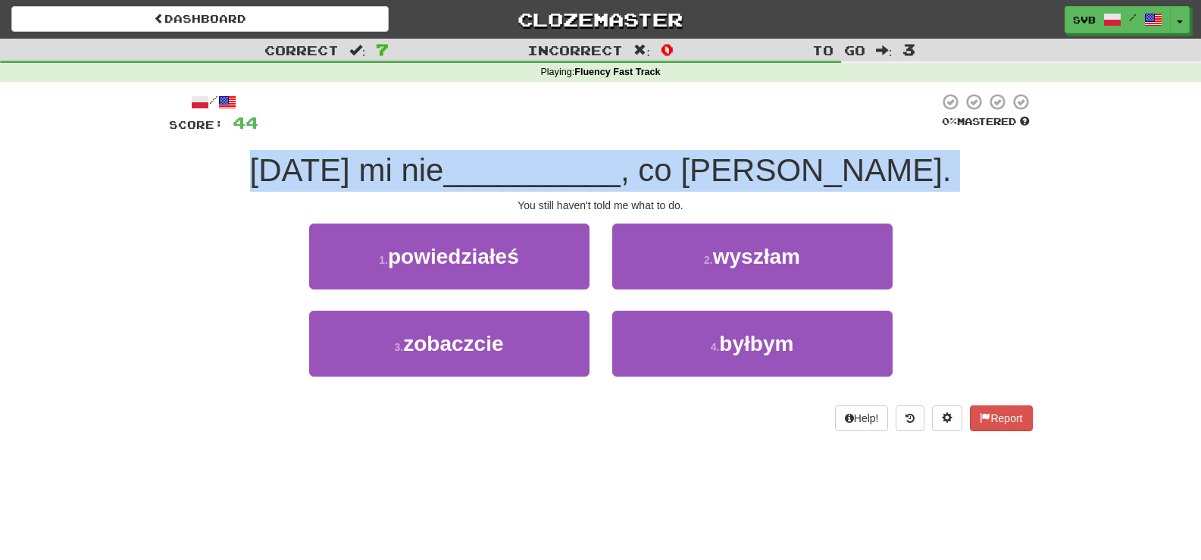
click at [279, 168] on div "Nadal mi nie __________ , co robić." at bounding box center [601, 171] width 864 height 42
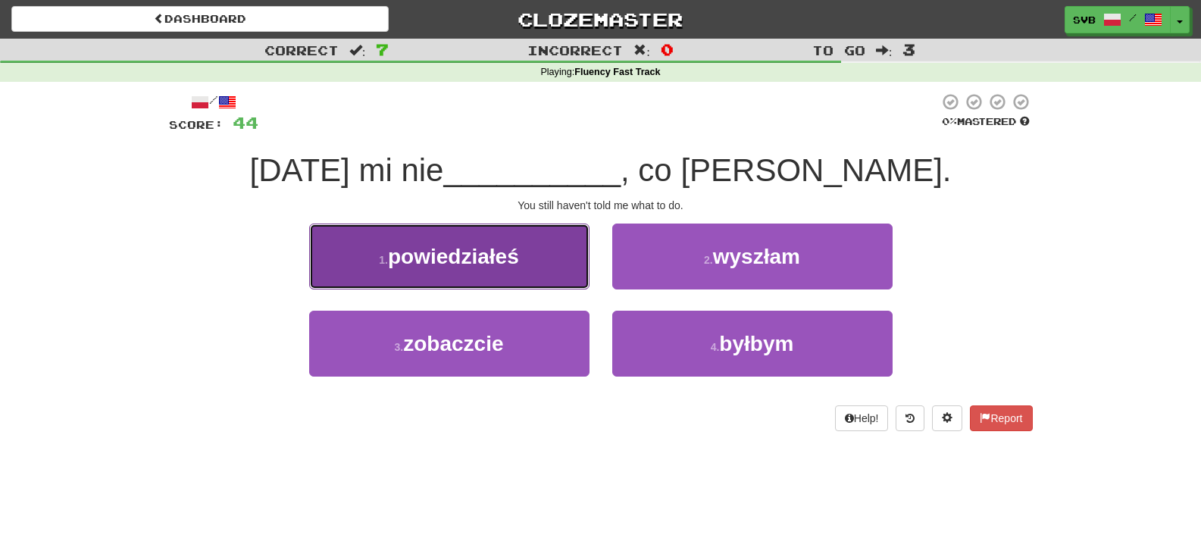
click at [450, 263] on span "powiedziałeś" at bounding box center [453, 256] width 131 height 23
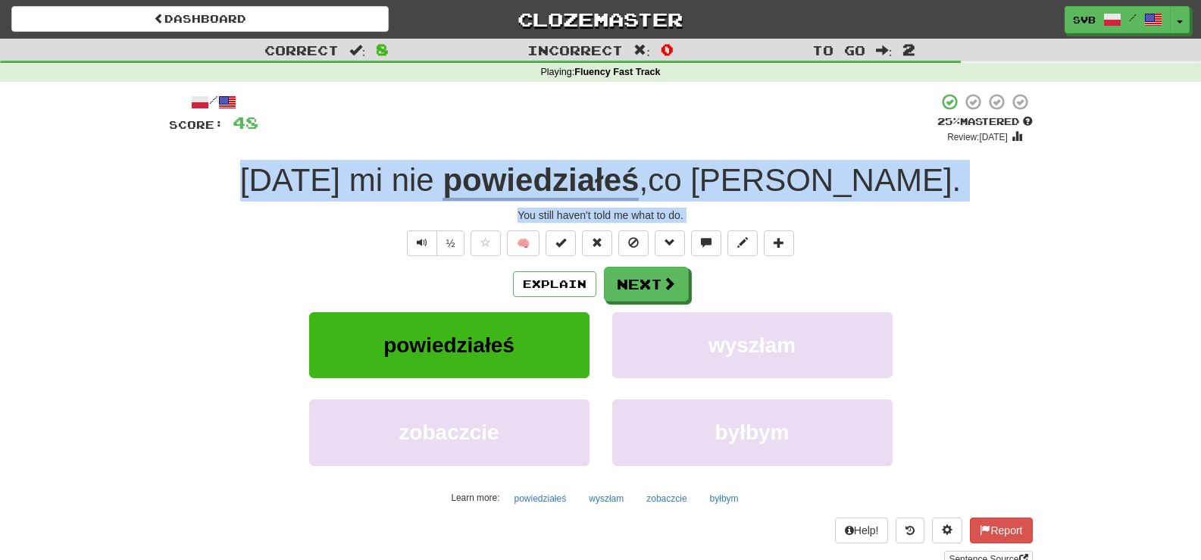
drag, startPoint x: 326, startPoint y: 172, endPoint x: 854, endPoint y: 224, distance: 530.1
click at [854, 224] on div "/ Score: 48 + 4 25 % Mastered Review: 2025-09-18 Nadal mi nie powiedziałeś , co…" at bounding box center [601, 329] width 864 height 475
click at [346, 272] on div "Explain Next" at bounding box center [601, 284] width 864 height 35
click at [340, 180] on span "Nadal" at bounding box center [290, 180] width 100 height 36
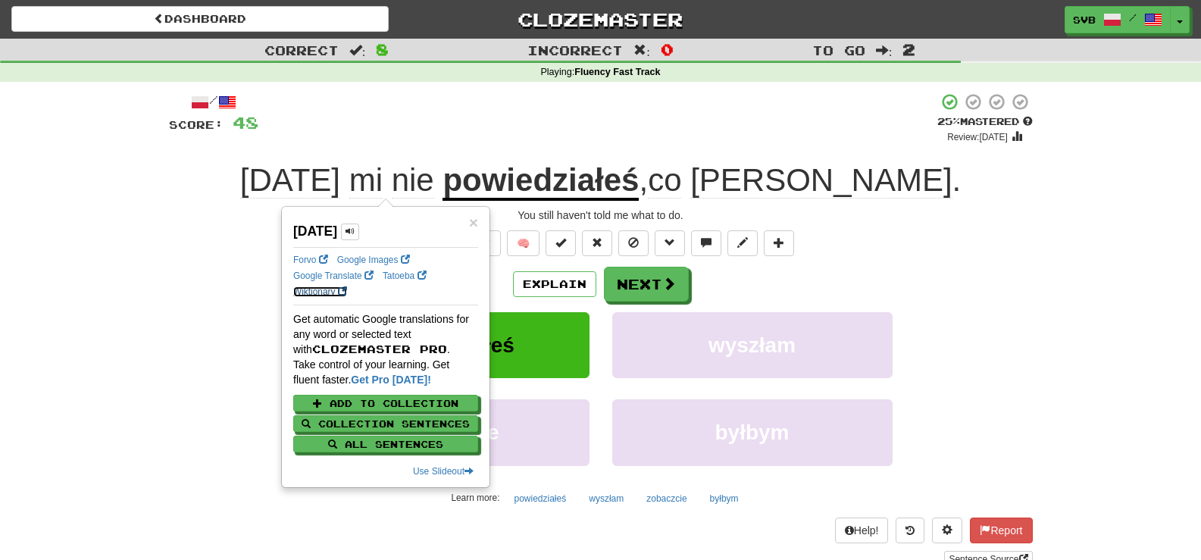
click at [309, 293] on link "Wiktionary" at bounding box center [320, 292] width 54 height 11
click at [644, 290] on button "Next" at bounding box center [647, 285] width 85 height 35
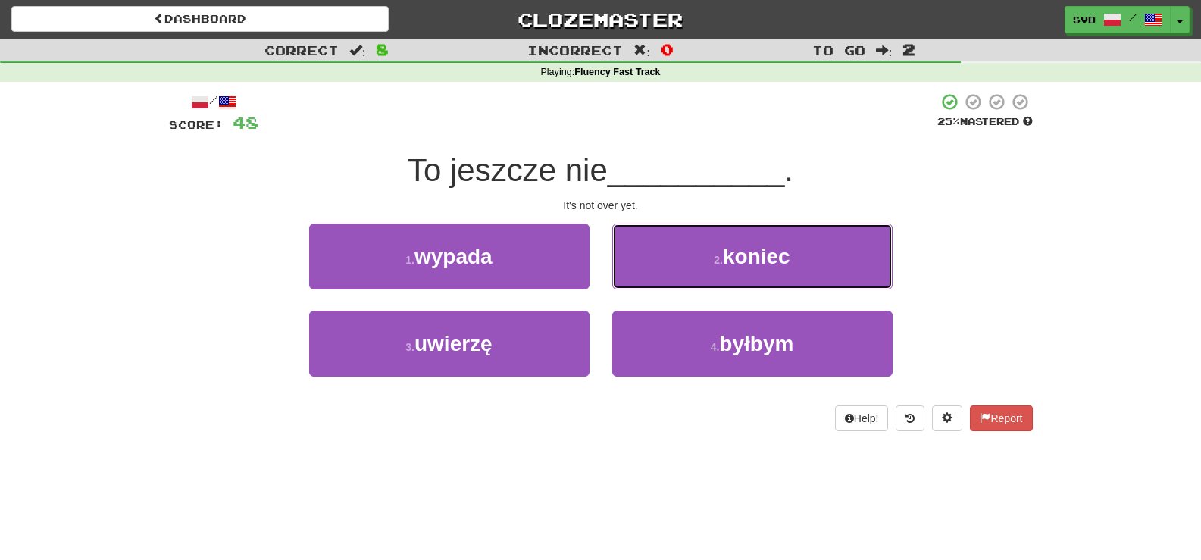
click at [758, 264] on span "koniec" at bounding box center [756, 256] width 67 height 23
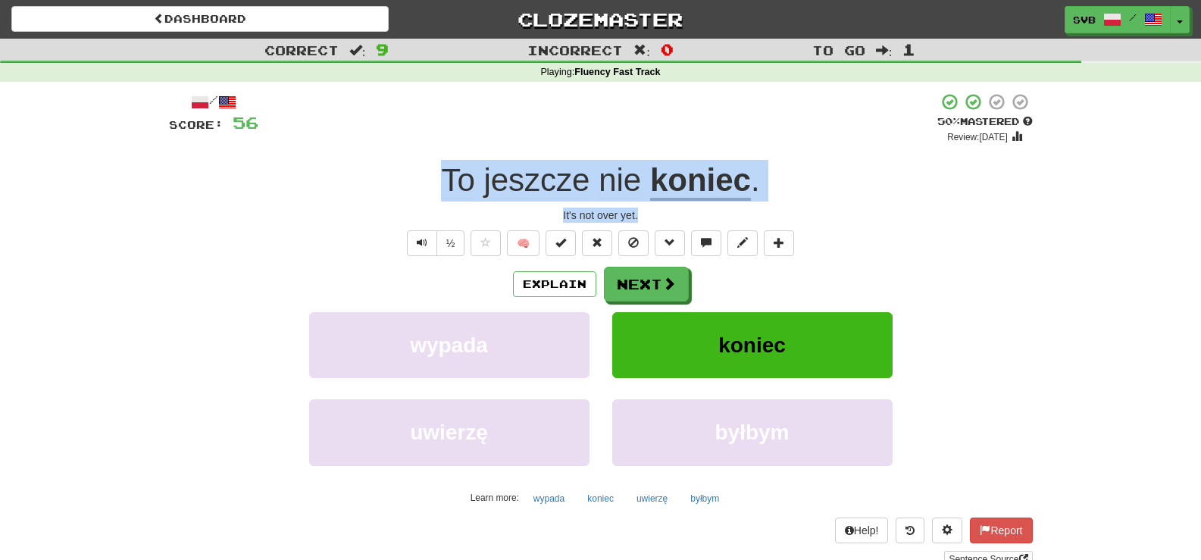
drag, startPoint x: 433, startPoint y: 174, endPoint x: 723, endPoint y: 215, distance: 293.2
click at [722, 215] on div "/ Score: 56 + 8 50 % Mastered Review: 2025-09-27 To jeszcze nie koniec . It's n…" at bounding box center [601, 329] width 864 height 475
click at [648, 283] on button "Next" at bounding box center [647, 285] width 85 height 35
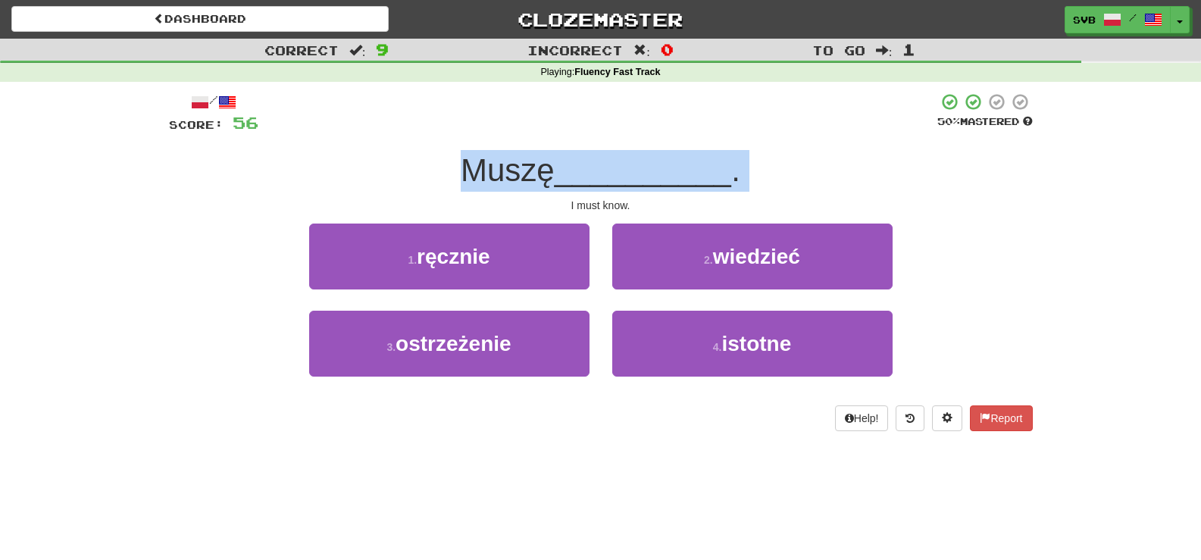
click at [508, 211] on div "I must know." at bounding box center [601, 205] width 864 height 15
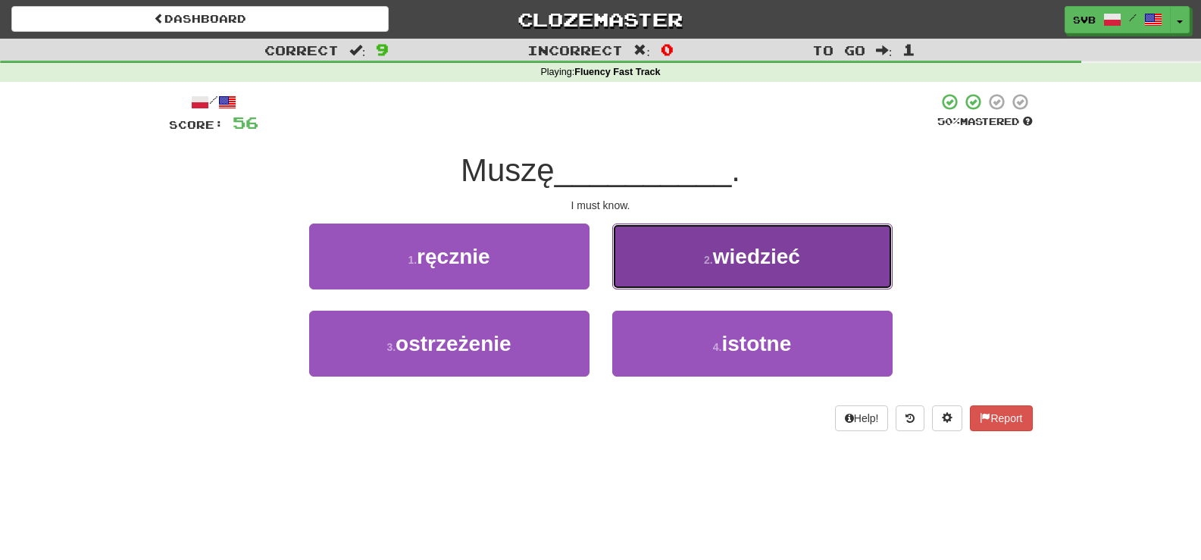
click at [785, 251] on span "wiedzieć" at bounding box center [756, 256] width 87 height 23
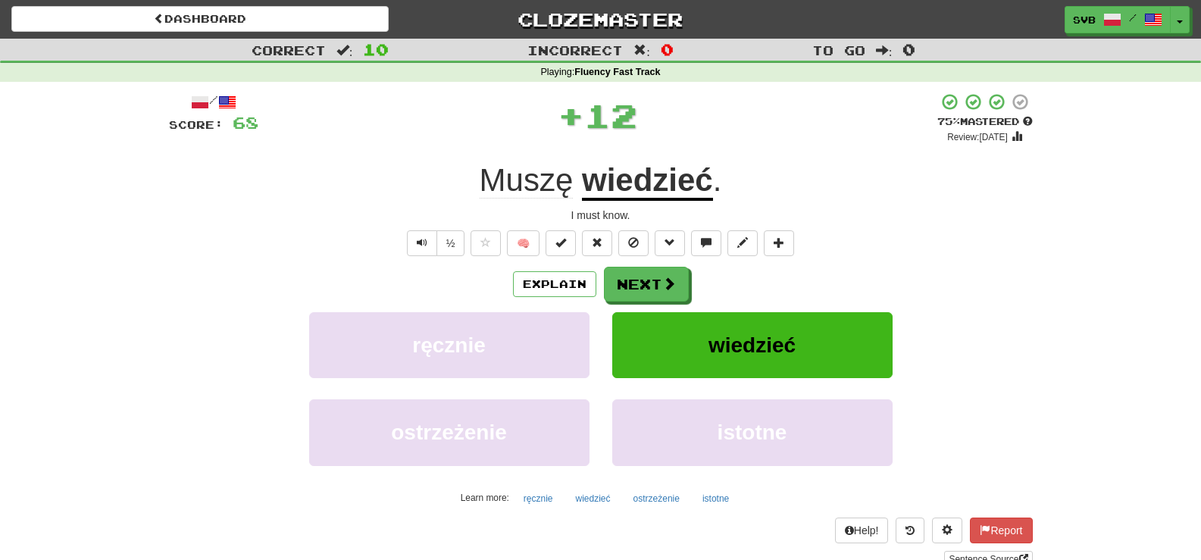
drag, startPoint x: 515, startPoint y: 210, endPoint x: 489, endPoint y: 207, distance: 26.0
click at [514, 210] on div "I must know." at bounding box center [601, 215] width 864 height 15
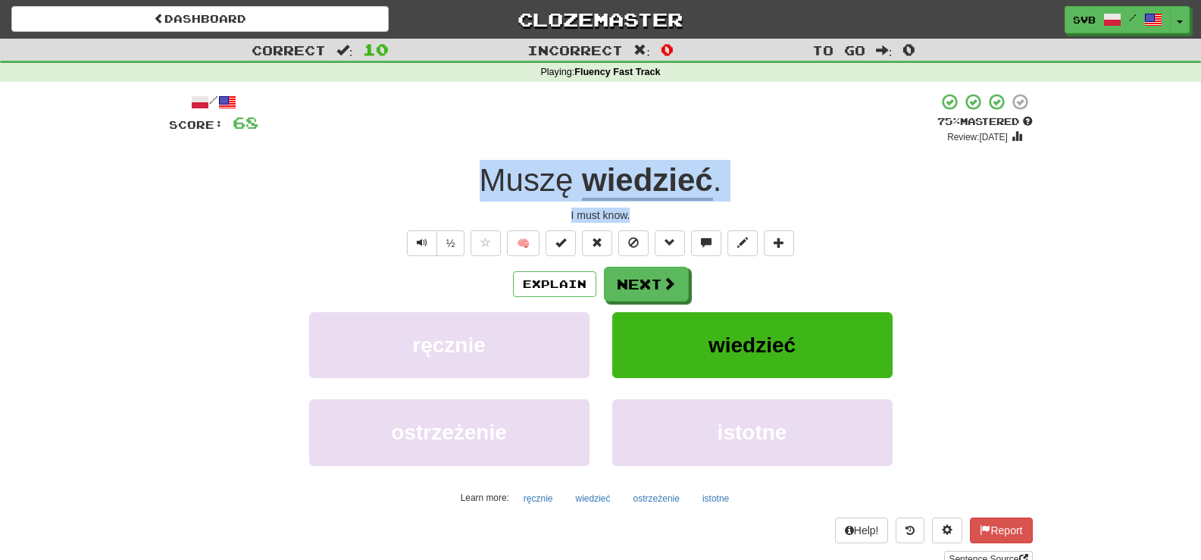
drag, startPoint x: 469, startPoint y: 174, endPoint x: 747, endPoint y: 217, distance: 281.5
click at [747, 217] on div "/ Score: 68 + 12 75 % Mastered Review: 2025-10-17 Muszę wiedzieć . I must know.…" at bounding box center [601, 329] width 864 height 475
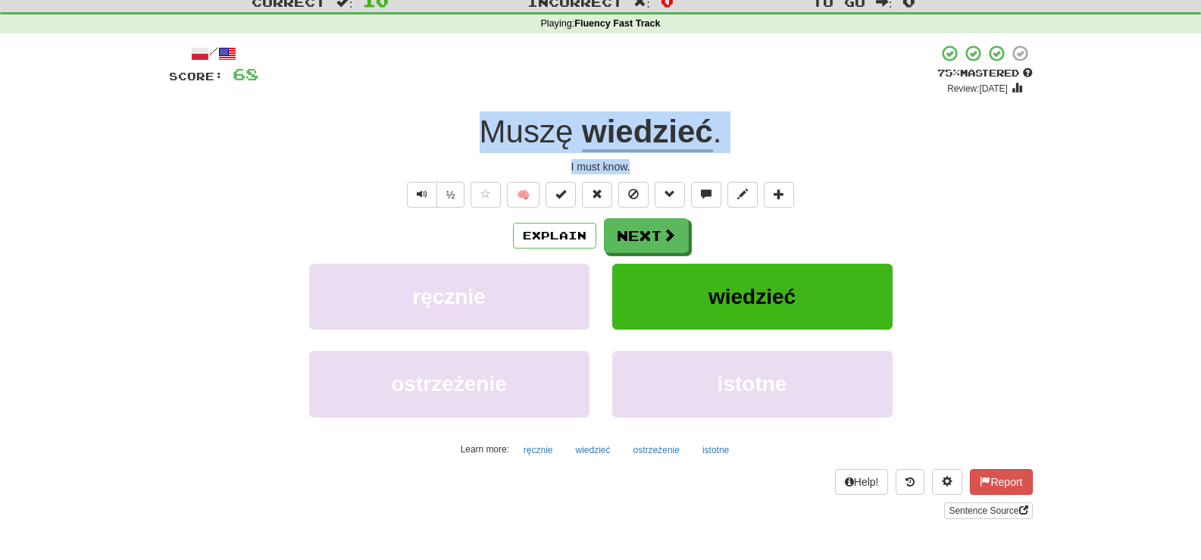
scroll to position [76, 0]
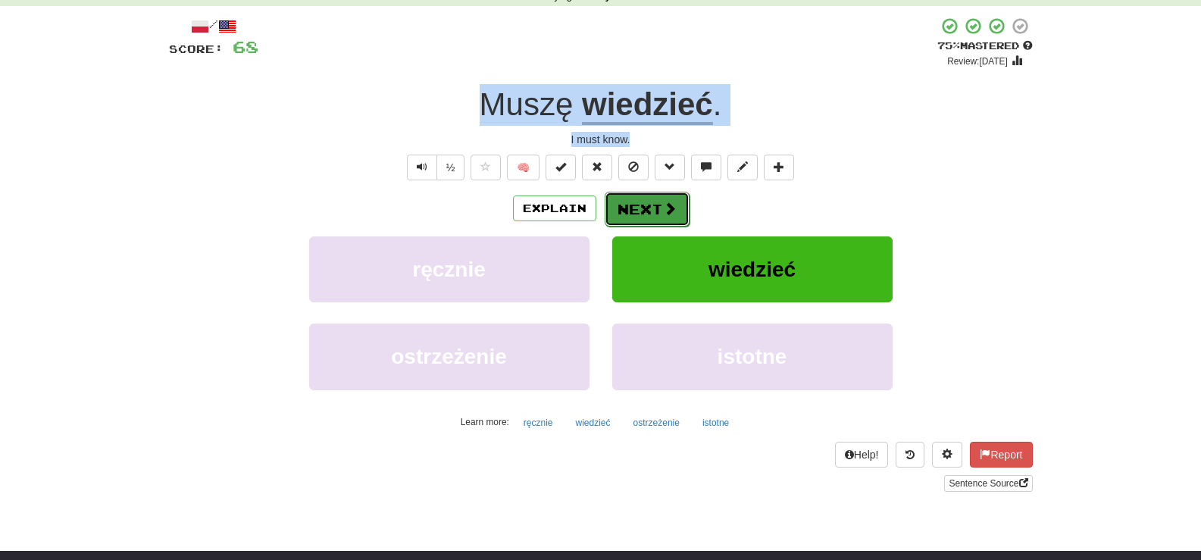
click at [672, 210] on span at bounding box center [670, 209] width 14 height 14
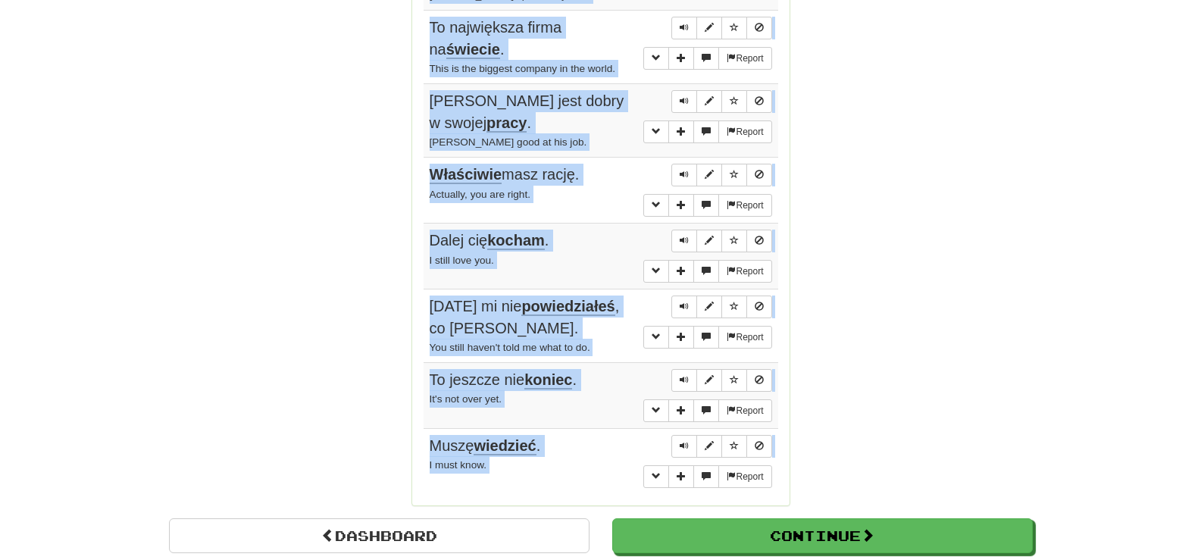
scroll to position [1300, 0]
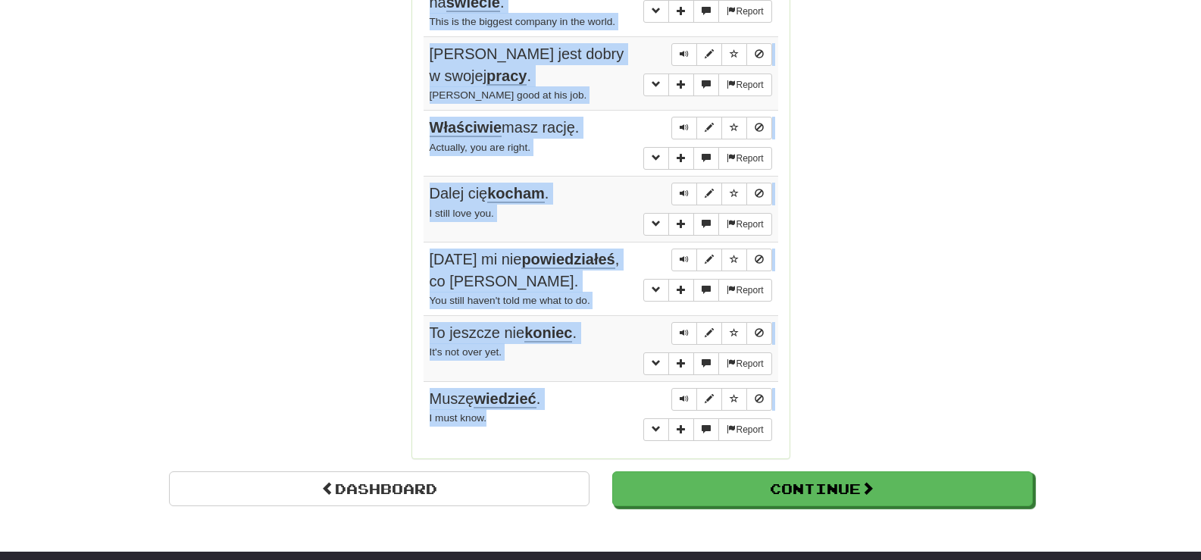
drag, startPoint x: 496, startPoint y: 93, endPoint x: 603, endPoint y: 391, distance: 316.2
click at [603, 391] on div "Sentences: 2 Report Nie lubię swojej pracy. I don't like my job. Report Nie zro…" at bounding box center [601, 70] width 355 height 754
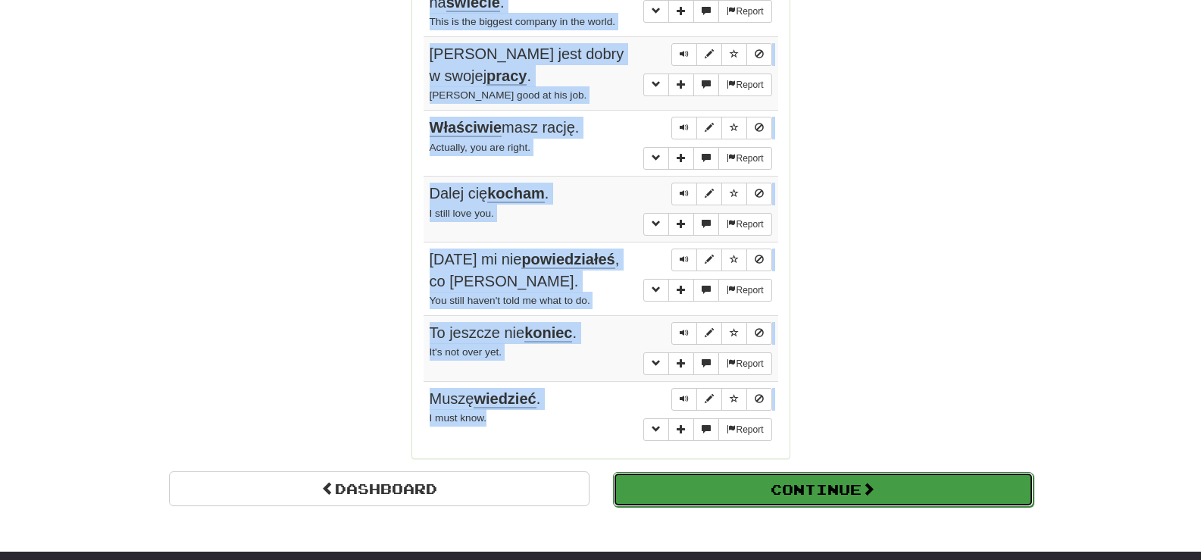
click at [800, 472] on button "Continue" at bounding box center [823, 489] width 421 height 35
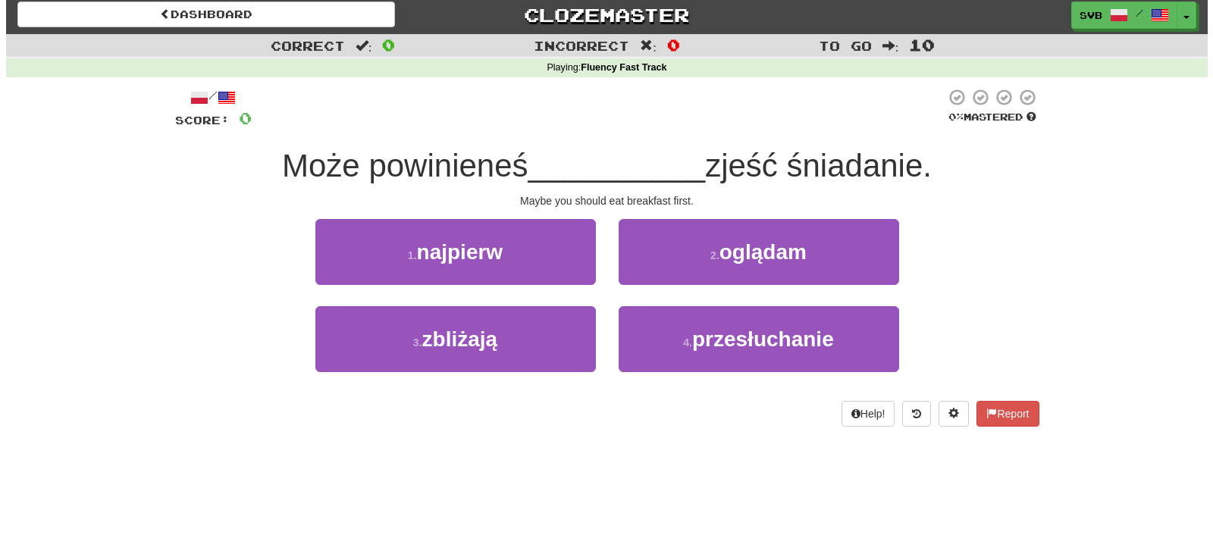
scroll to position [0, 0]
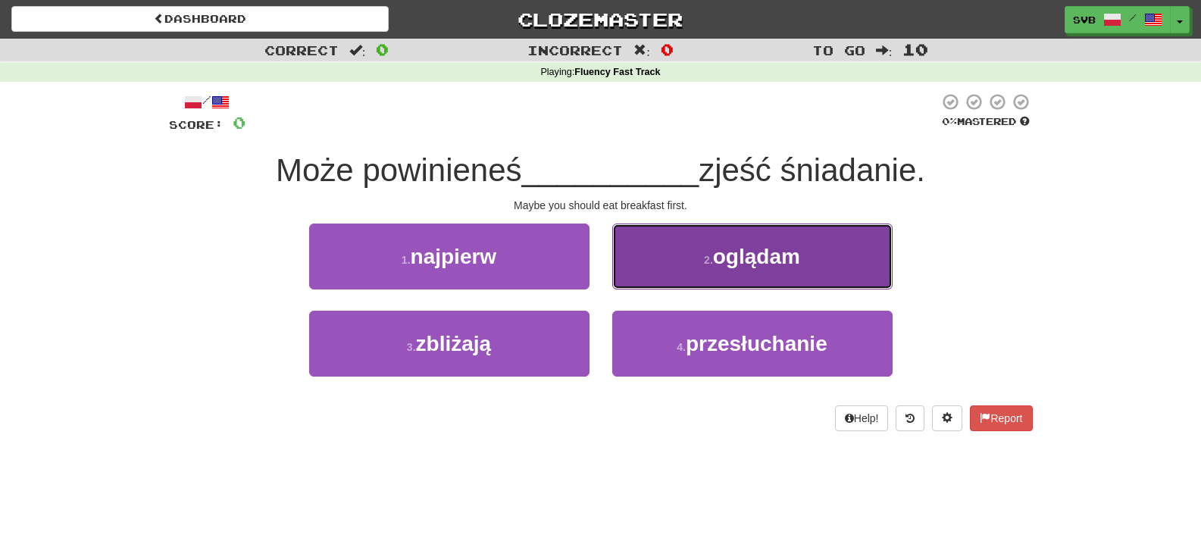
click at [776, 255] on span "oglądam" at bounding box center [756, 256] width 87 height 23
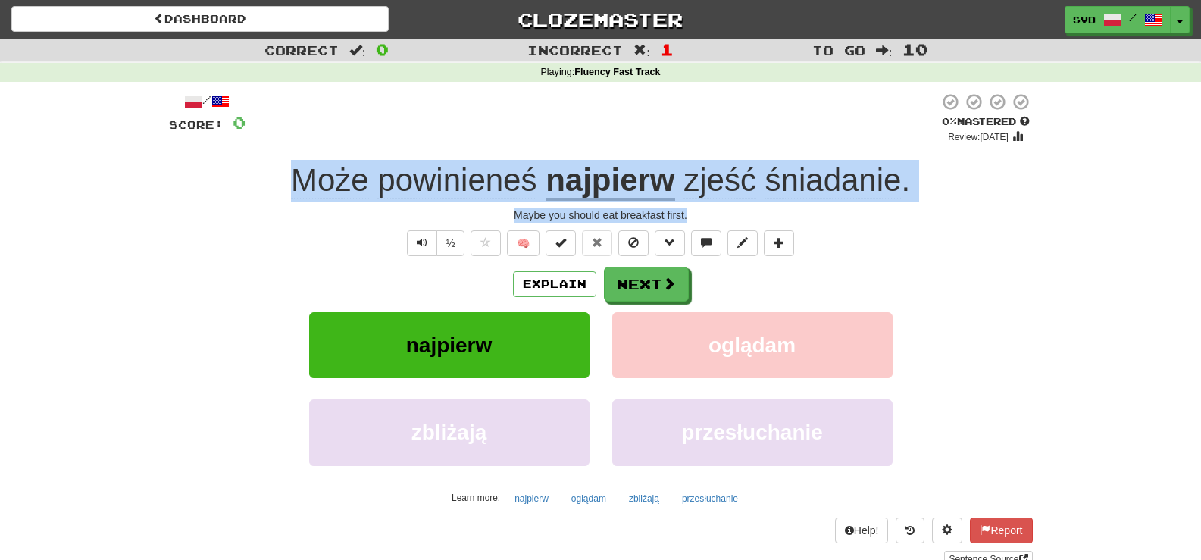
drag, startPoint x: 284, startPoint y: 178, endPoint x: 906, endPoint y: 202, distance: 622.0
click at [913, 208] on div "/ Score: 0 0 % Mastered Review: 2025-09-17 Może powinieneś najpierw zjeść śniad…" at bounding box center [601, 329] width 864 height 475
click at [615, 180] on u "najpierw" at bounding box center [610, 181] width 129 height 39
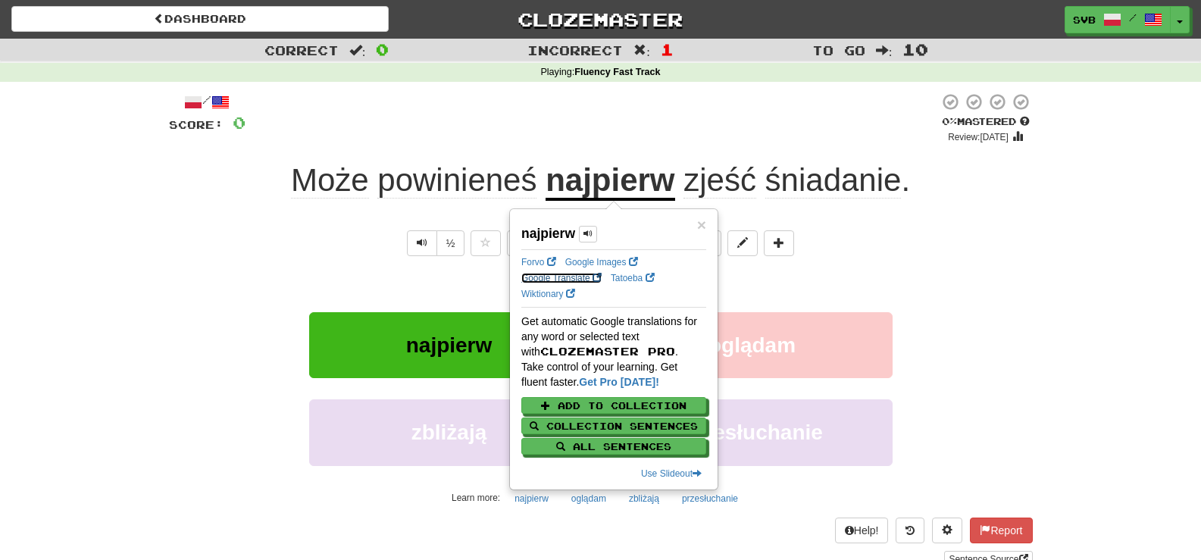
click at [553, 277] on link "Google Translate" at bounding box center [562, 278] width 80 height 11
click at [883, 234] on div "½ 🧠" at bounding box center [601, 243] width 864 height 26
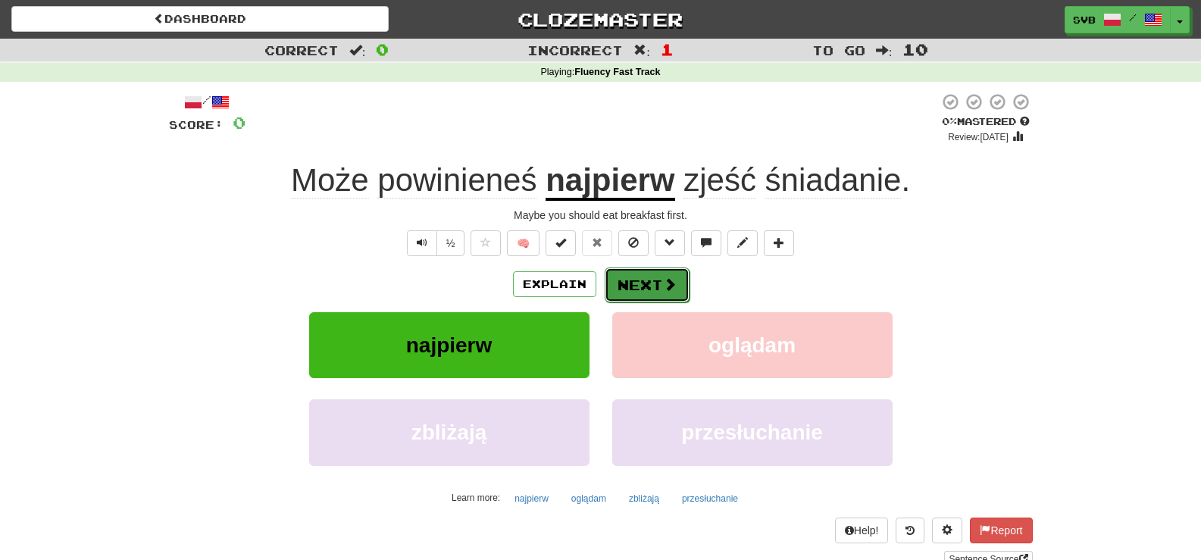
click at [641, 280] on button "Next" at bounding box center [647, 285] width 85 height 35
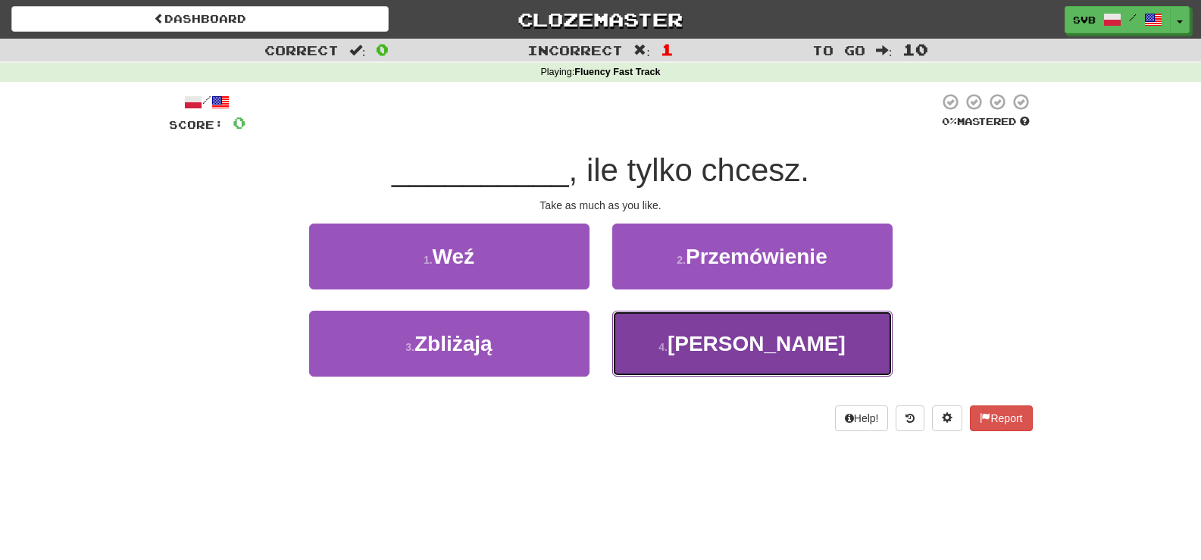
click at [750, 347] on span "Stracić" at bounding box center [757, 343] width 178 height 23
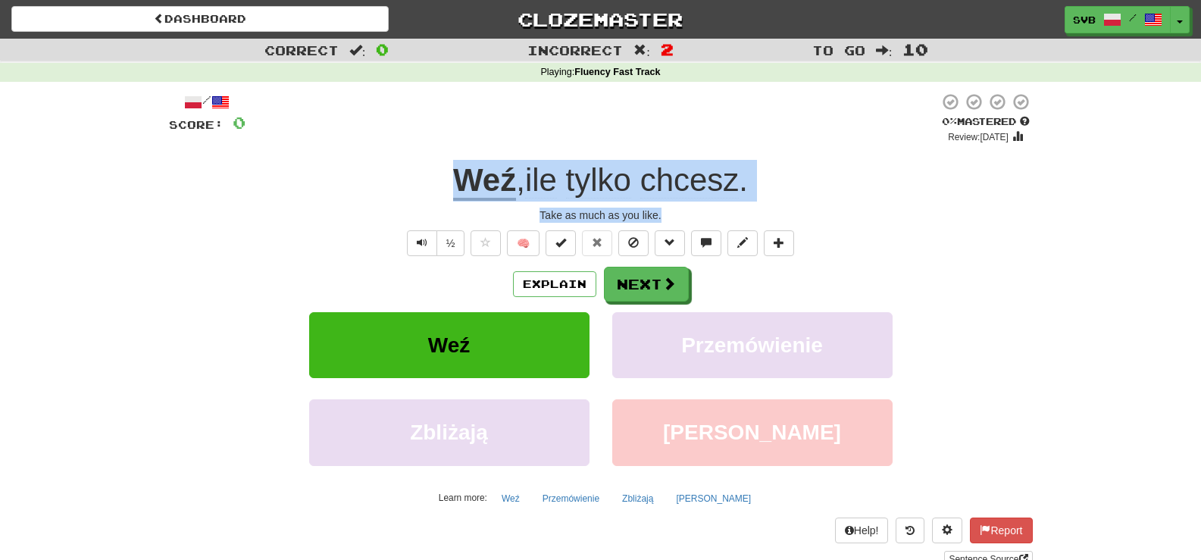
drag, startPoint x: 428, startPoint y: 181, endPoint x: 747, endPoint y: 222, distance: 322.5
click at [747, 222] on div "/ Score: 0 0 % Mastered Review: 2025-09-17 Weź , ile tylko chcesz . Take as muc…" at bounding box center [601, 329] width 864 height 475
click at [489, 177] on u "Weź" at bounding box center [484, 181] width 63 height 39
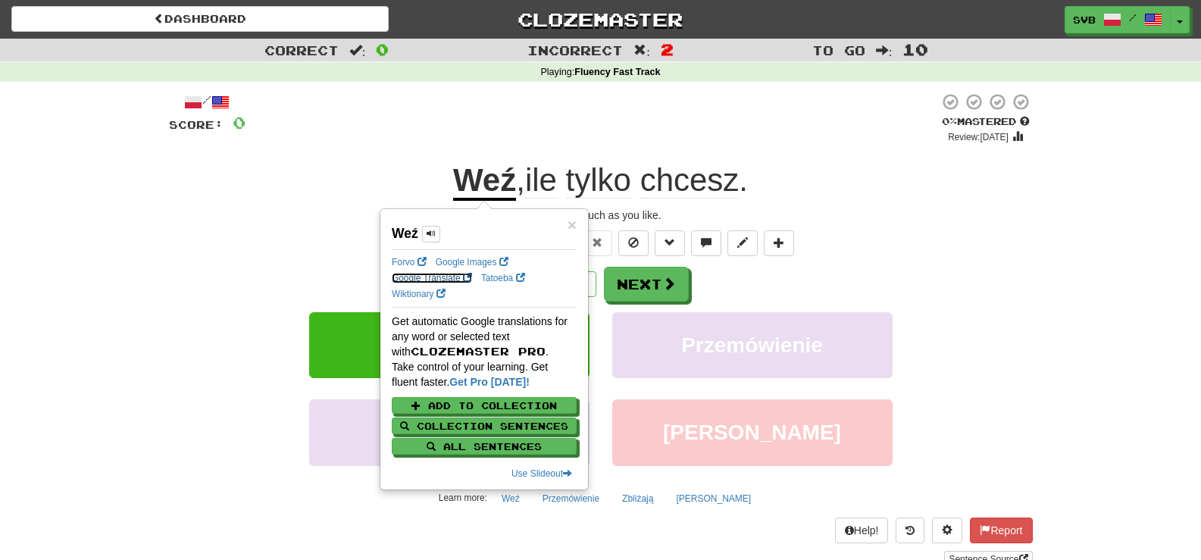
click at [420, 275] on link "Google Translate" at bounding box center [432, 278] width 80 height 11
click at [675, 294] on button "Next" at bounding box center [647, 285] width 85 height 35
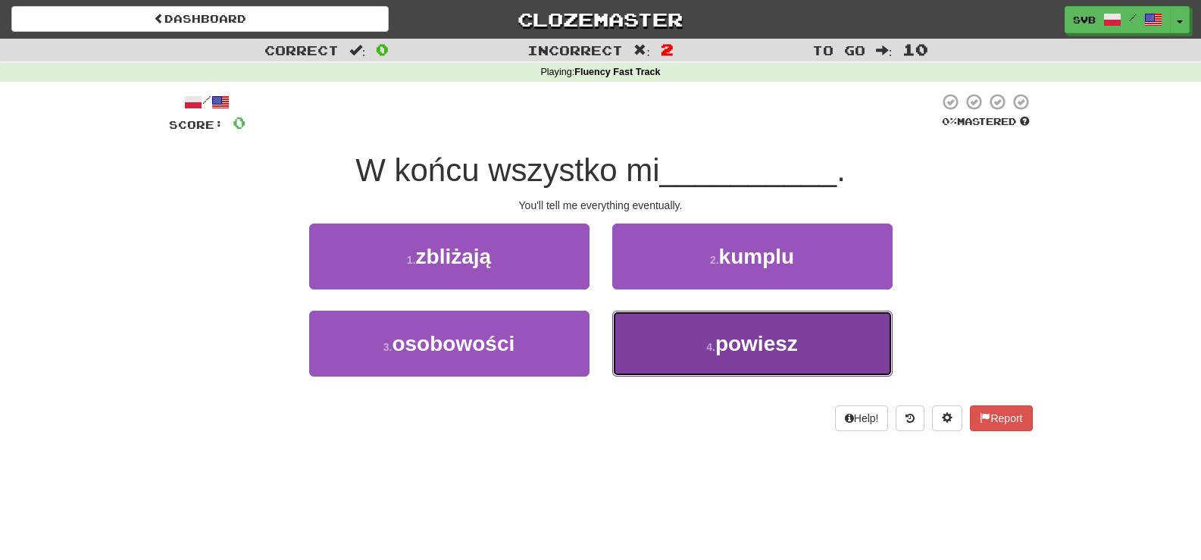
click at [748, 334] on span "powiesz" at bounding box center [757, 343] width 83 height 23
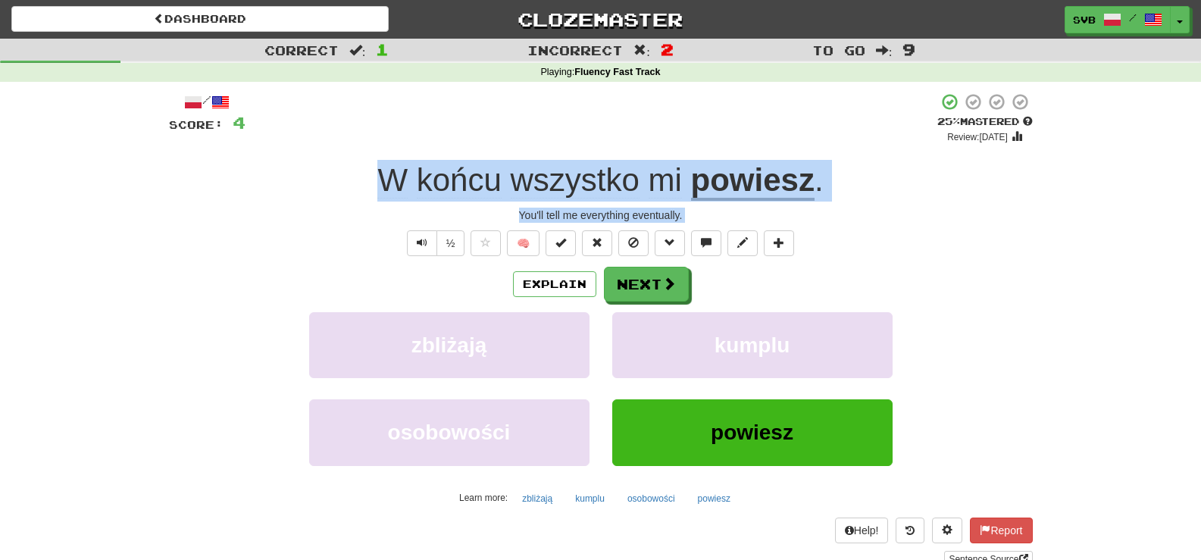
drag, startPoint x: 352, startPoint y: 175, endPoint x: 863, endPoint y: 225, distance: 513.3
click at [863, 225] on div "/ Score: 4 + 4 25 % Mastered Review: 2025-09-18 W końcu wszystko mi powiesz . Y…" at bounding box center [601, 329] width 864 height 475
click at [450, 180] on span "końcu" at bounding box center [459, 180] width 85 height 36
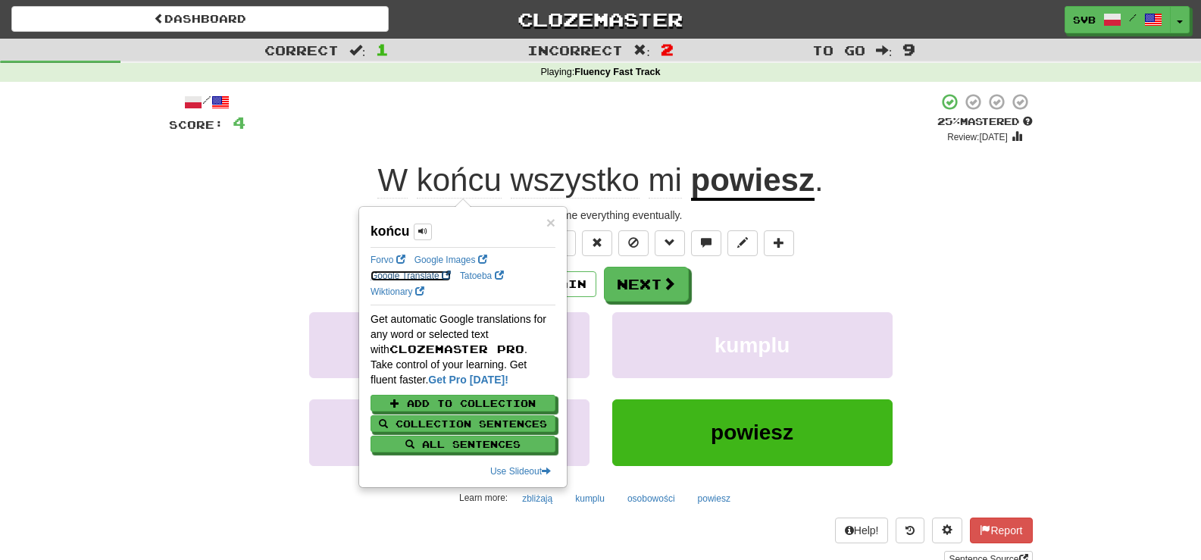
click at [403, 274] on link "Google Translate" at bounding box center [411, 276] width 80 height 11
click at [760, 183] on u "powiesz" at bounding box center [753, 181] width 124 height 39
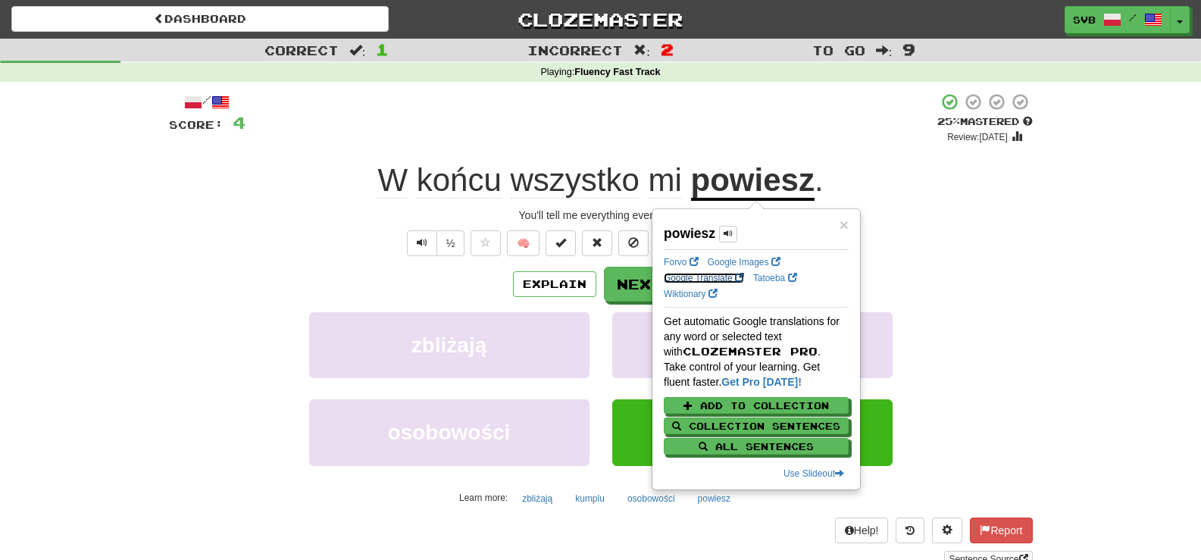
click at [695, 277] on link "Google Translate" at bounding box center [704, 278] width 80 height 11
click at [556, 183] on span "wszystko" at bounding box center [575, 180] width 129 height 36
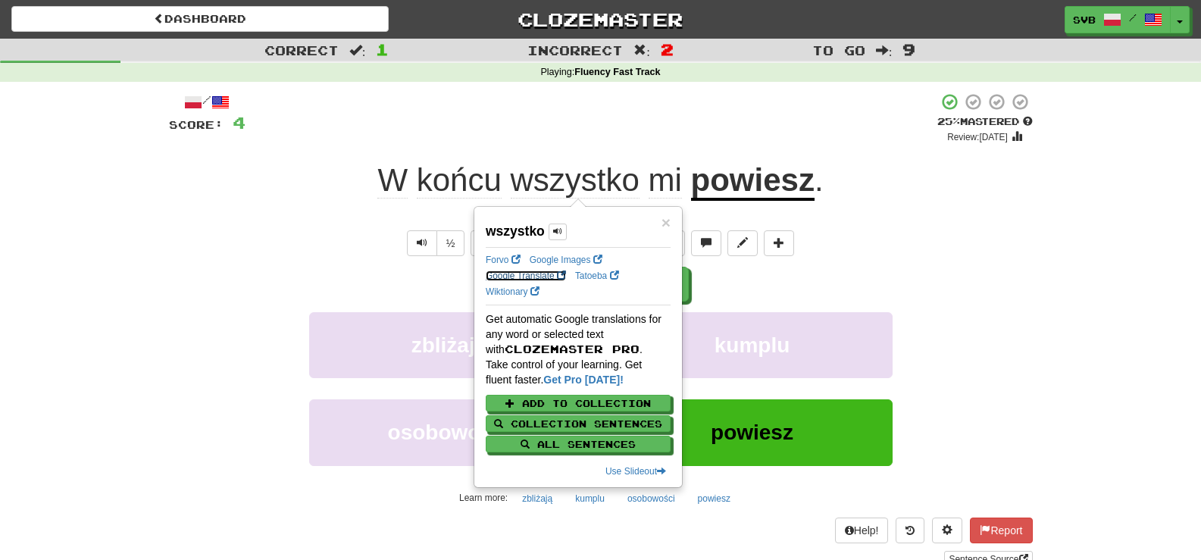
click at [518, 277] on link "Google Translate" at bounding box center [526, 276] width 80 height 11
click at [860, 236] on div "½ 🧠" at bounding box center [601, 243] width 864 height 26
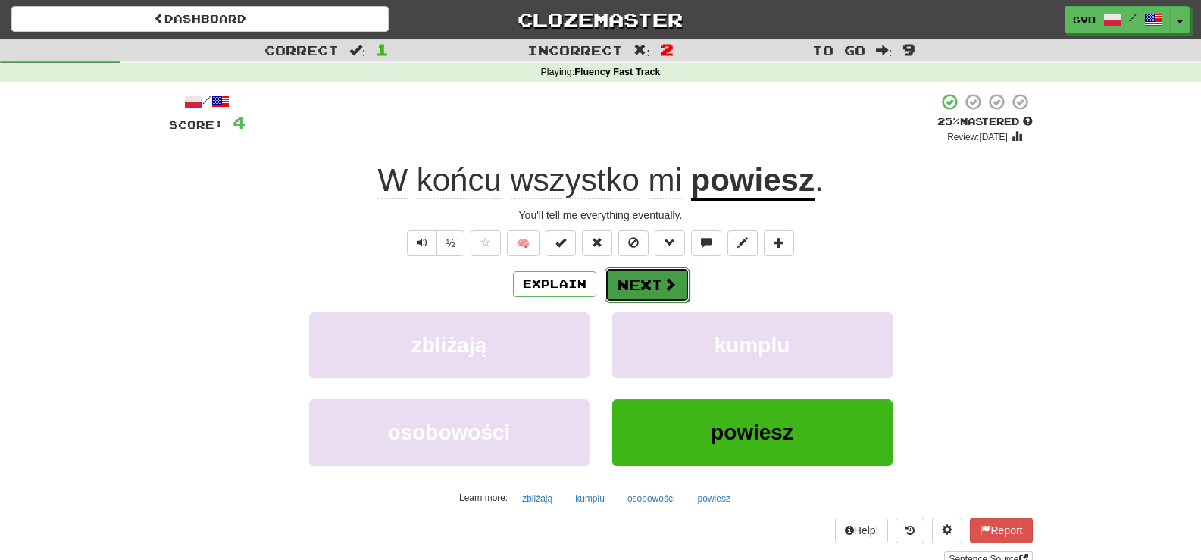
click at [669, 284] on span at bounding box center [670, 284] width 14 height 14
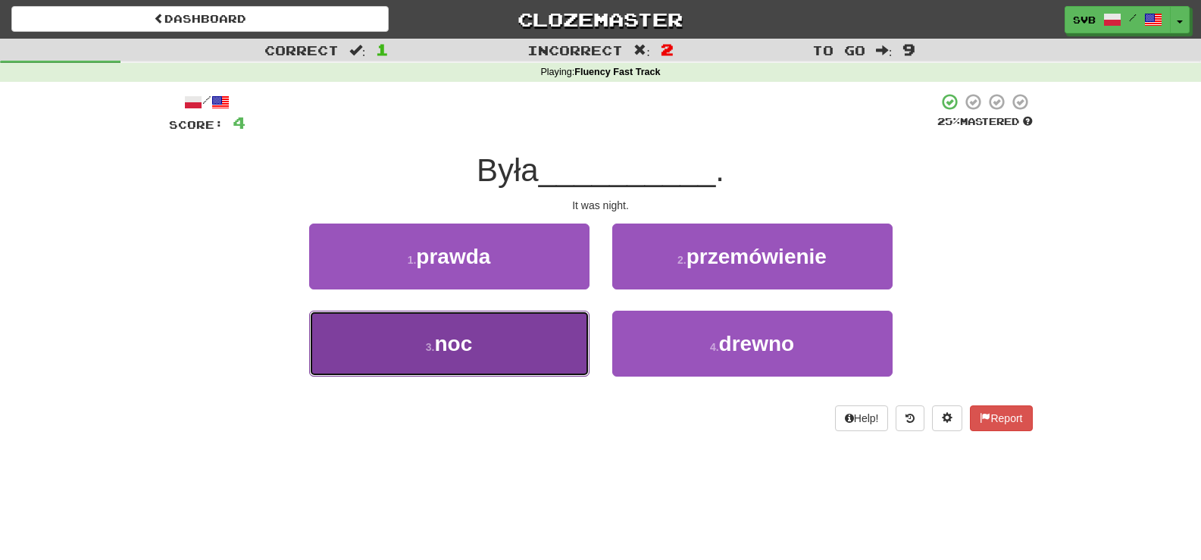
click at [453, 344] on span "noc" at bounding box center [453, 343] width 38 height 23
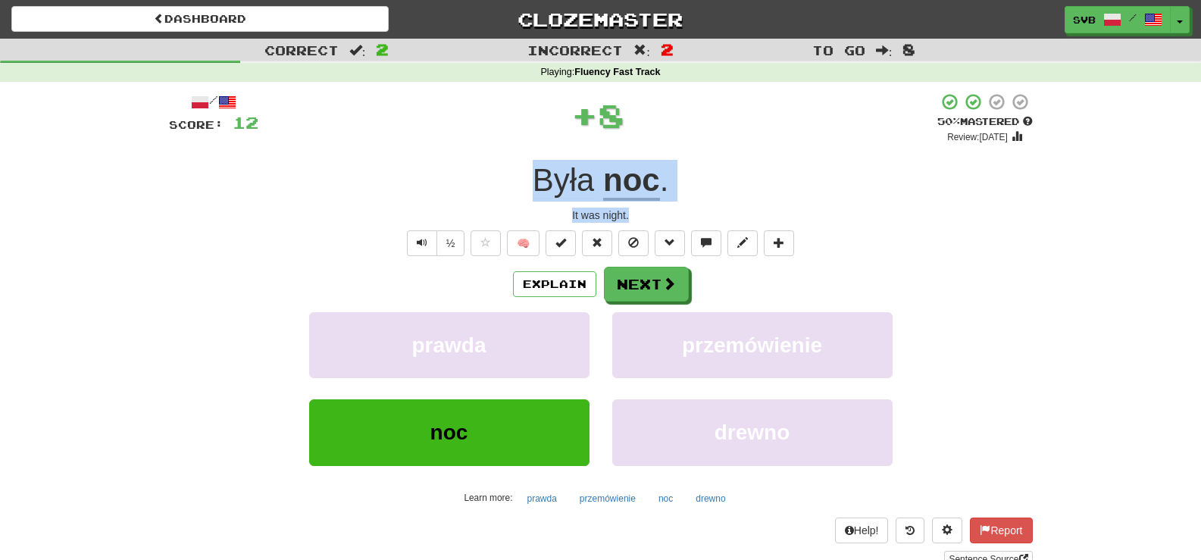
drag, startPoint x: 527, startPoint y: 176, endPoint x: 675, endPoint y: 208, distance: 151.4
click at [675, 208] on div "/ Score: 12 + 8 50 % Mastered Review: 2025-09-27 Była noc . It was night. ½ 🧠 E…" at bounding box center [601, 329] width 864 height 475
click at [652, 271] on button "Next" at bounding box center [647, 285] width 85 height 35
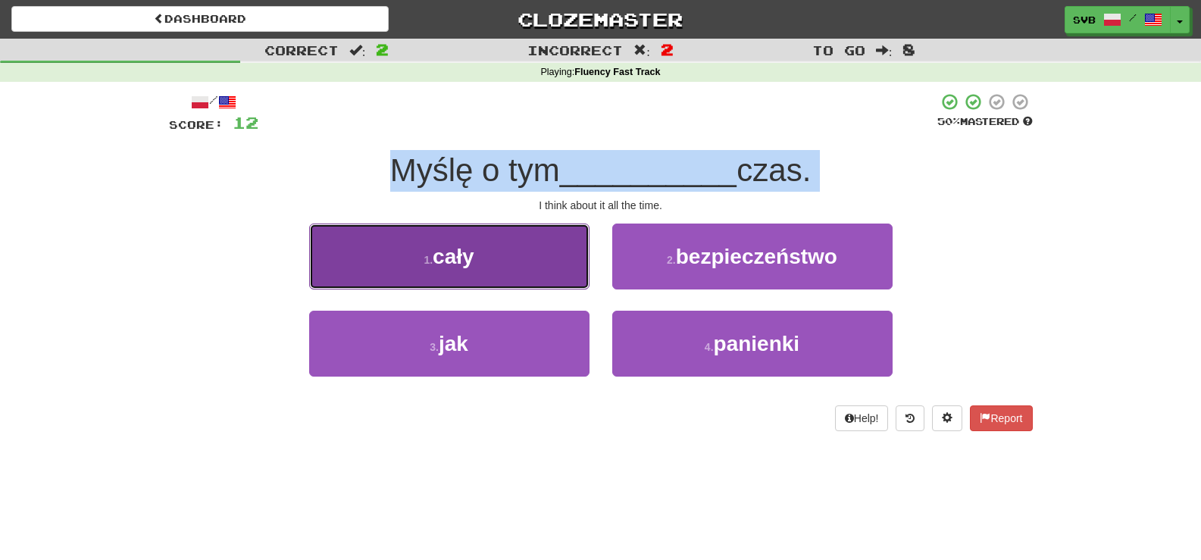
click at [493, 255] on button "1 . cały" at bounding box center [449, 257] width 280 height 66
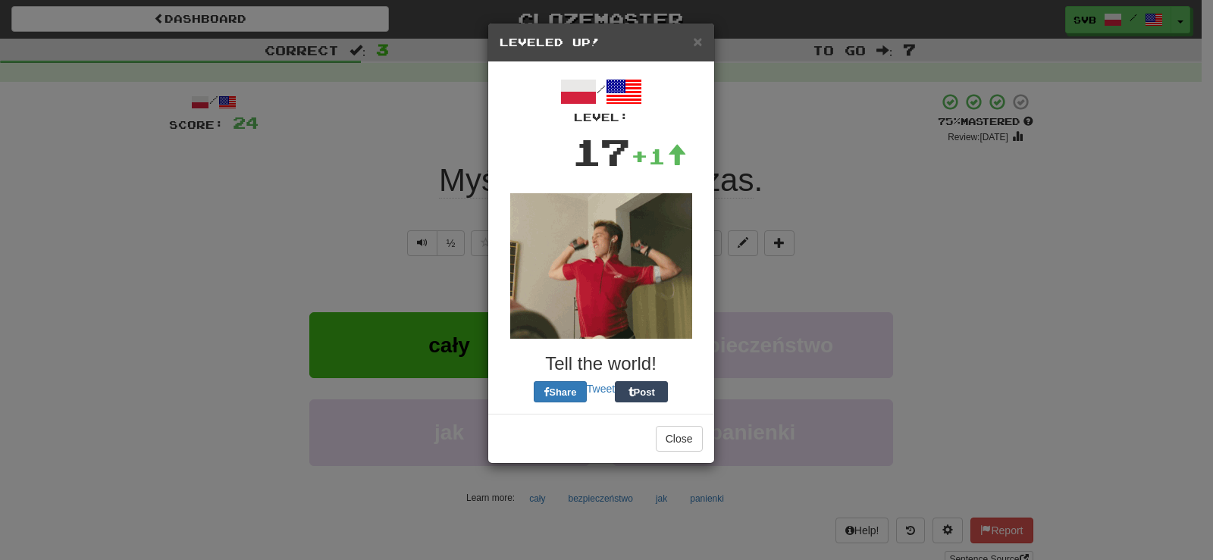
click at [379, 194] on div "× Leveled Up! / Level: 17 +1 Tell the world! Share Tweet Post Close" at bounding box center [606, 280] width 1213 height 560
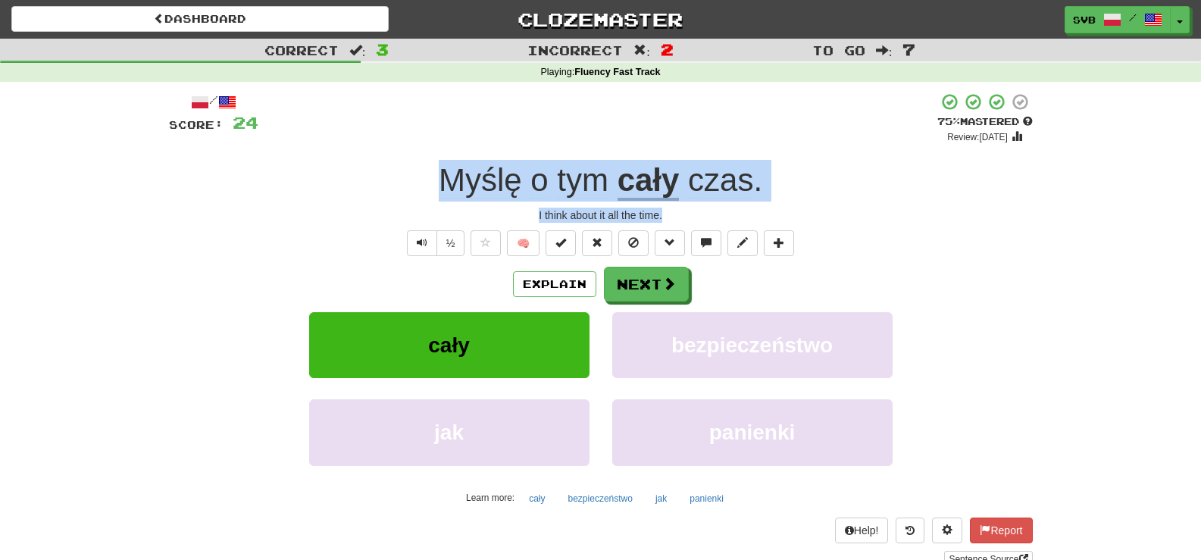
drag, startPoint x: 431, startPoint y: 184, endPoint x: 700, endPoint y: 215, distance: 270.9
click at [700, 215] on div "/ Score: 24 + 12 75 % Mastered Review: 2025-10-17 Myślę o tym cały czas . I thi…" at bounding box center [601, 329] width 864 height 475
click at [656, 173] on u "cały" at bounding box center [649, 181] width 62 height 39
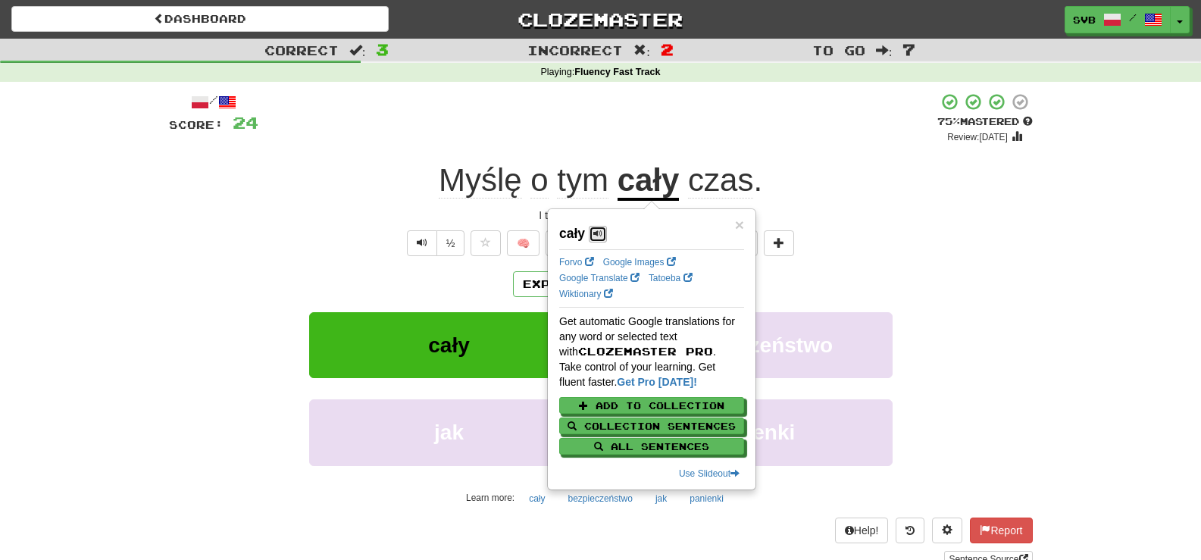
click at [600, 233] on span at bounding box center [598, 233] width 9 height 9
click at [599, 233] on span at bounding box center [598, 233] width 9 height 9
click at [716, 175] on span "czas" at bounding box center [720, 180] width 65 height 36
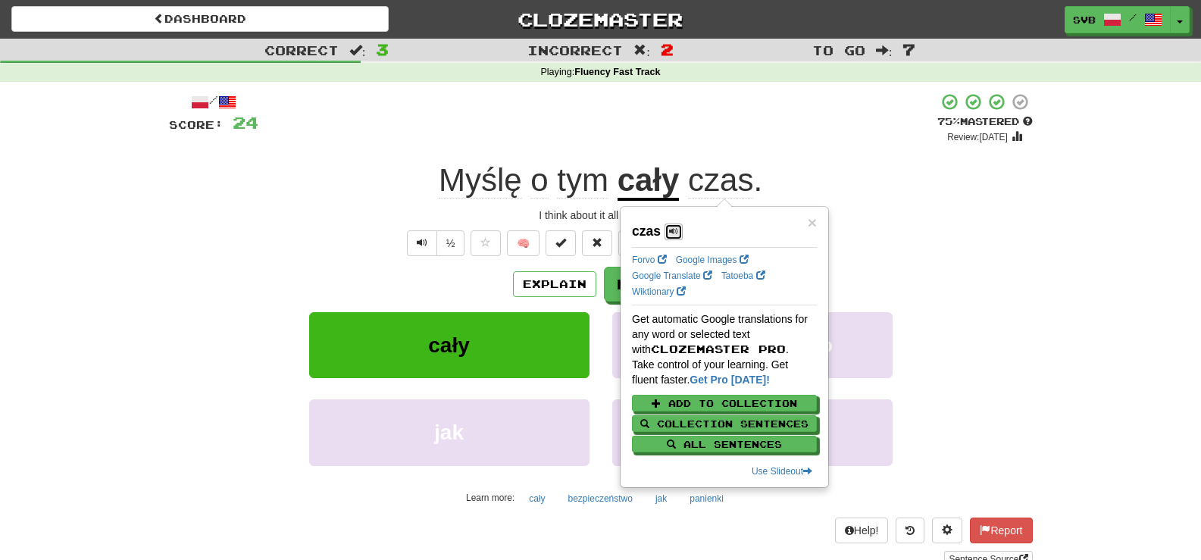
click at [671, 230] on span at bounding box center [673, 231] width 9 height 9
click at [495, 186] on span "Myślę" at bounding box center [480, 180] width 83 height 36
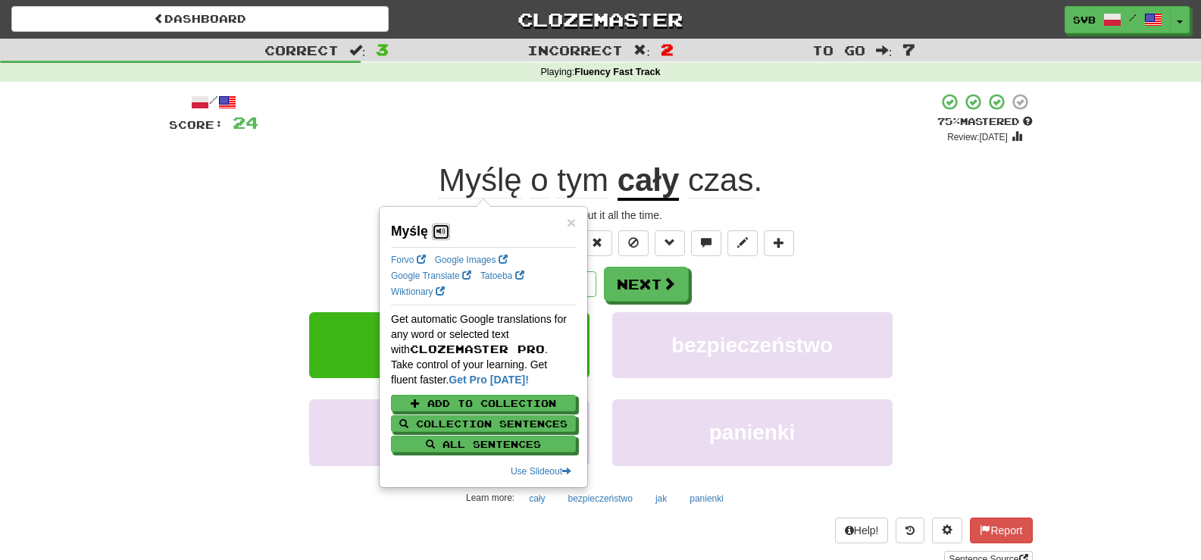
click at [446, 230] on button at bounding box center [441, 232] width 18 height 17
click at [542, 181] on span "o" at bounding box center [539, 180] width 17 height 36
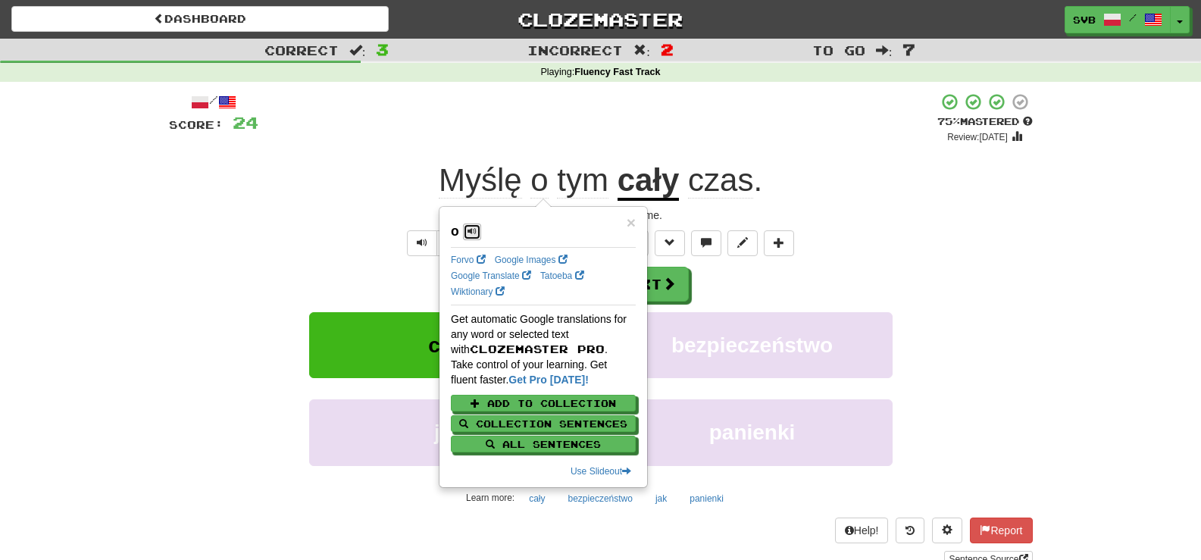
click at [472, 230] on span at bounding box center [472, 231] width 9 height 9
click at [575, 181] on span "tym" at bounding box center [583, 180] width 52 height 36
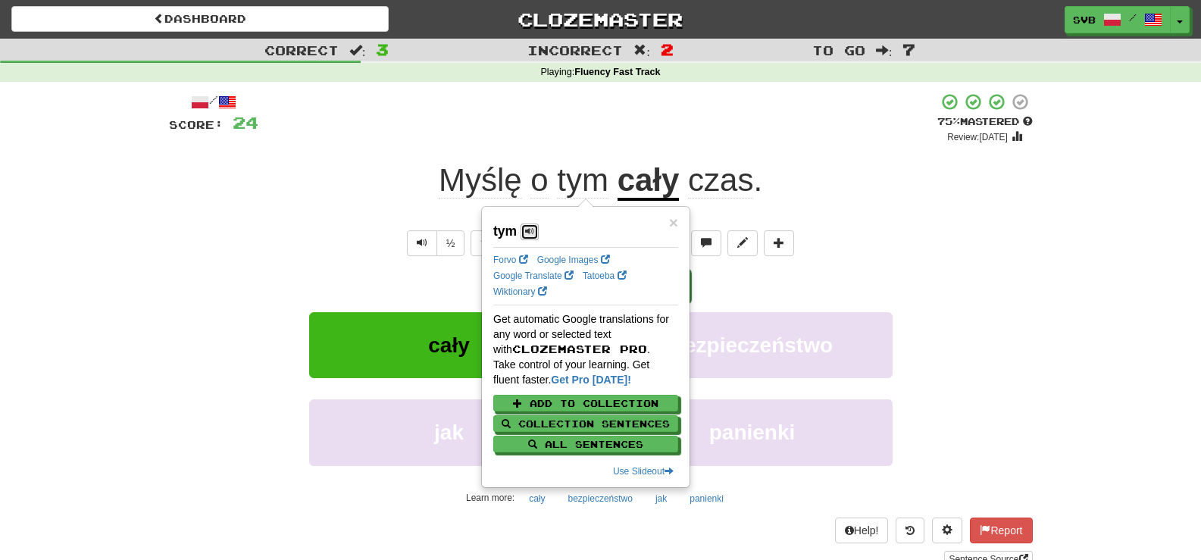
click at [527, 227] on span at bounding box center [529, 231] width 9 height 9
click at [630, 175] on u "cały" at bounding box center [649, 181] width 62 height 39
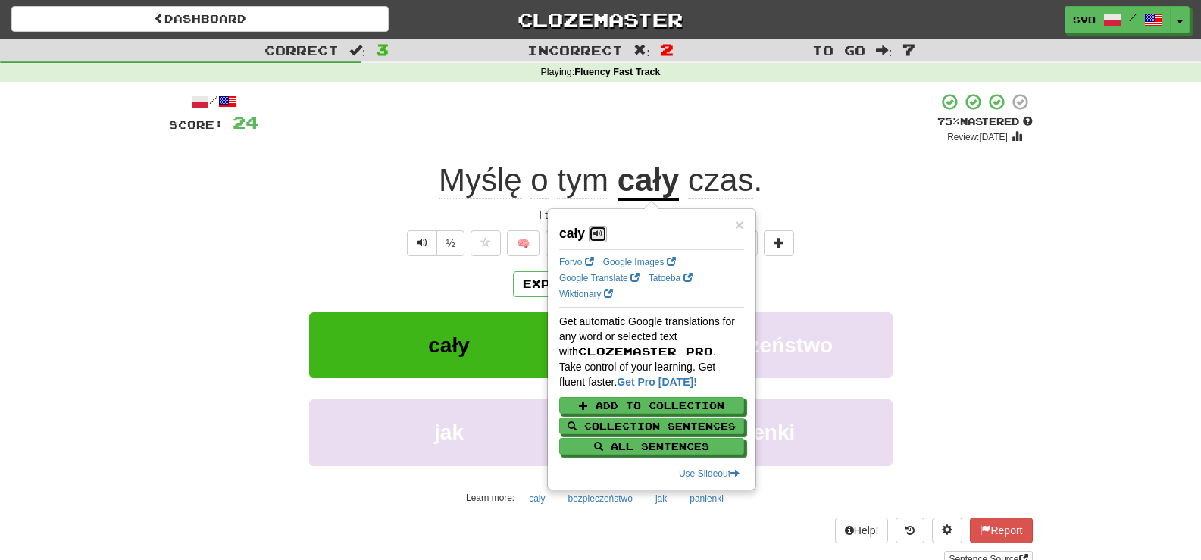
click at [595, 231] on span at bounding box center [598, 233] width 9 height 9
click at [739, 174] on span "czas" at bounding box center [720, 180] width 65 height 36
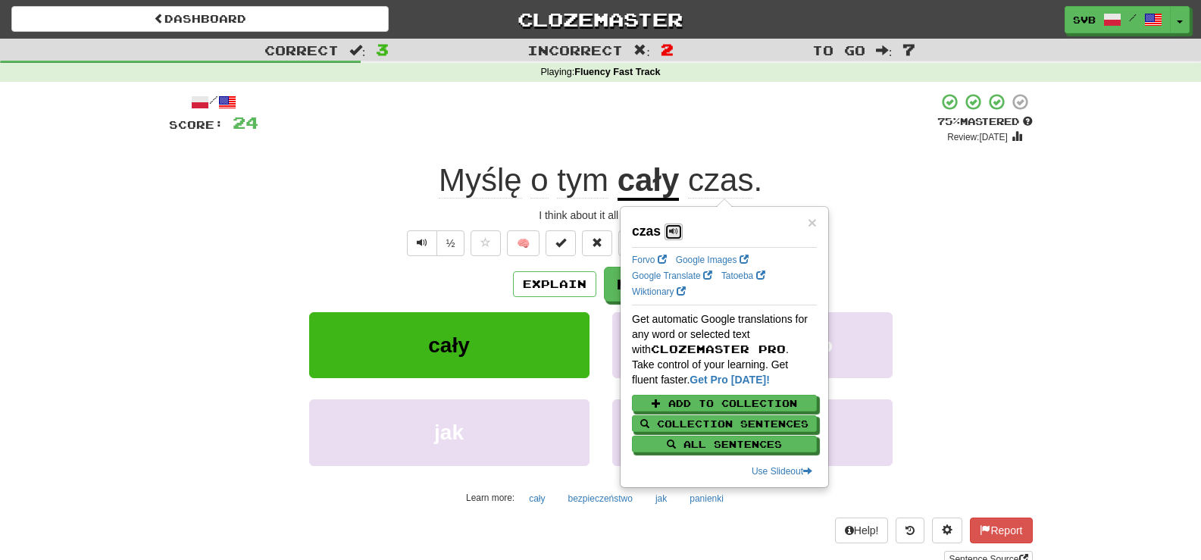
click at [677, 229] on span at bounding box center [673, 231] width 9 height 9
click at [789, 167] on div "Myślę o tym cały czas ." at bounding box center [601, 181] width 864 height 42
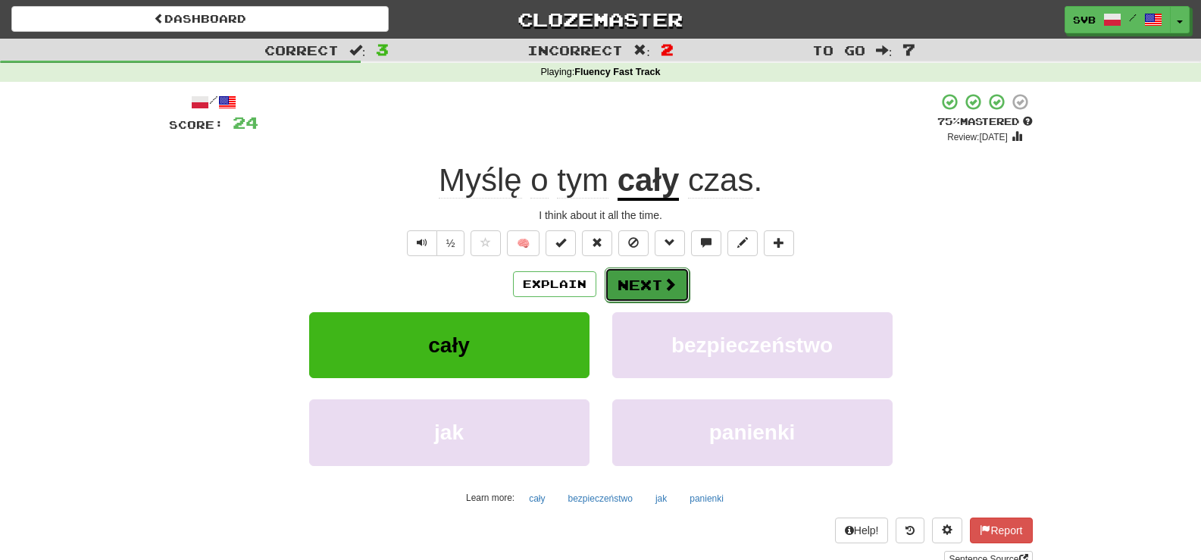
click at [663, 291] on span at bounding box center [670, 284] width 14 height 14
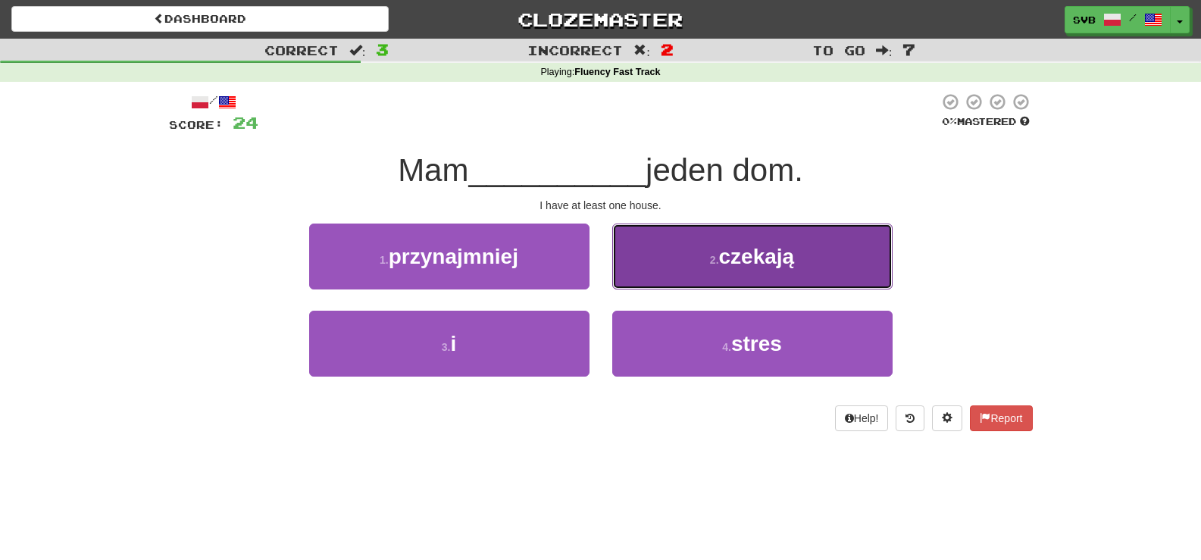
click at [729, 275] on button "2 . czekają" at bounding box center [752, 257] width 280 height 66
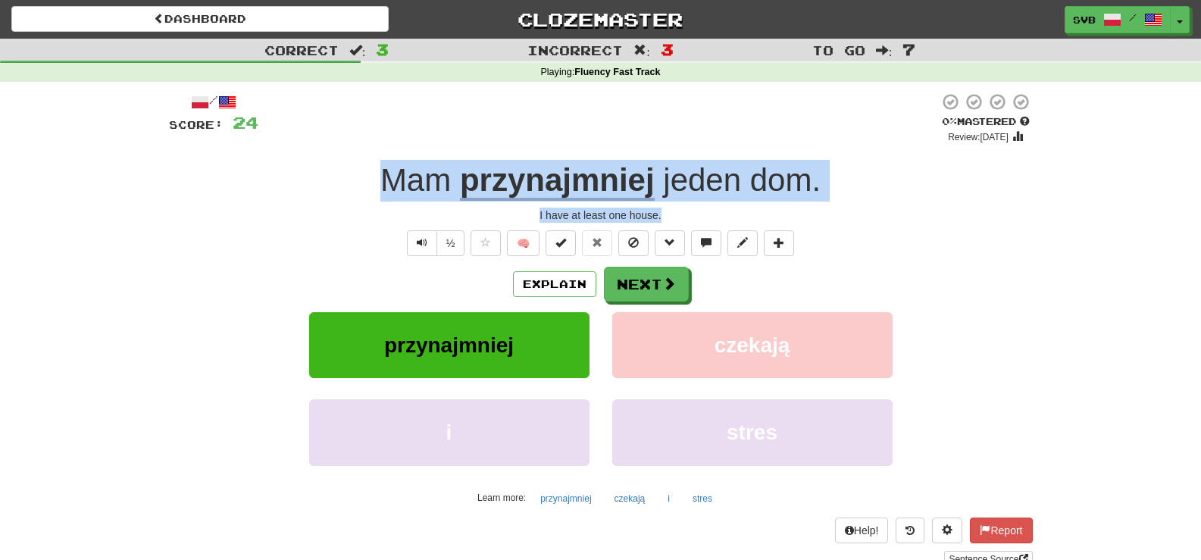
drag, startPoint x: 374, startPoint y: 183, endPoint x: 869, endPoint y: 203, distance: 495.4
click at [869, 203] on div "/ Score: 24 0 % Mastered Review: 2025-09-17 Mam przynajmniej jeden dom . I have…" at bounding box center [601, 329] width 864 height 475
click at [517, 186] on u "przynajmniej" at bounding box center [557, 181] width 195 height 39
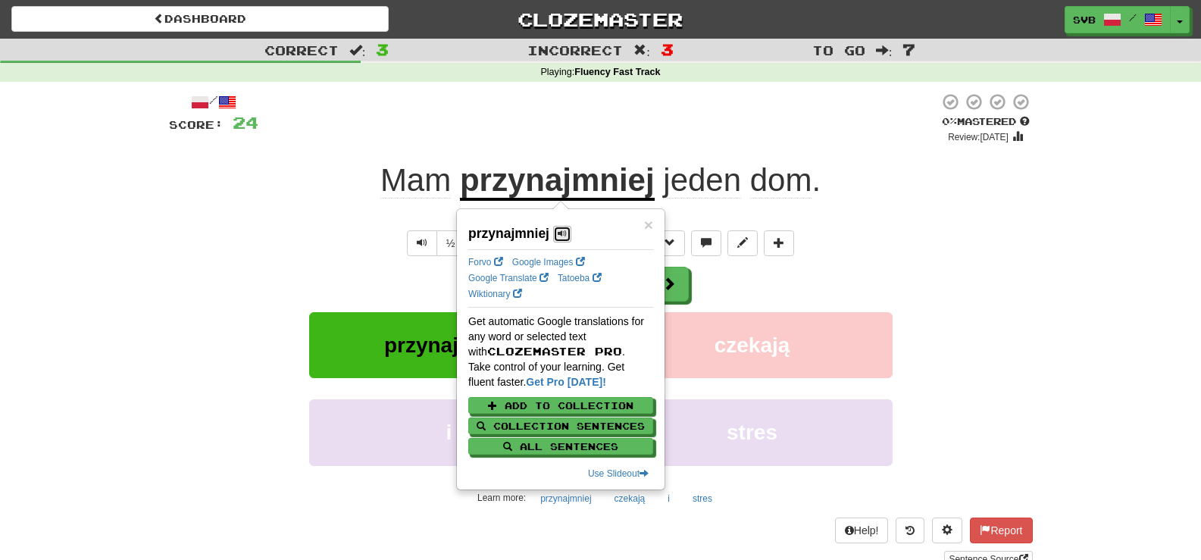
click at [561, 231] on span at bounding box center [562, 233] width 9 height 9
click at [559, 227] on button at bounding box center [562, 234] width 18 height 17
click at [557, 227] on button at bounding box center [562, 234] width 18 height 17
click at [521, 274] on link "Google Translate" at bounding box center [508, 278] width 80 height 11
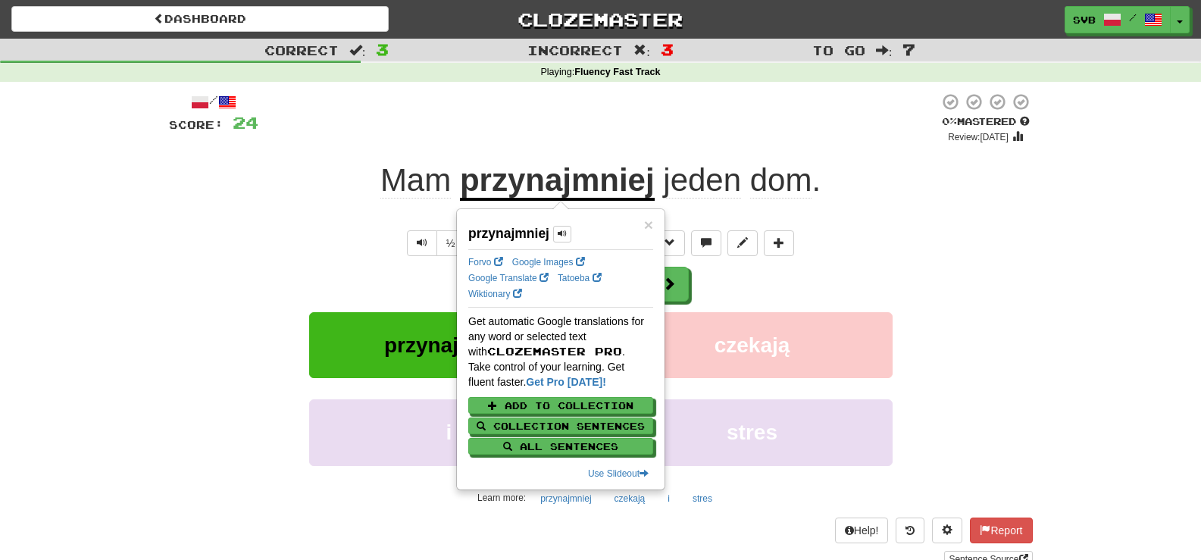
click at [299, 234] on div "½ 🧠" at bounding box center [601, 243] width 864 height 26
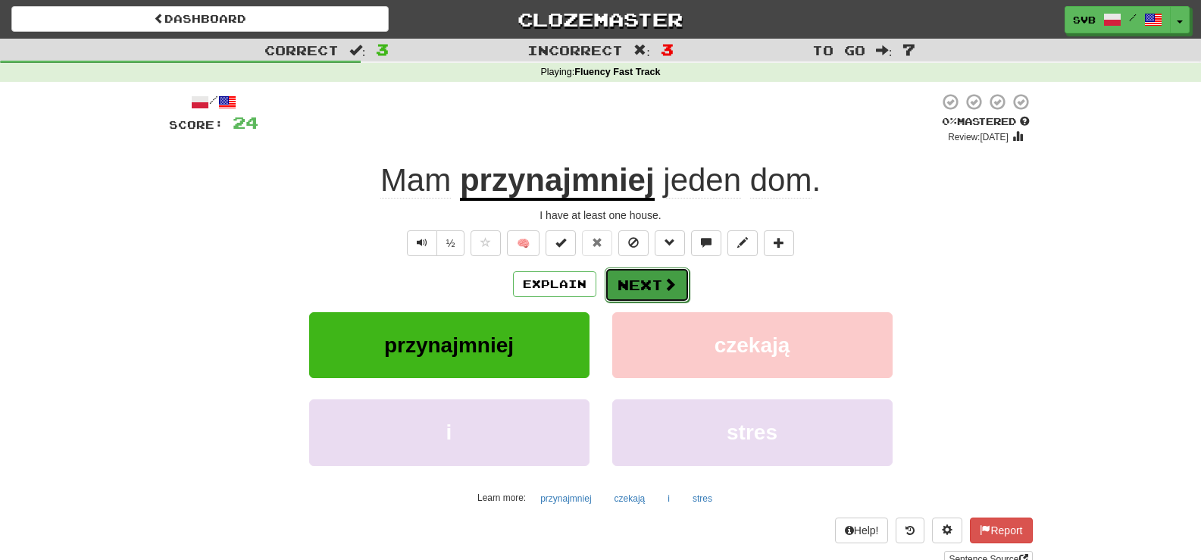
click at [640, 290] on button "Next" at bounding box center [647, 285] width 85 height 35
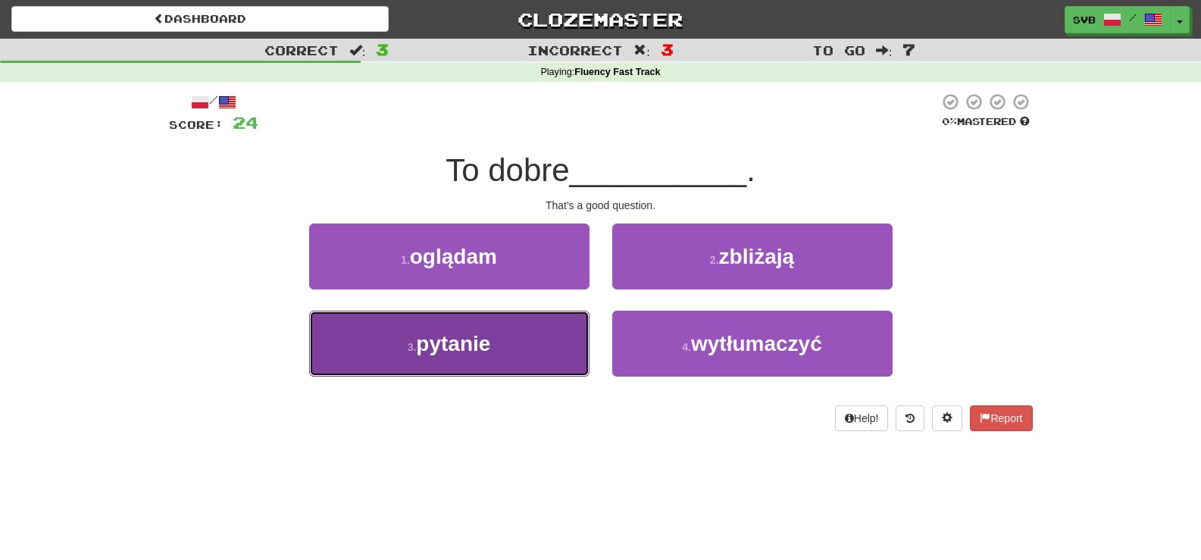
click at [479, 334] on span "pytanie" at bounding box center [453, 343] width 74 height 23
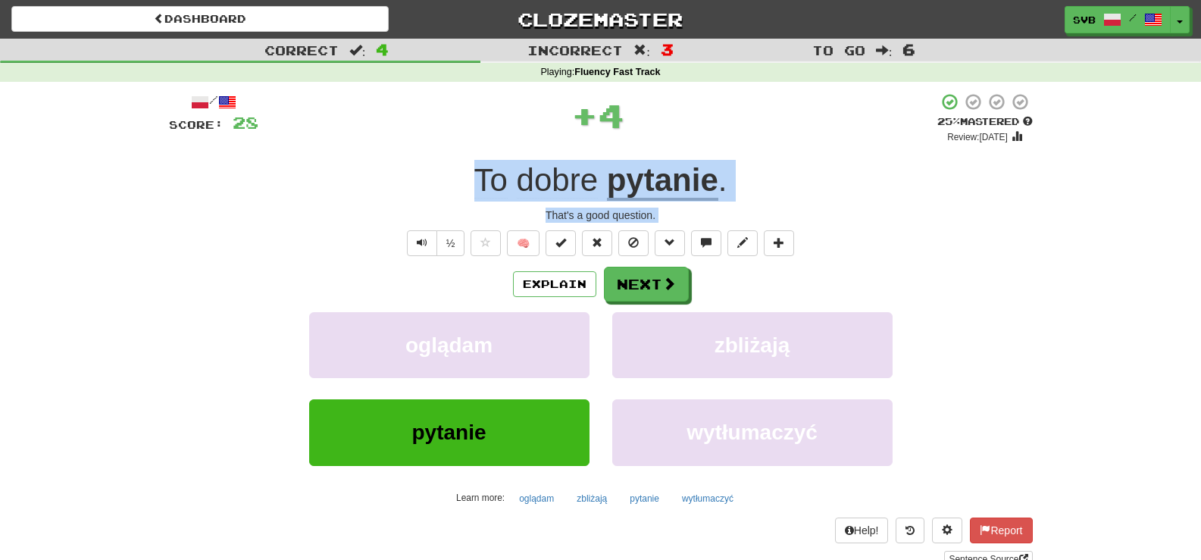
drag, startPoint x: 471, startPoint y: 177, endPoint x: 698, endPoint y: 224, distance: 231.5
click at [698, 224] on div "/ Score: 28 + 4 25 % Mastered Review: 2025-09-18 To dobre pytanie . That's a go…" at bounding box center [601, 329] width 864 height 475
click at [453, 296] on div "Explain Next" at bounding box center [601, 284] width 864 height 35
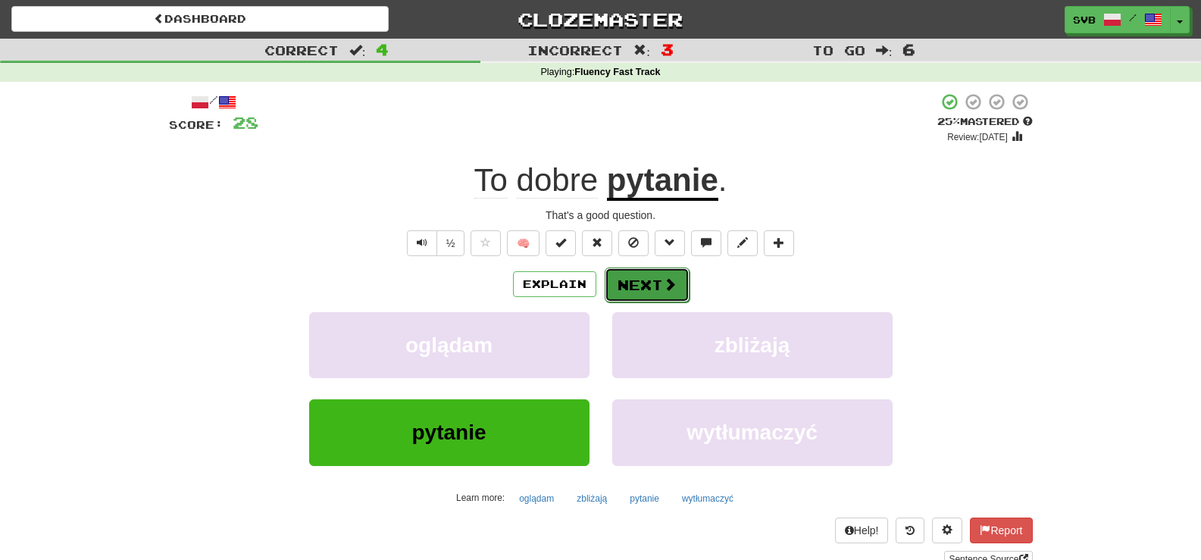
click at [631, 282] on button "Next" at bounding box center [647, 285] width 85 height 35
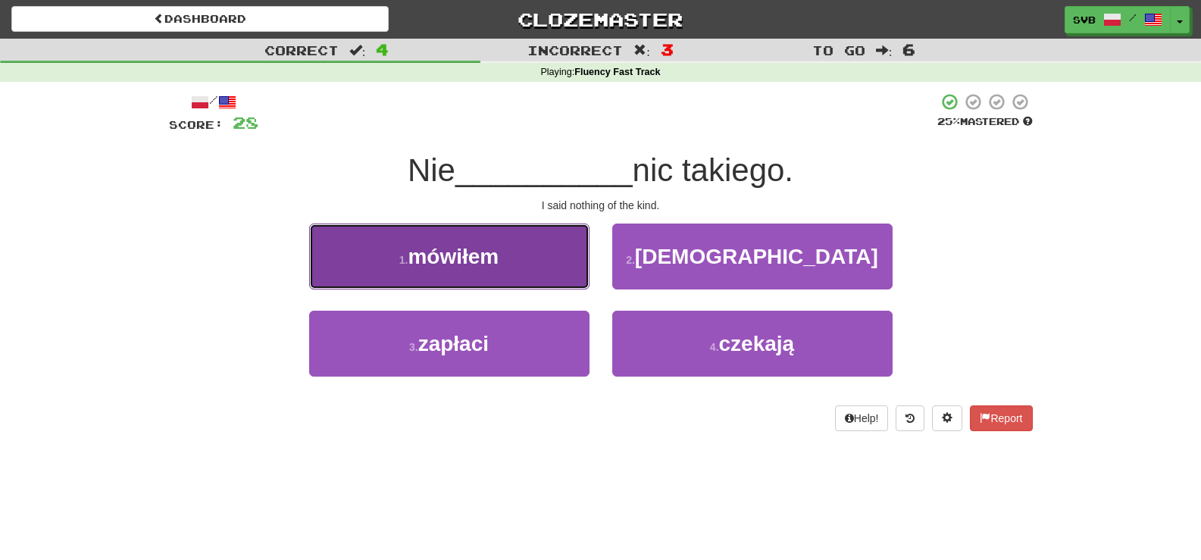
click at [478, 260] on span "mówiłem" at bounding box center [453, 256] width 91 height 23
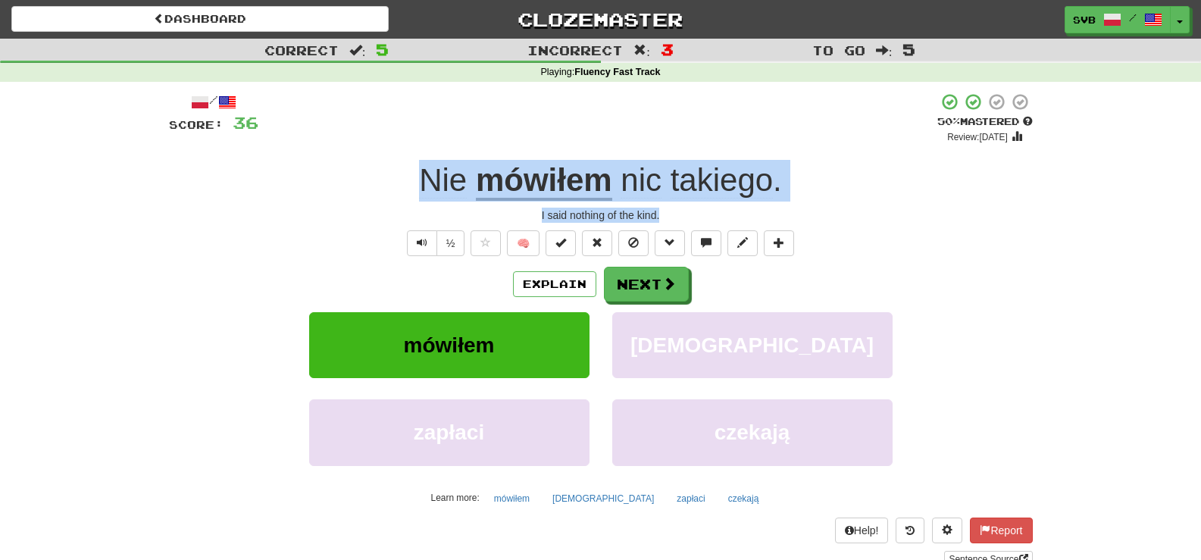
drag, startPoint x: 406, startPoint y: 181, endPoint x: 712, endPoint y: 208, distance: 306.6
click at [712, 208] on div "/ Score: 36 + 8 50 % Mastered Review: 2025-09-27 Nie mówiłem nic takiego . I sa…" at bounding box center [601, 329] width 864 height 475
click at [668, 290] on span at bounding box center [670, 284] width 14 height 14
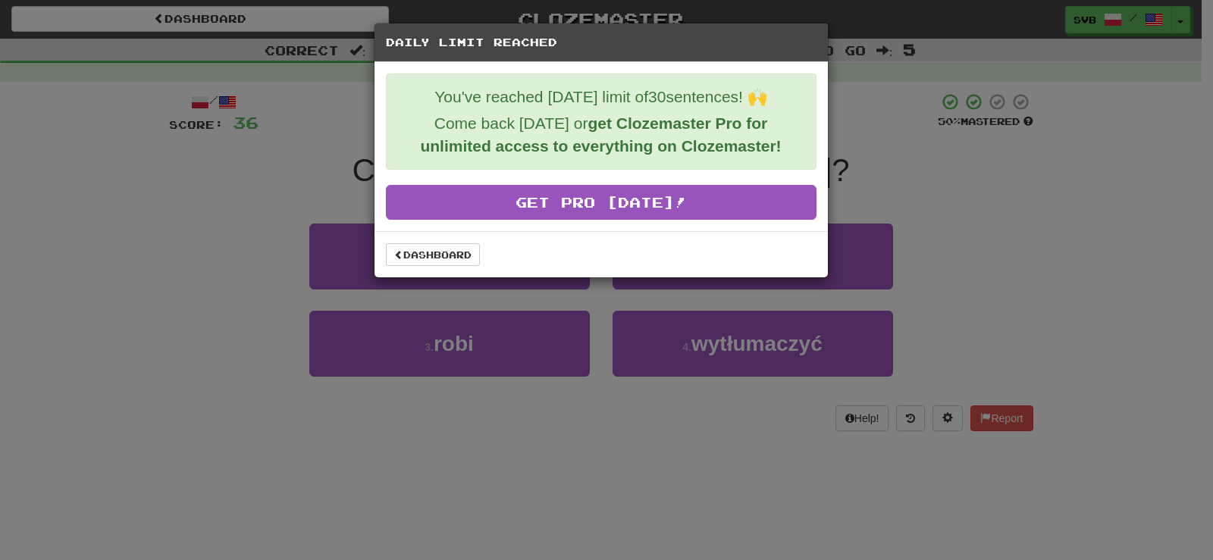
click at [559, 456] on div "Daily Limit Reached You've reached today's limit of 30 sentences! 🙌 Come back t…" at bounding box center [606, 280] width 1213 height 560
click at [453, 251] on link "Dashboard" at bounding box center [433, 254] width 94 height 23
